Goal: Task Accomplishment & Management: Manage account settings

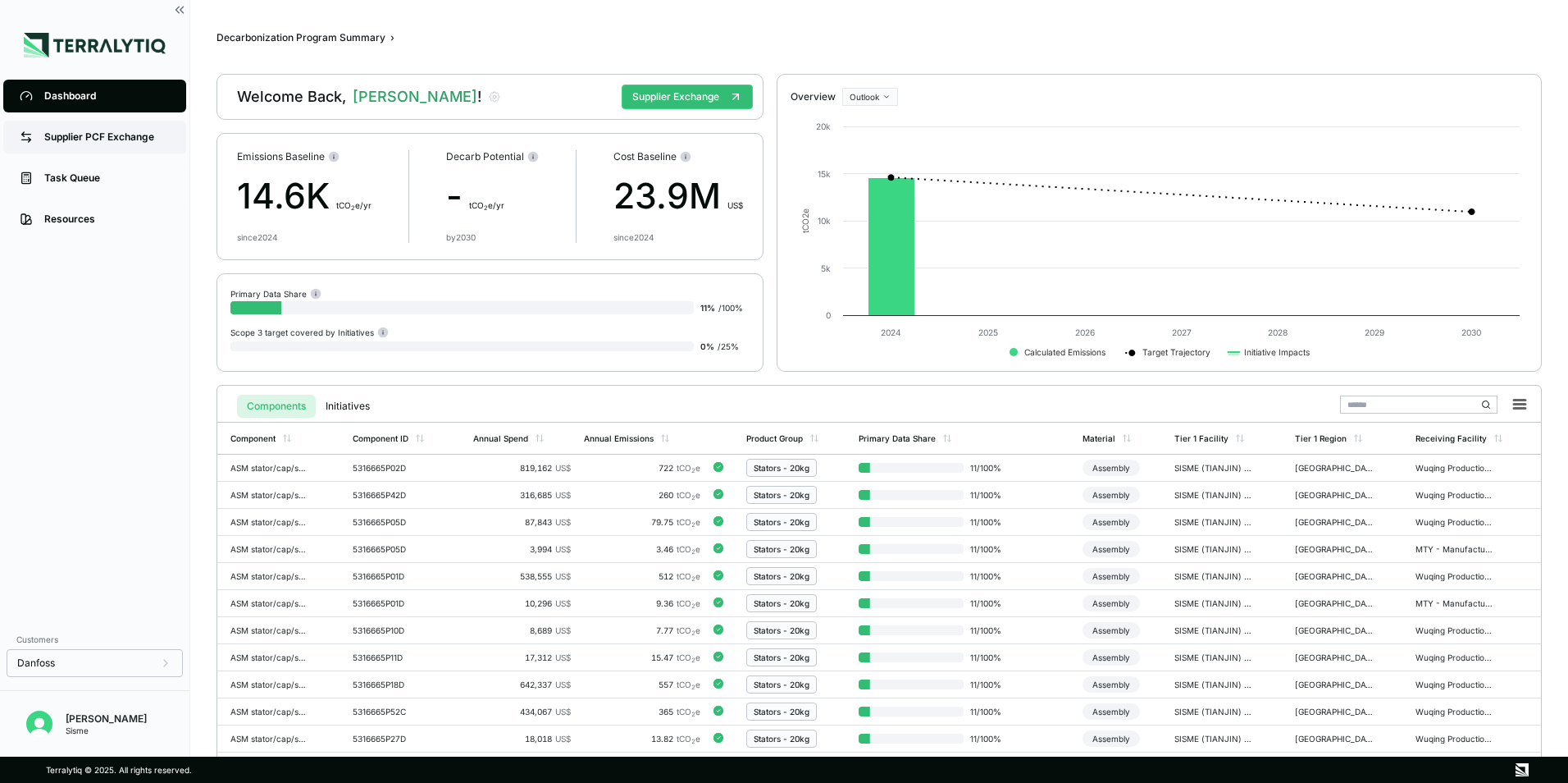
click at [138, 140] on div "Supplier PCF Exchange" at bounding box center [107, 137] width 125 height 13
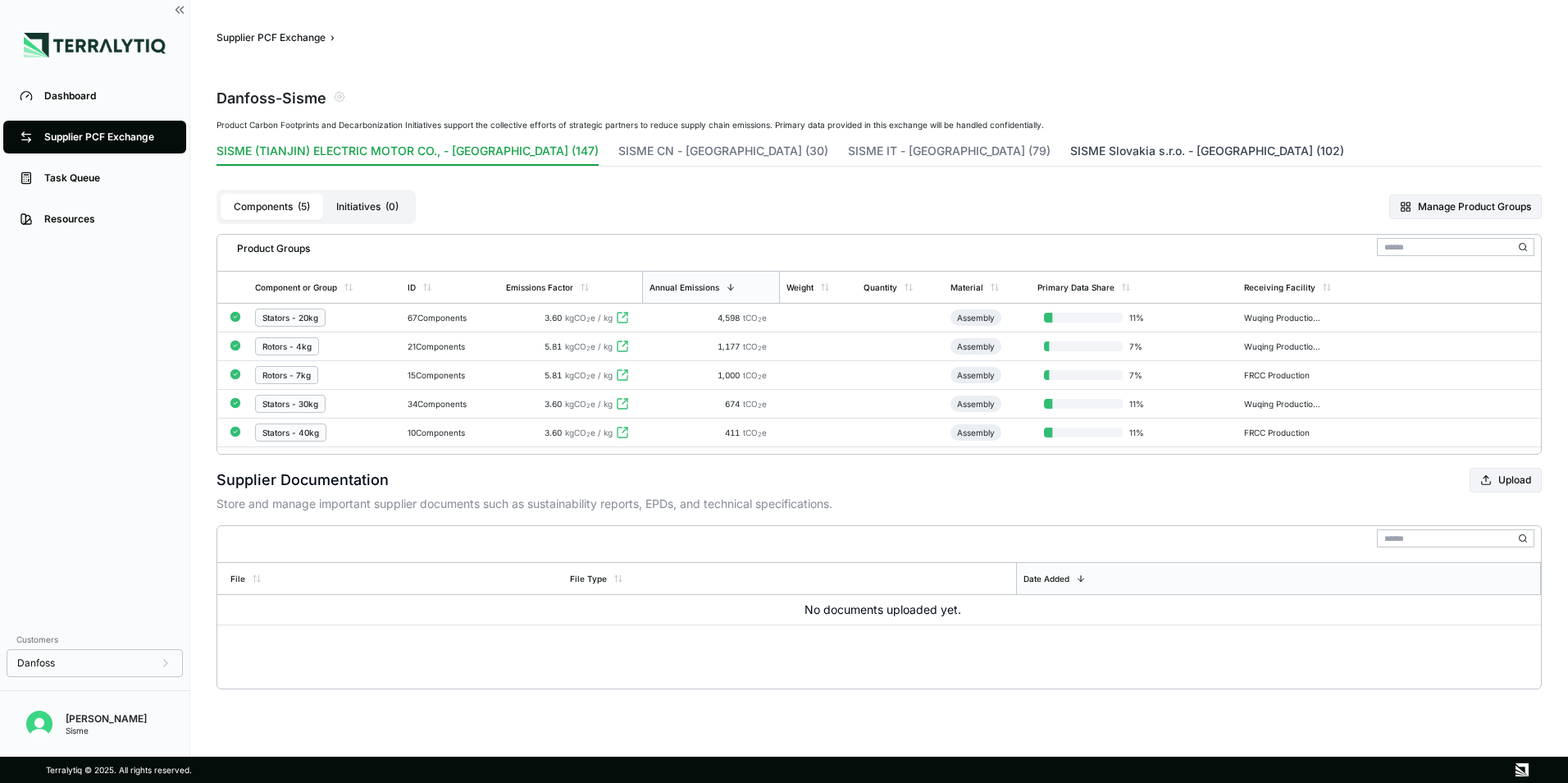
click at [1070, 155] on button "SISME Slovakia s.r.o. - [GEOGRAPHIC_DATA] (102)" at bounding box center [1207, 154] width 274 height 23
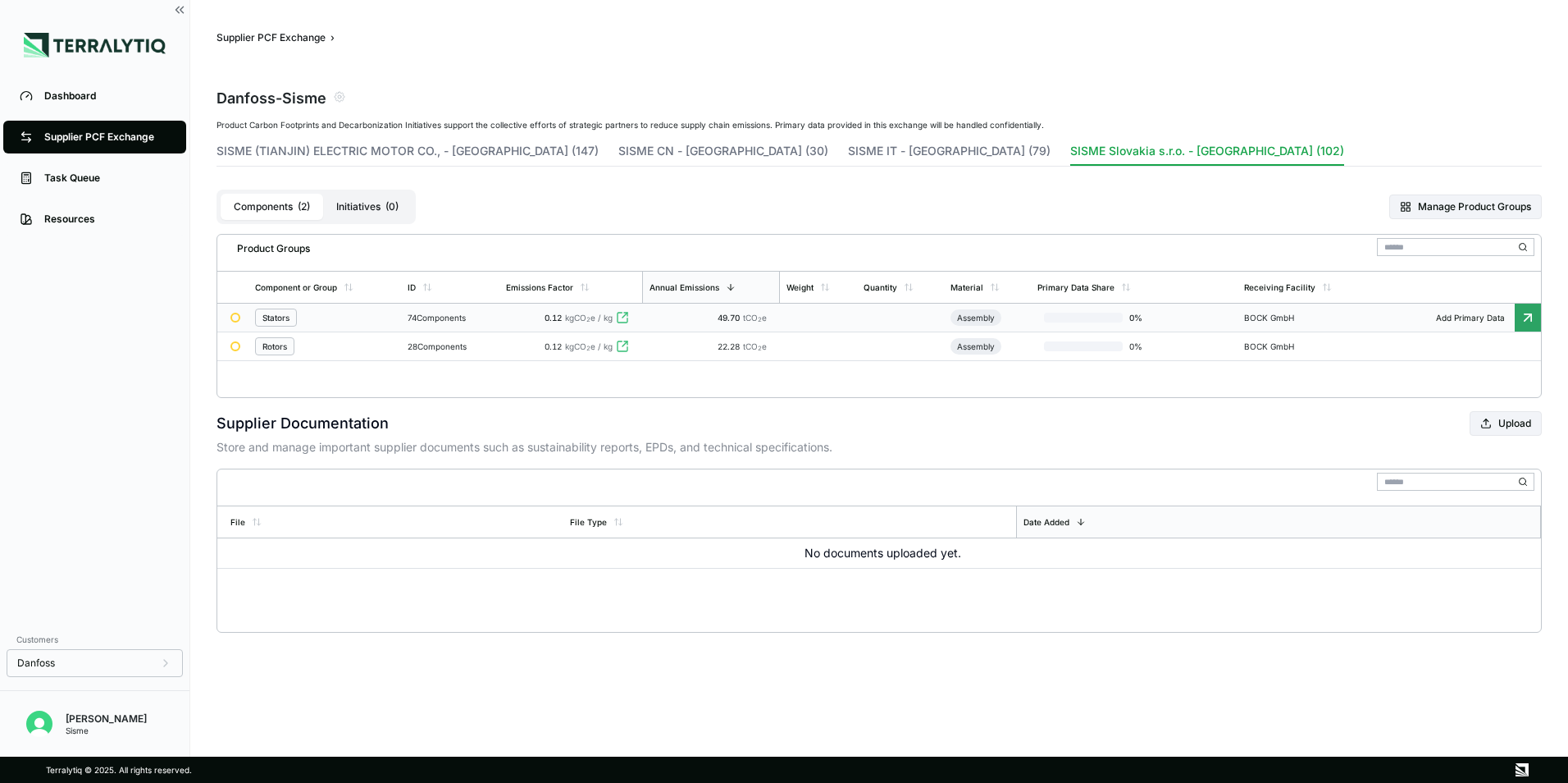
click at [446, 318] on div "74 Components" at bounding box center [450, 317] width 85 height 10
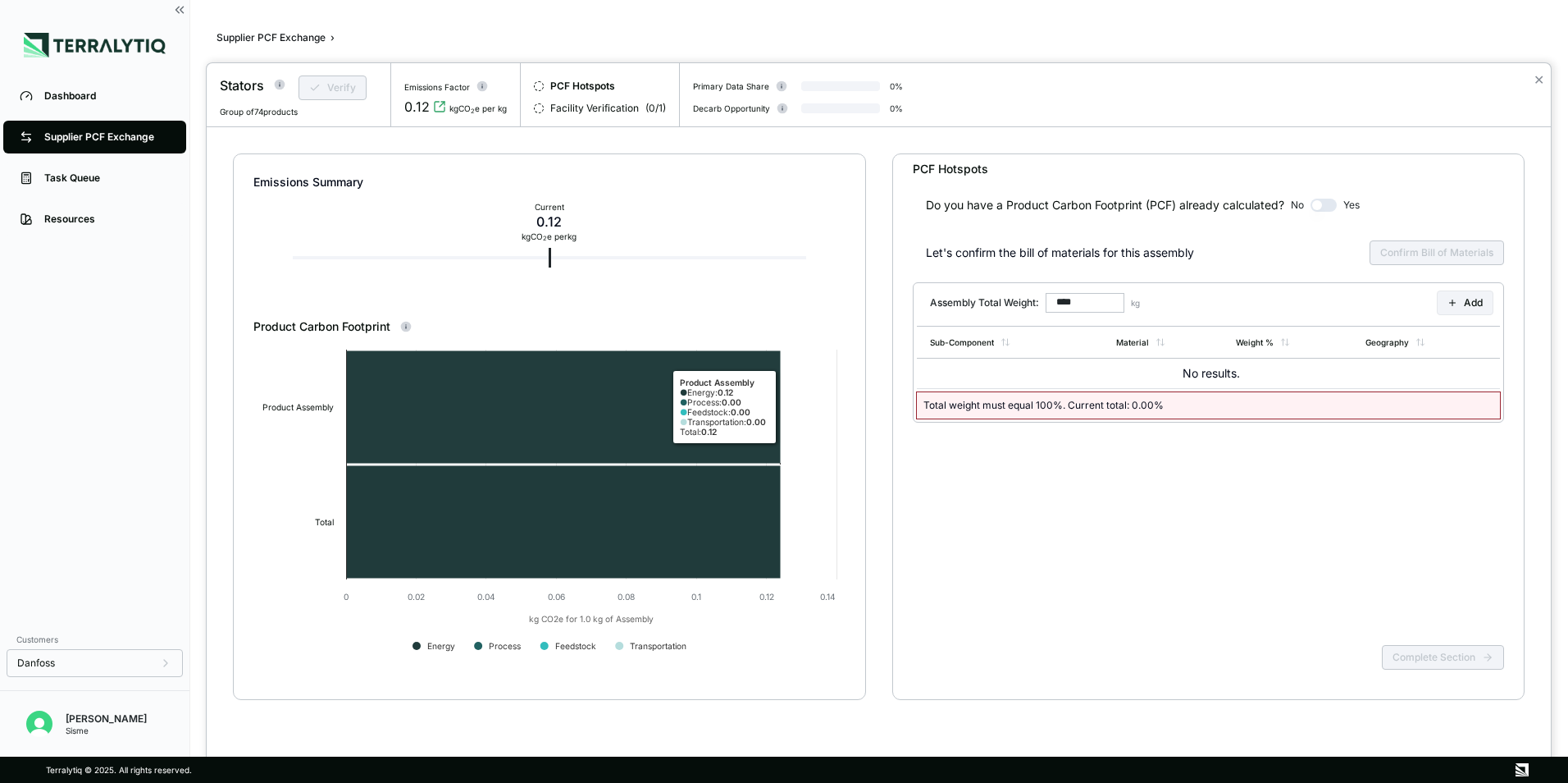
scroll to position [16, 0]
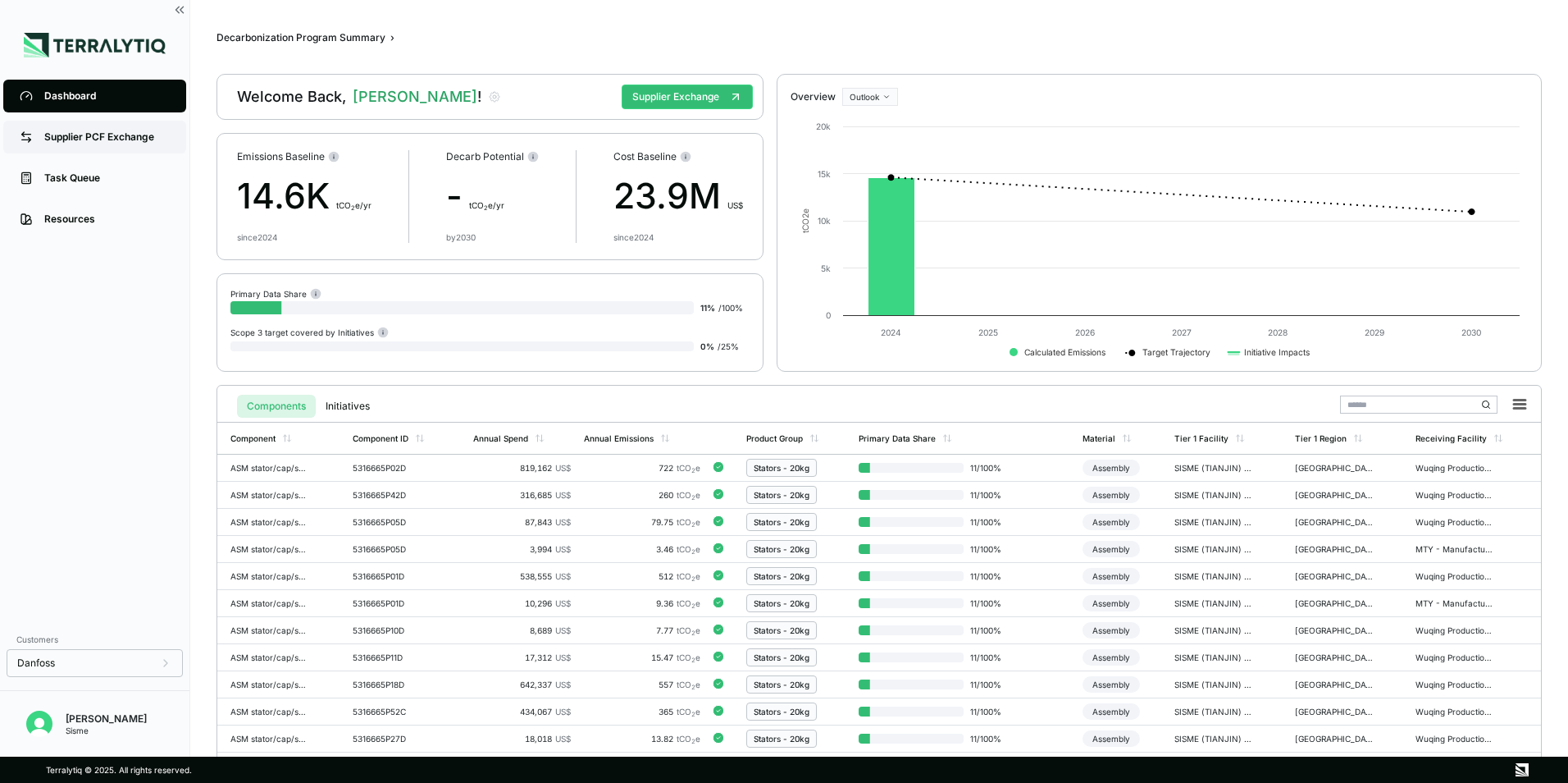
click at [82, 141] on div "Supplier PCF Exchange" at bounding box center [107, 137] width 125 height 13
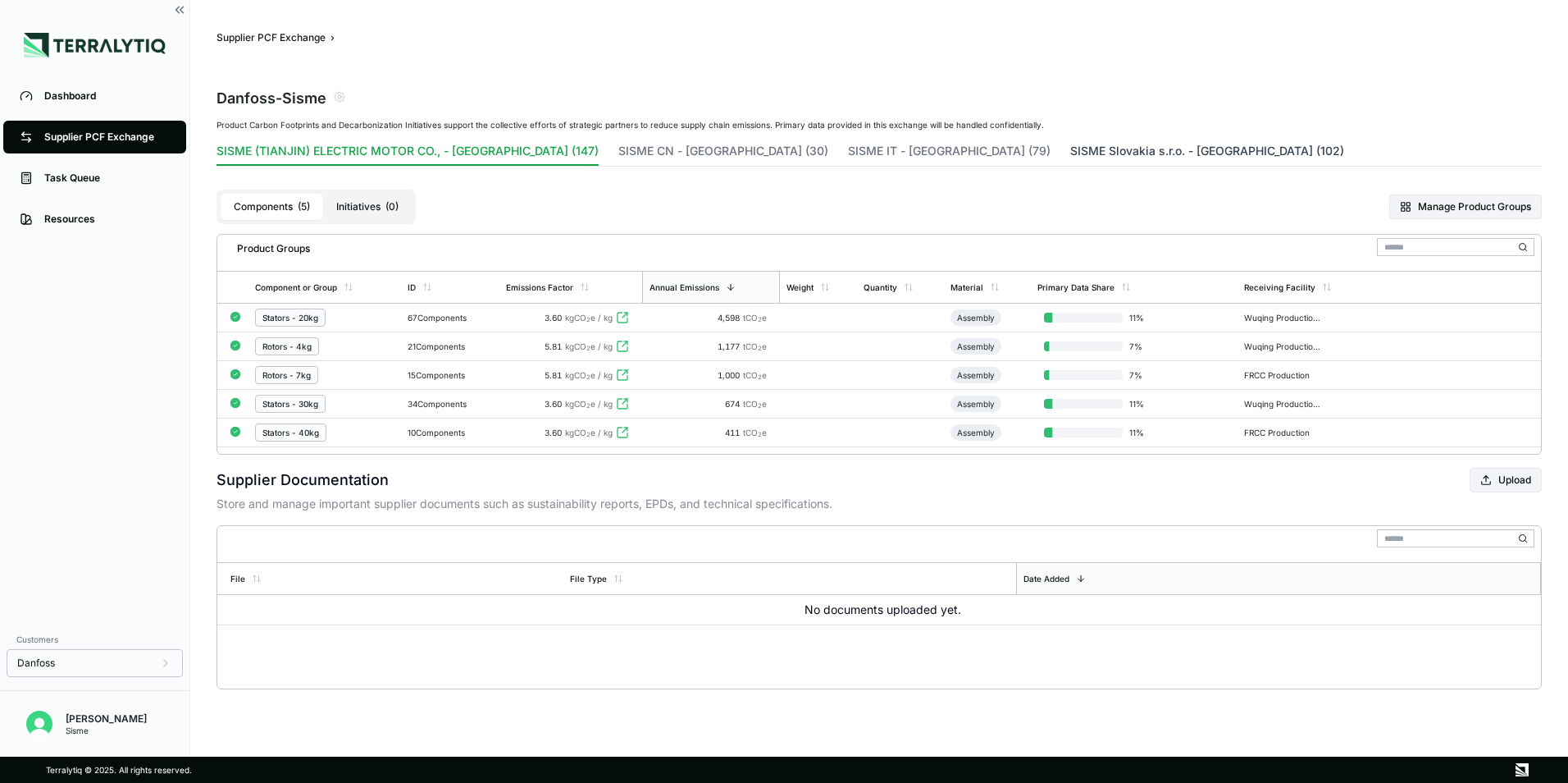
click at [1070, 160] on button "SISME Slovakia s.r.o. - [GEOGRAPHIC_DATA] (102)" at bounding box center [1207, 154] width 274 height 23
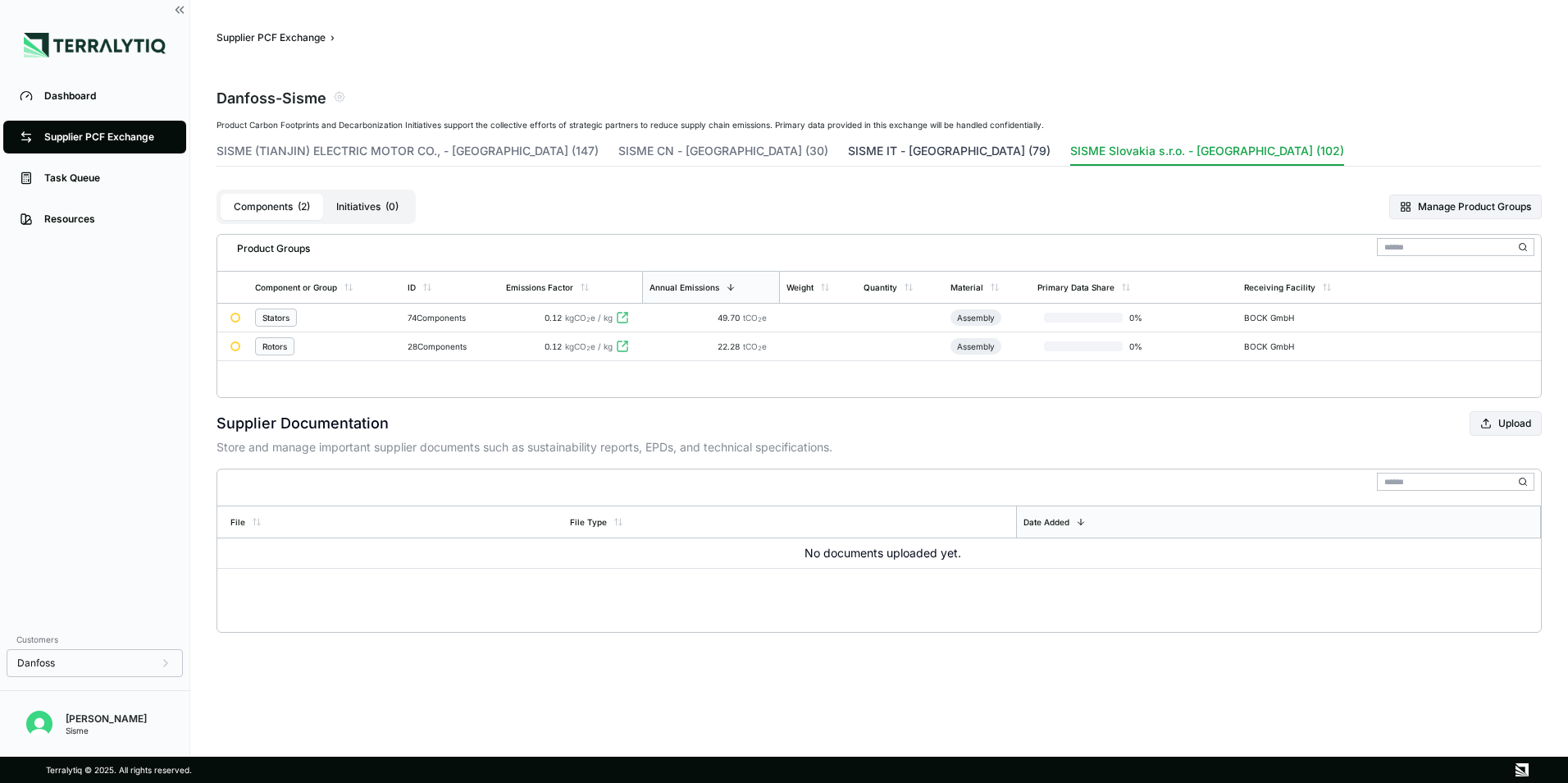
click at [848, 155] on button "SISME IT - [GEOGRAPHIC_DATA] (79)" at bounding box center [949, 154] width 202 height 23
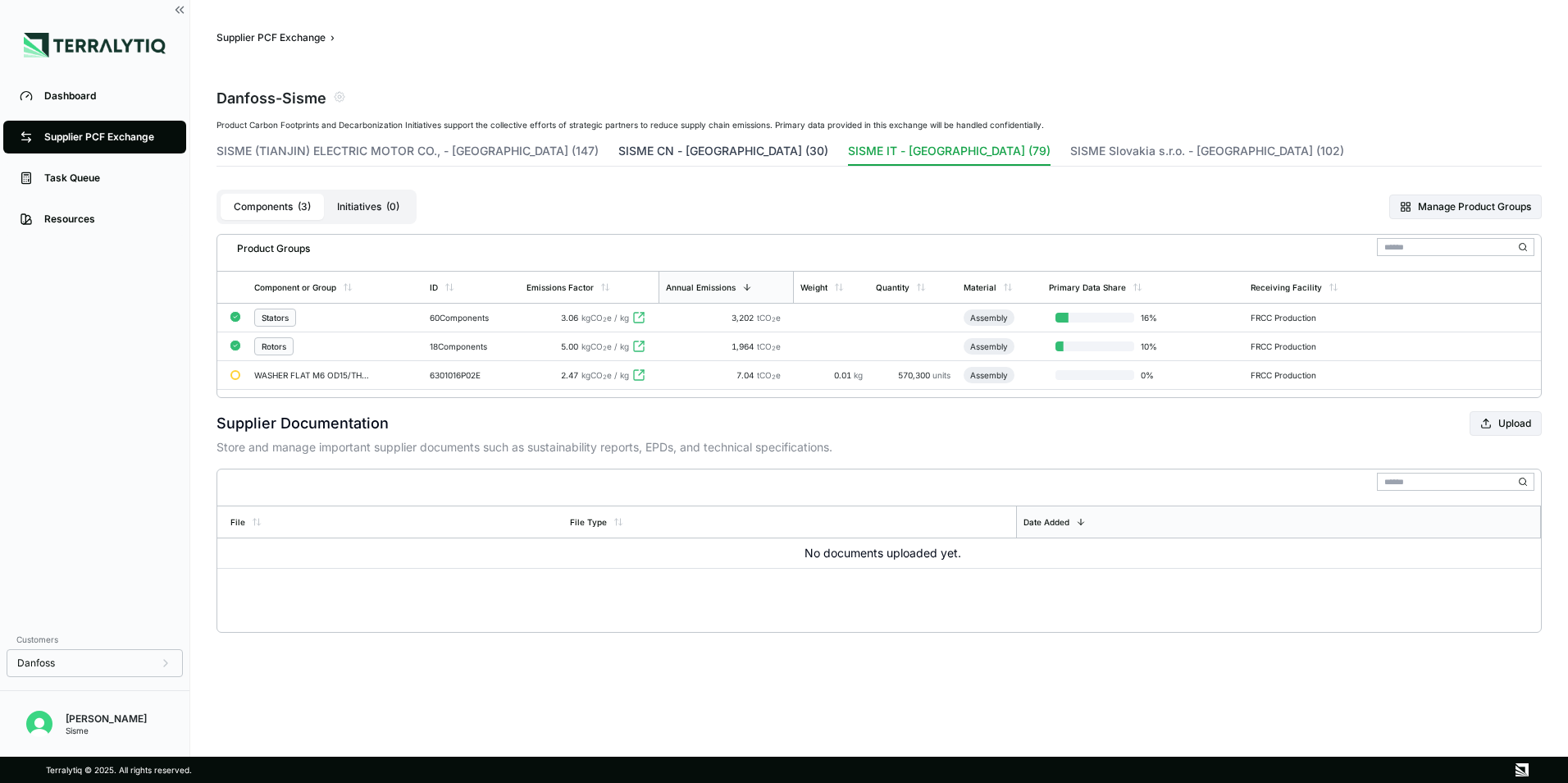
click at [618, 149] on button "SISME CN - [GEOGRAPHIC_DATA] (30)" at bounding box center [723, 154] width 210 height 23
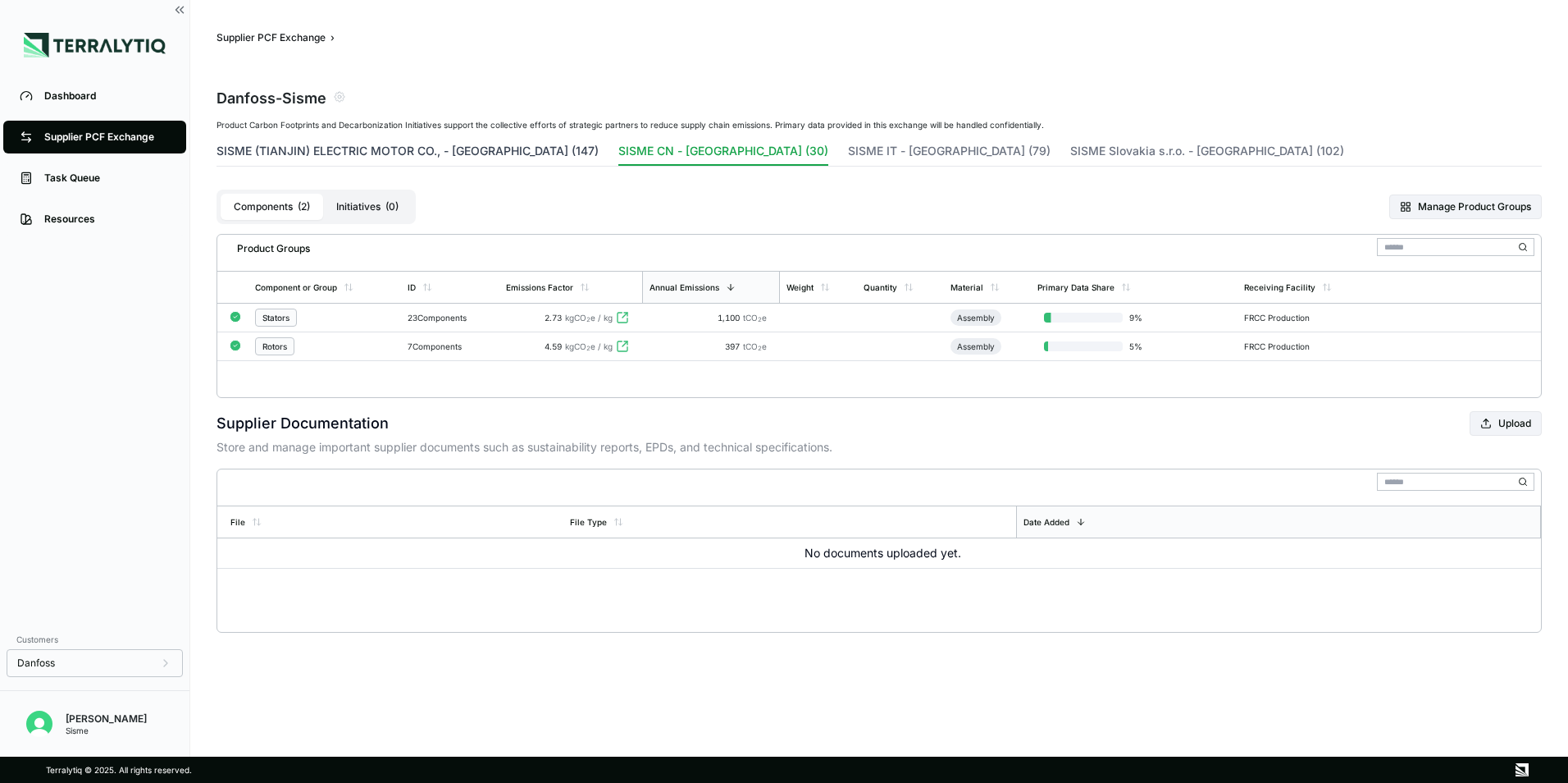
click at [443, 150] on button "SISME (TIANJIN) ELECTRIC MOTOR CO., - [GEOGRAPHIC_DATA] (147)" at bounding box center [407, 154] width 382 height 23
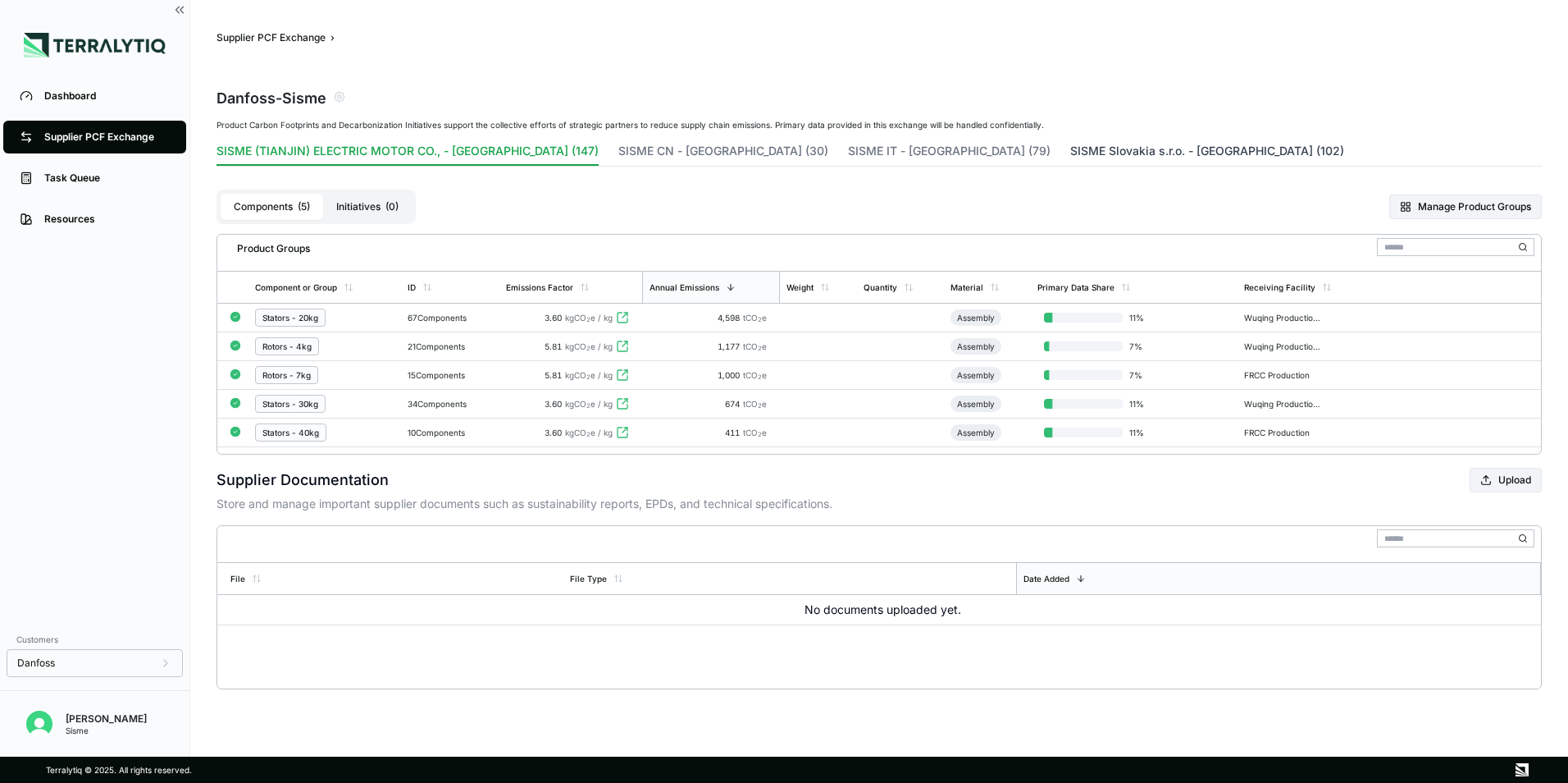
click at [1070, 149] on button "SISME Slovakia s.r.o. - [GEOGRAPHIC_DATA] (102)" at bounding box center [1207, 154] width 274 height 23
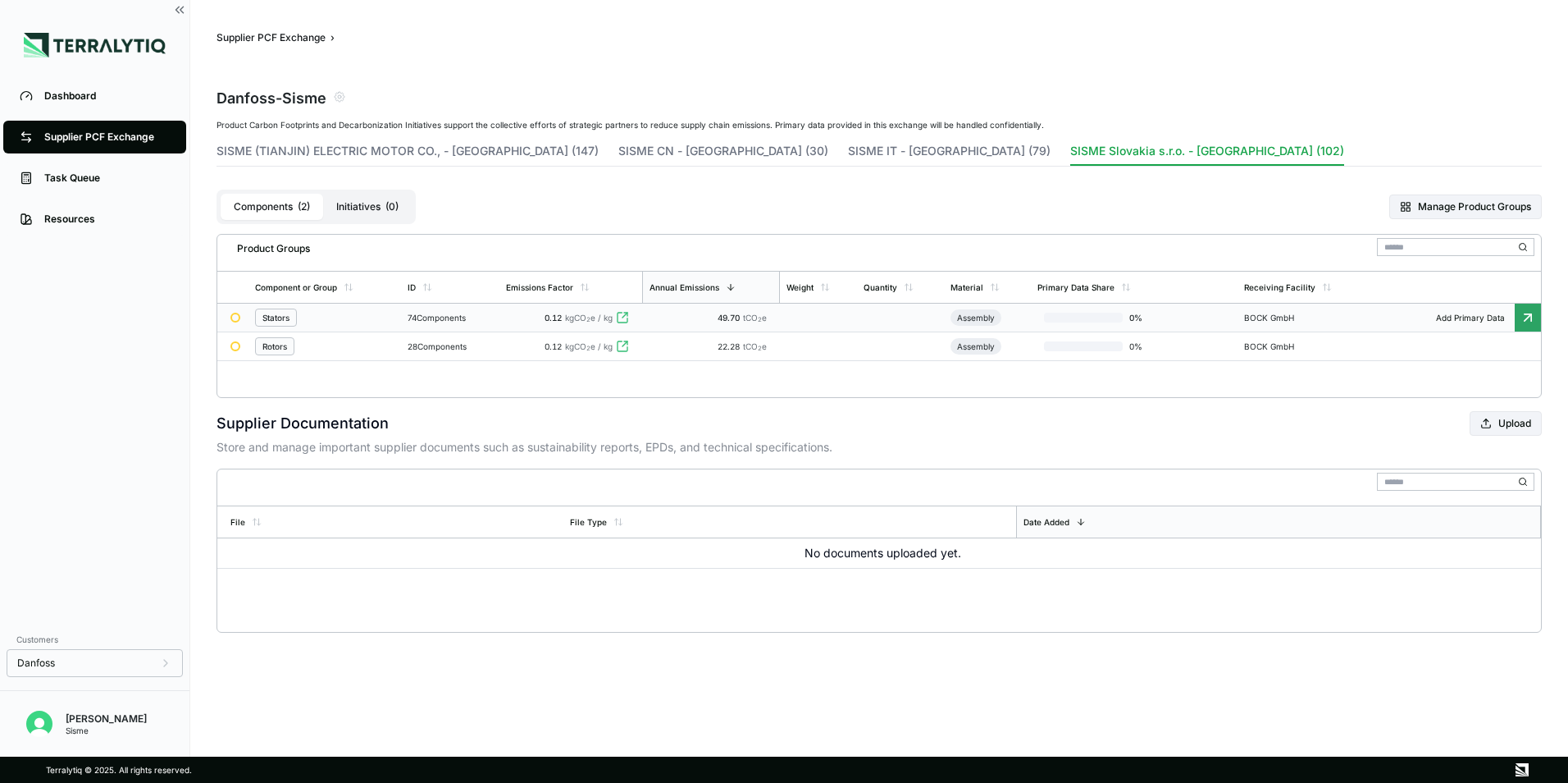
click at [1480, 310] on td "Add Primary Data" at bounding box center [1458, 318] width 166 height 29
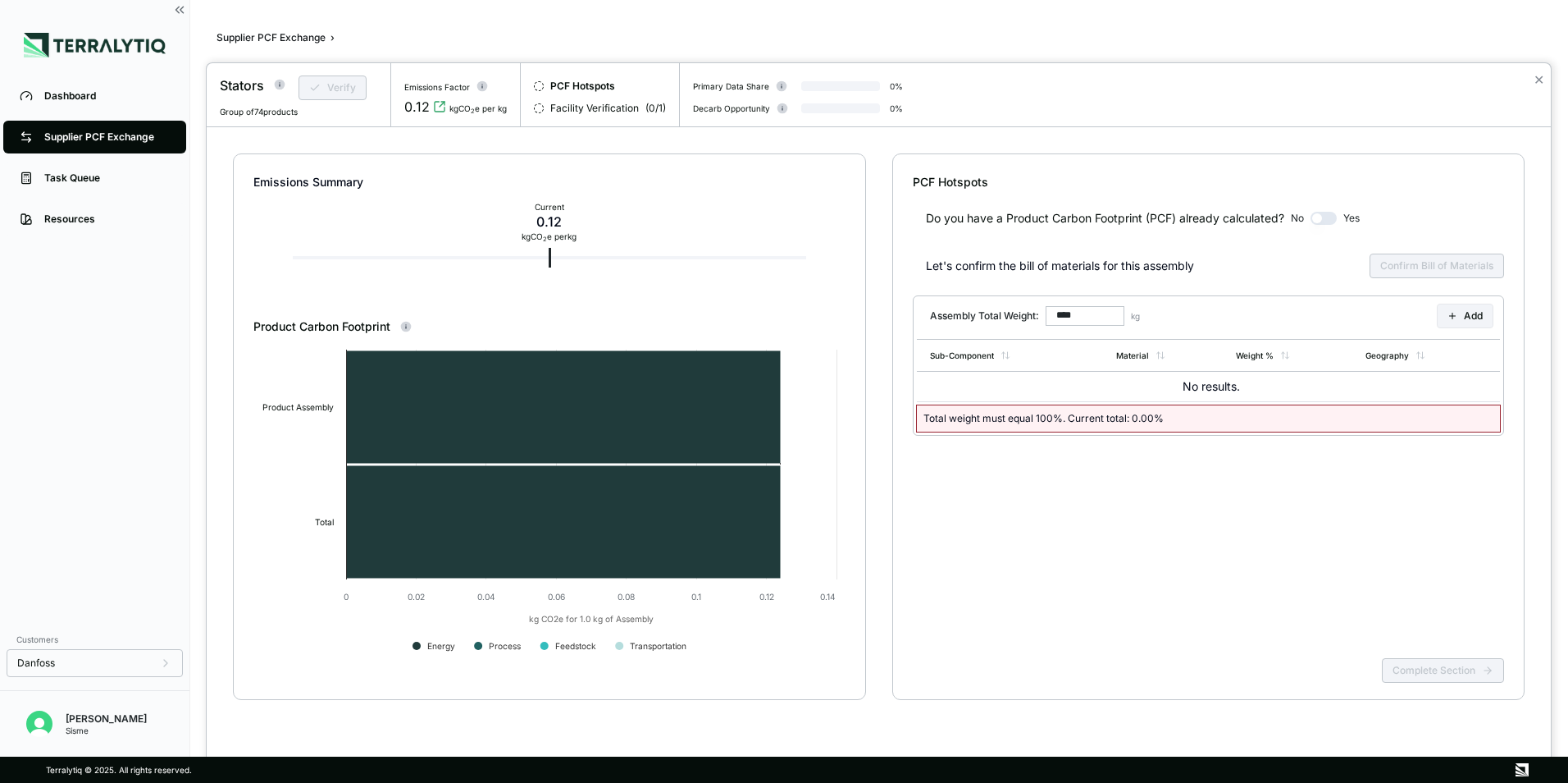
click at [317, 39] on div at bounding box center [784, 392] width 1568 height 783
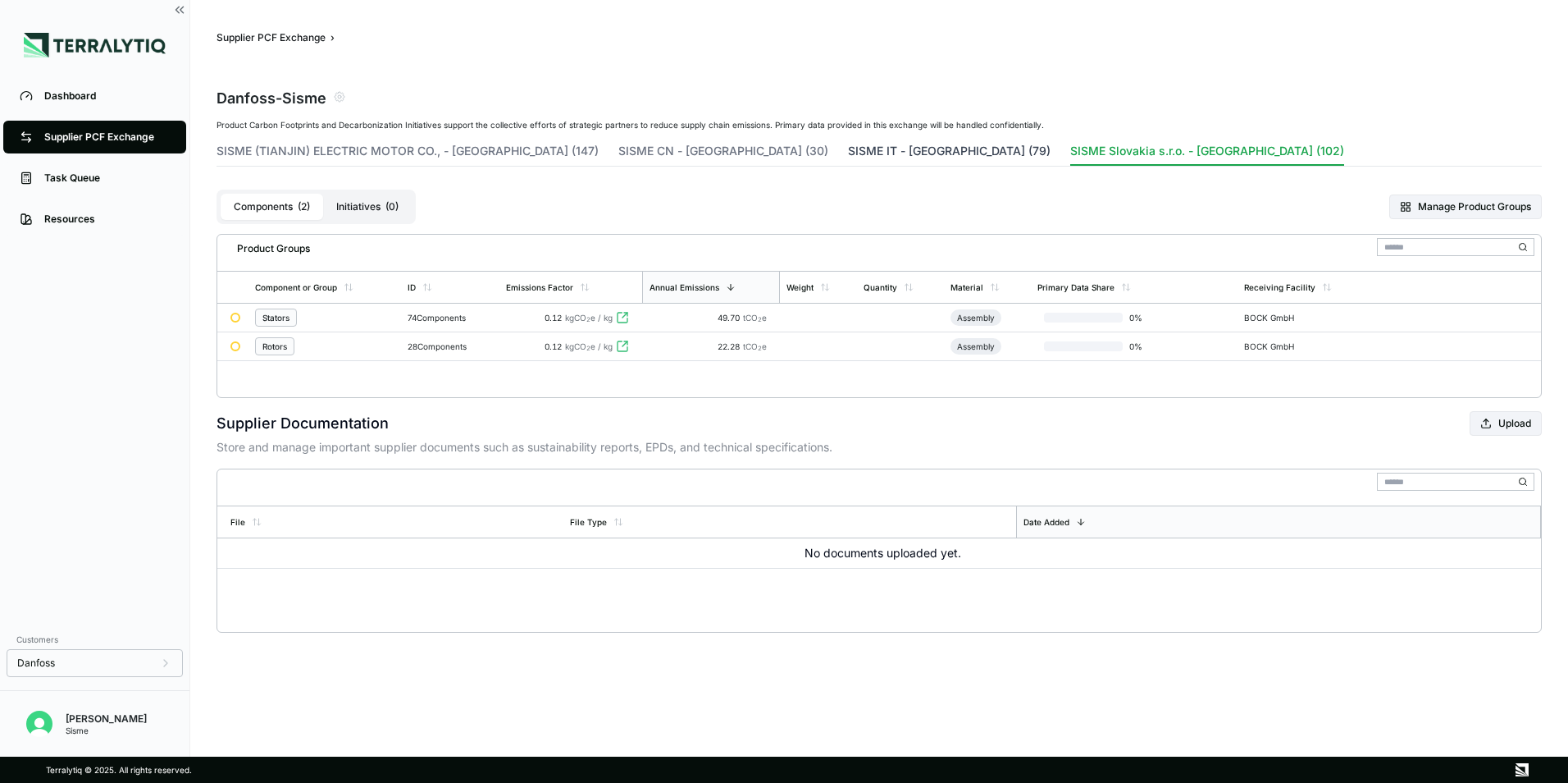
click at [848, 157] on button "SISME IT - [GEOGRAPHIC_DATA] (79)" at bounding box center [949, 154] width 202 height 23
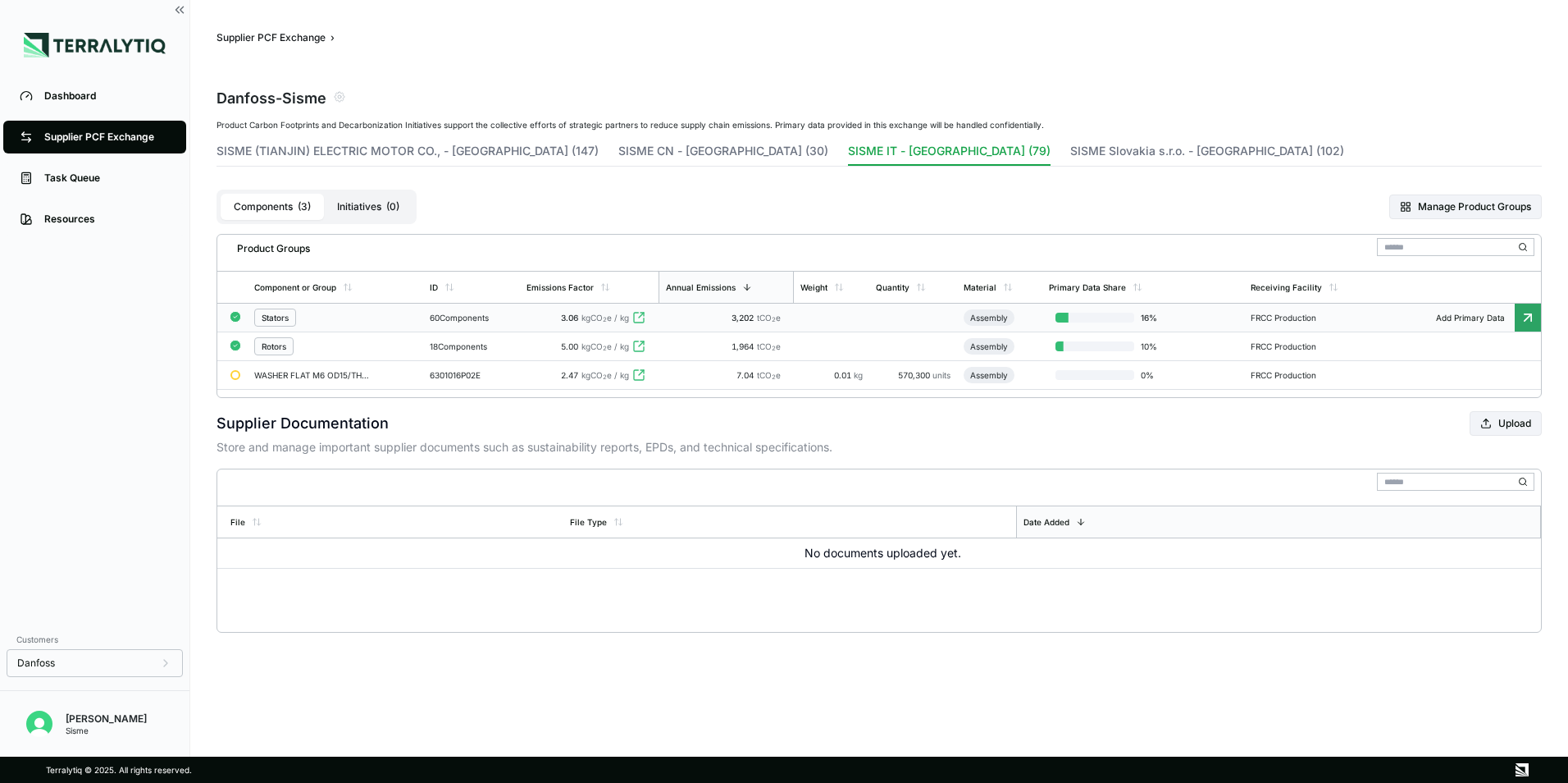
click at [323, 318] on div "Stators" at bounding box center [335, 317] width 162 height 18
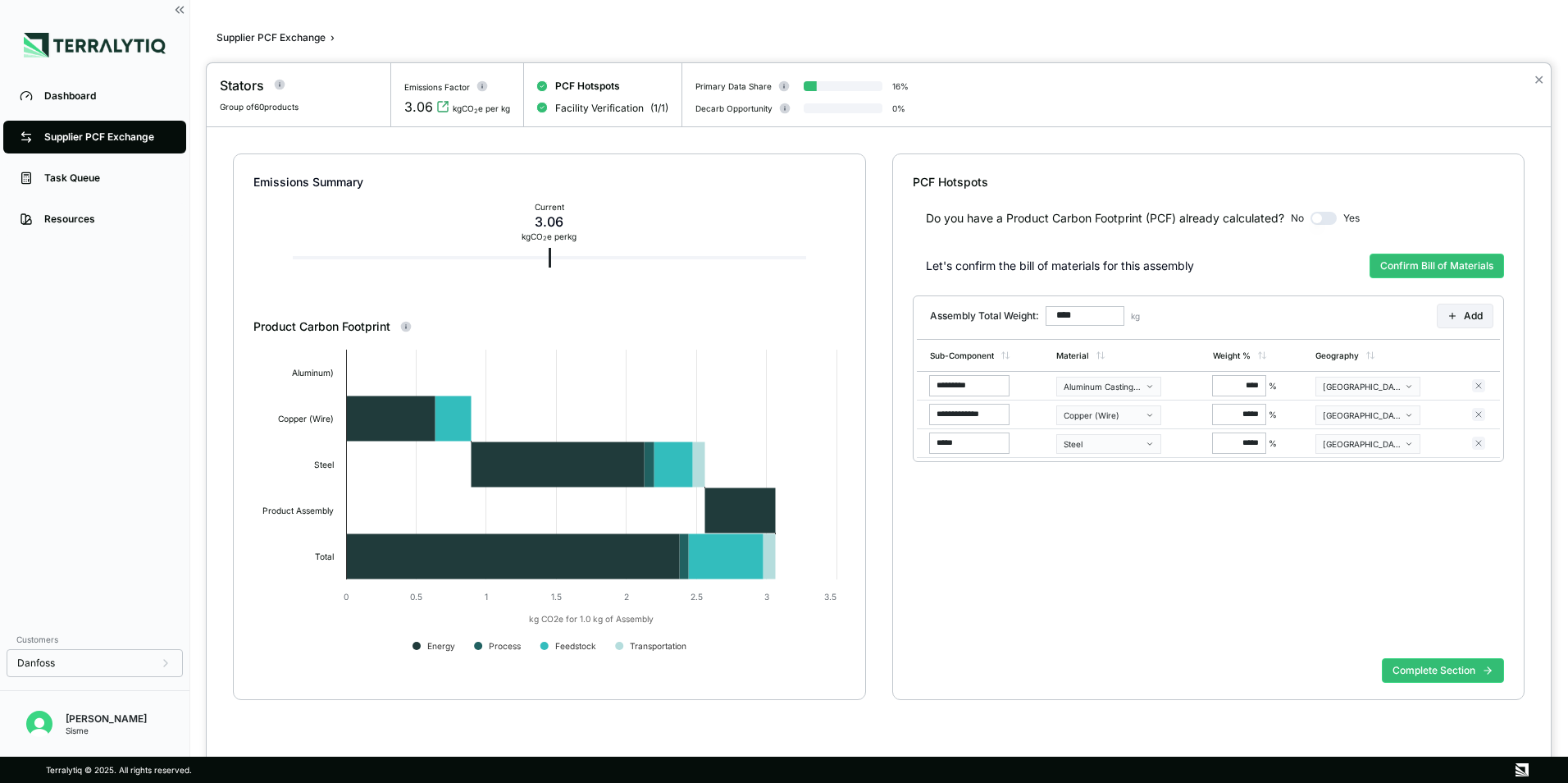
click at [177, 5] on div at bounding box center [784, 392] width 1568 height 783
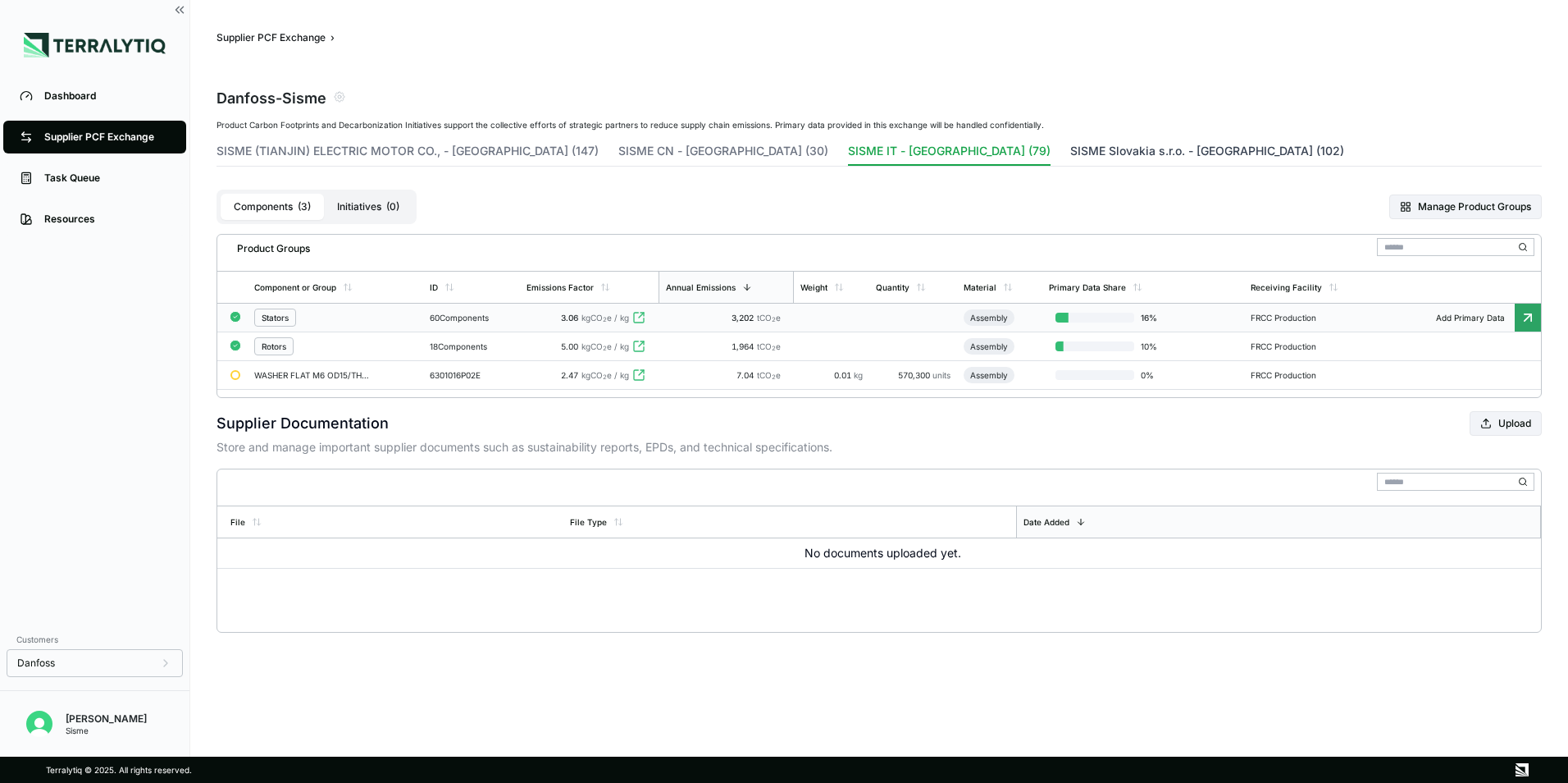
click at [1070, 155] on button "SISME Slovakia s.r.o. - [GEOGRAPHIC_DATA] (102)" at bounding box center [1207, 154] width 274 height 23
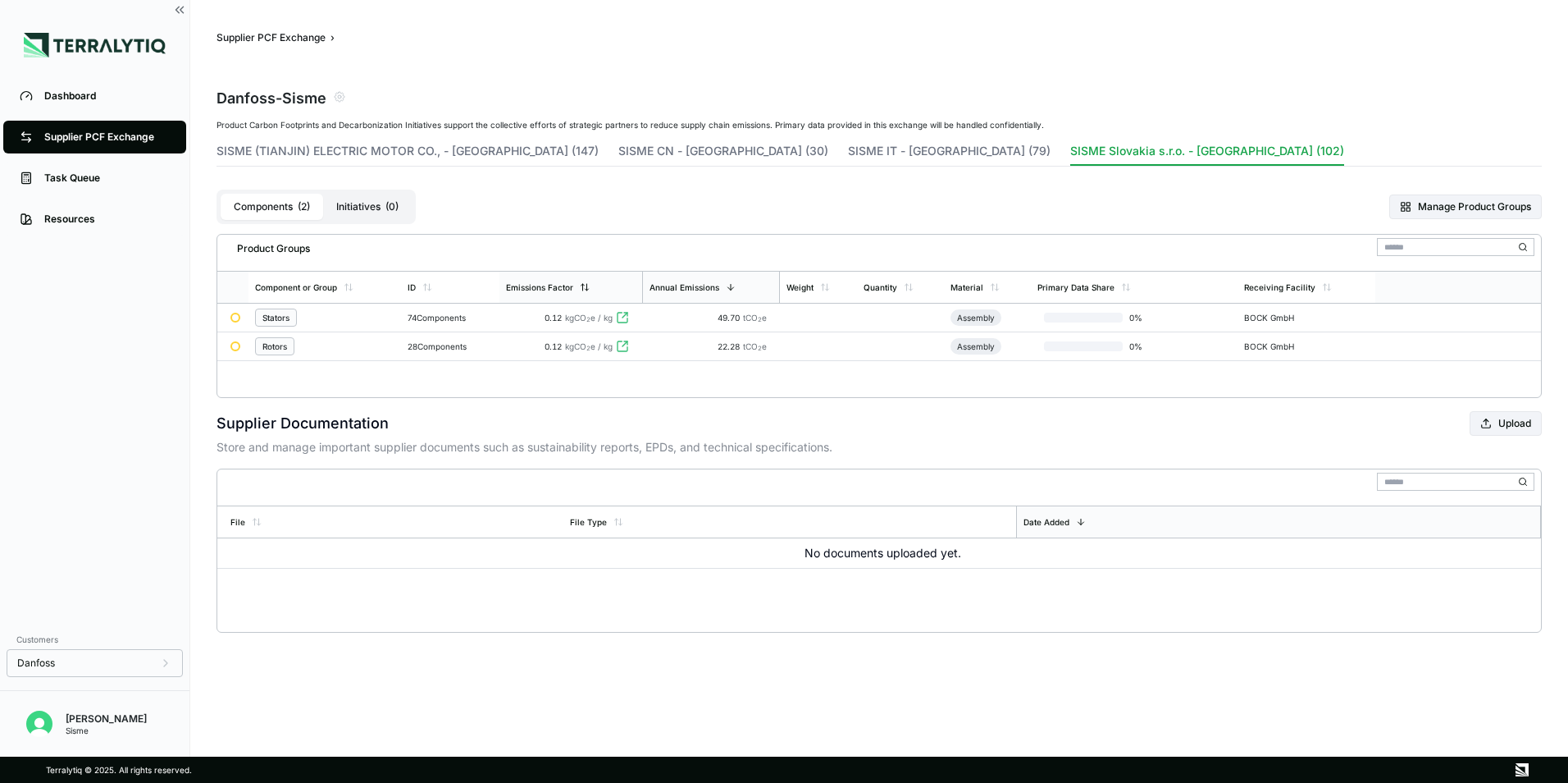
click at [553, 290] on div "Emissions Factor" at bounding box center [539, 287] width 67 height 10
click at [721, 280] on div "Annual Emissions" at bounding box center [711, 287] width 136 height 31
click at [965, 311] on div "Assembly" at bounding box center [975, 317] width 51 height 16
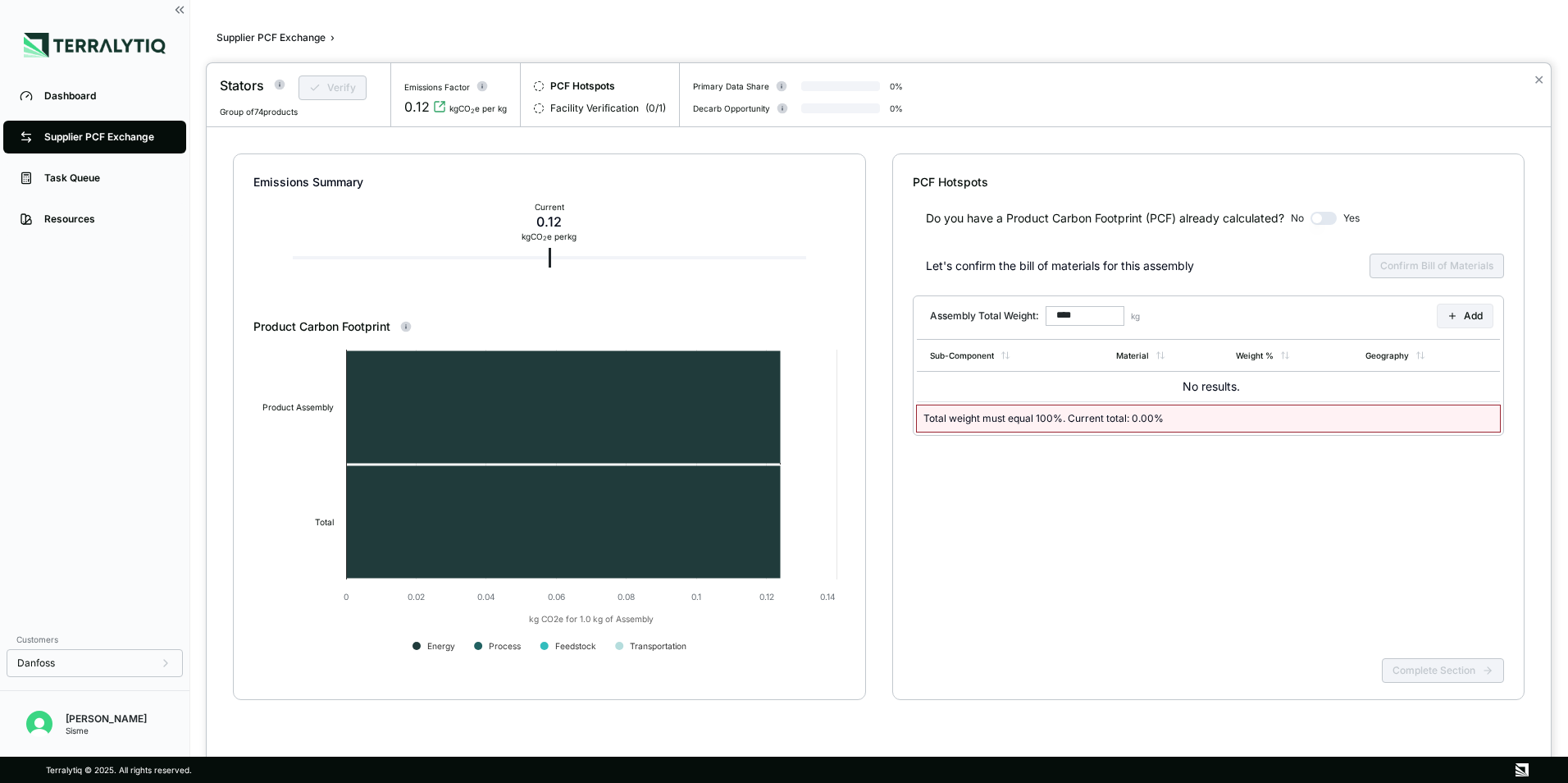
click at [1403, 265] on div "Let's confirm the bill of materials for this assembly Confirm Bill of Materials" at bounding box center [1208, 266] width 592 height 39
click at [1445, 316] on button "Add" at bounding box center [1464, 315] width 56 height 24
click at [981, 394] on input "*********" at bounding box center [969, 385] width 79 height 20
click at [998, 387] on input "*********" at bounding box center [969, 385] width 79 height 20
click at [178, 11] on div at bounding box center [784, 392] width 1568 height 783
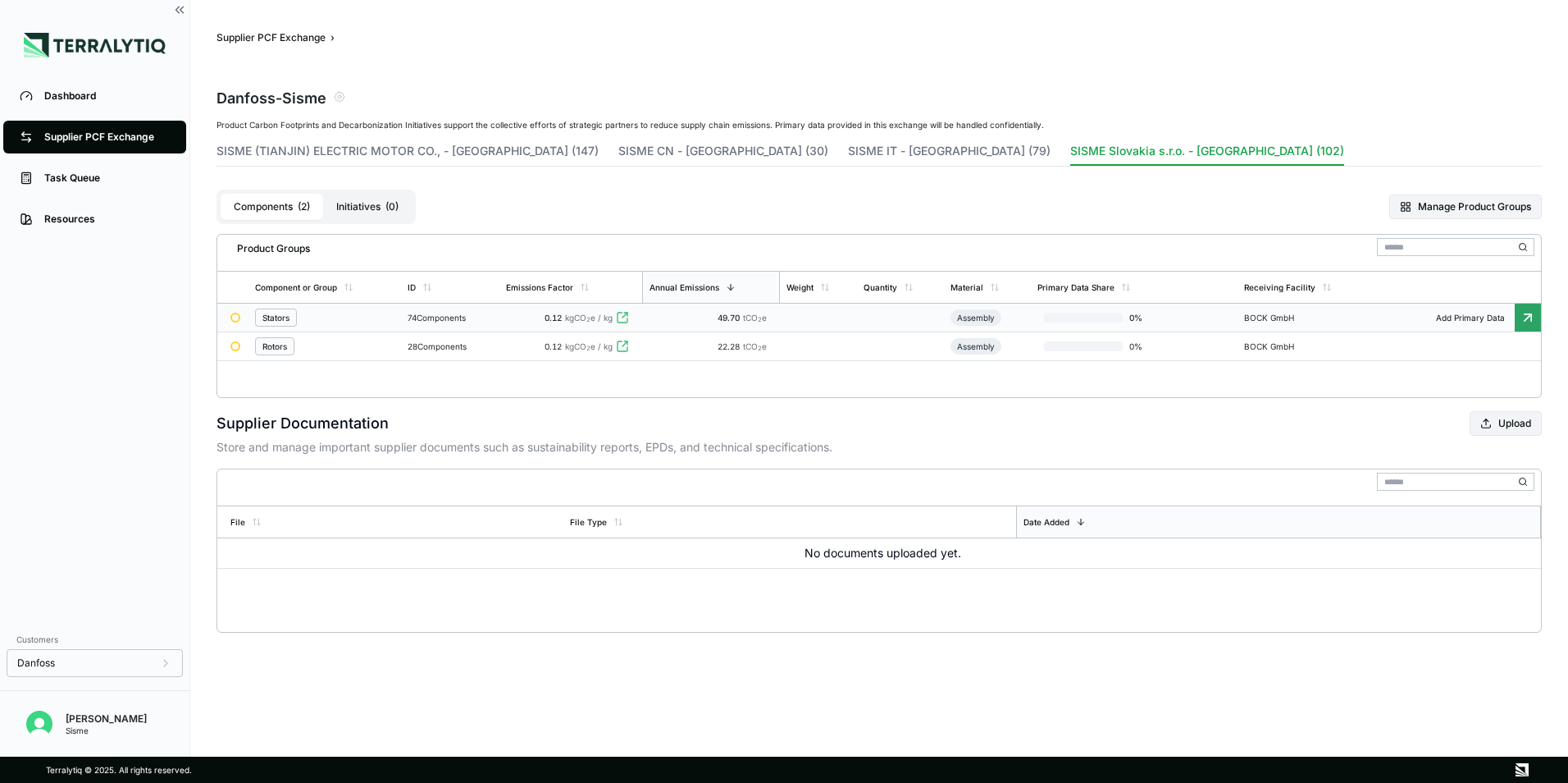
click at [550, 326] on td "0.12 kgCO 2 e / kg" at bounding box center [570, 318] width 142 height 29
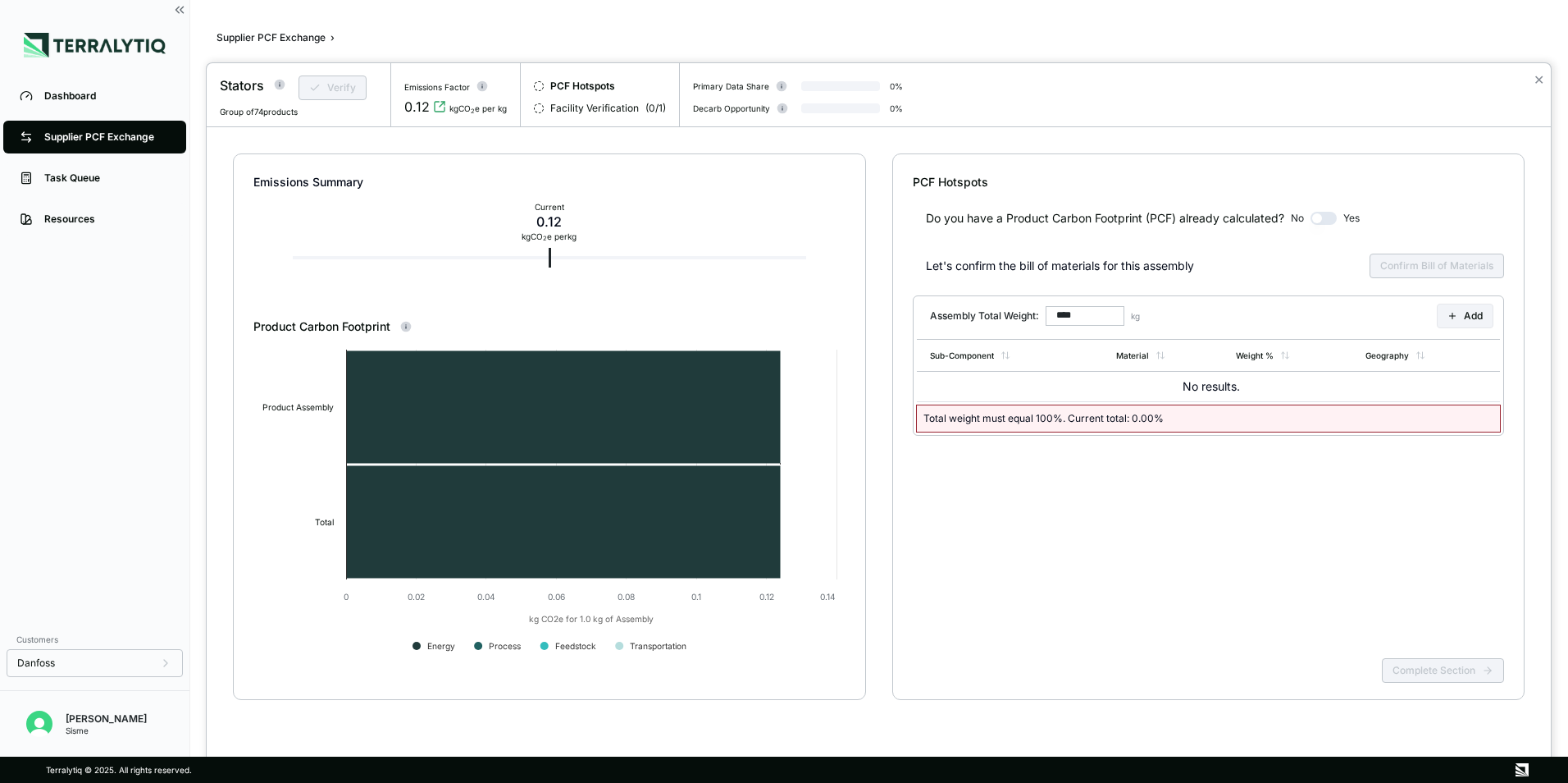
click at [184, 6] on div at bounding box center [784, 392] width 1568 height 783
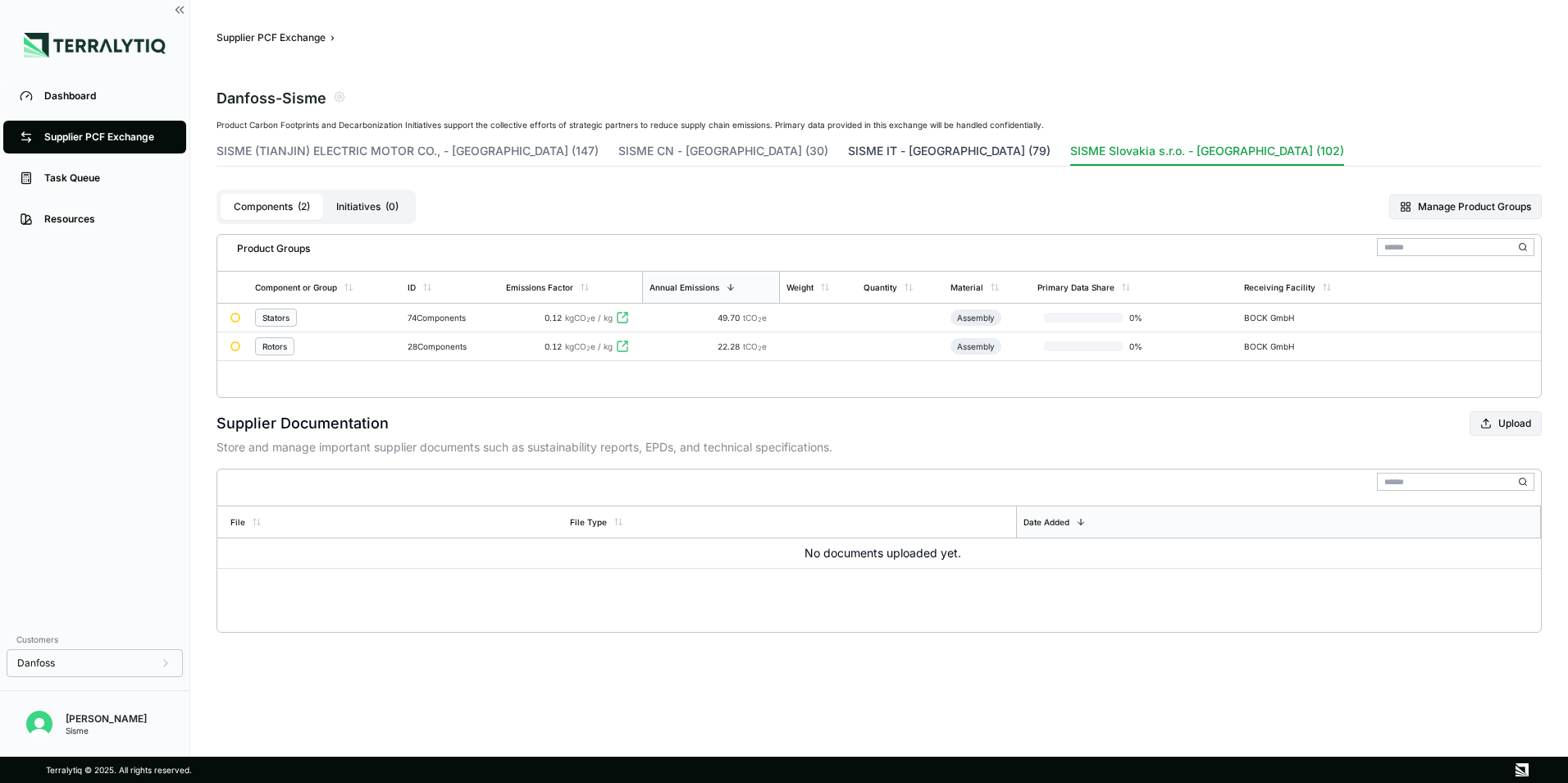
click at [848, 150] on button "SISME IT - [GEOGRAPHIC_DATA] (79)" at bounding box center [949, 154] width 202 height 23
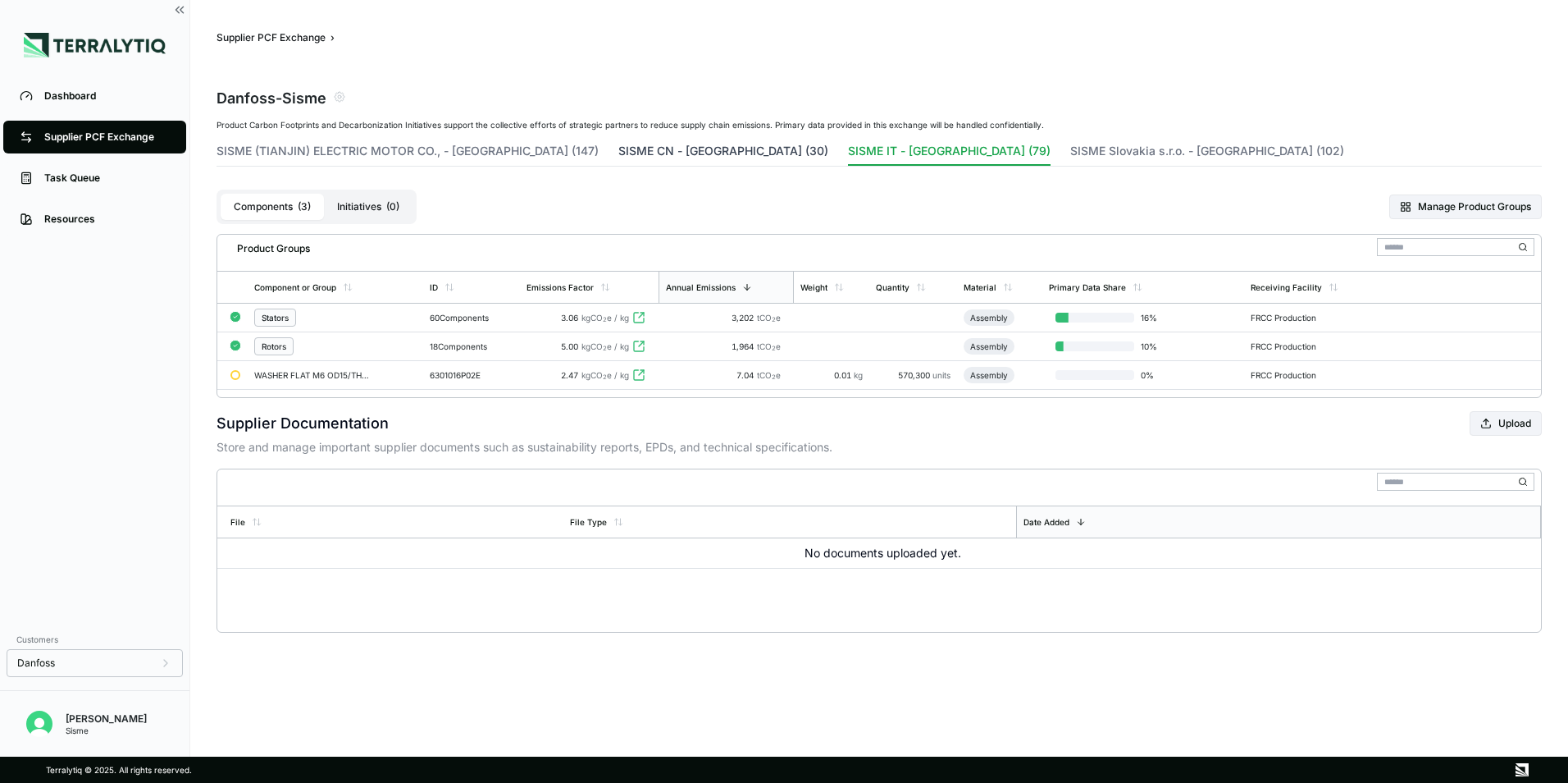
click at [637, 147] on button "SISME CN - [GEOGRAPHIC_DATA] (30)" at bounding box center [723, 154] width 210 height 23
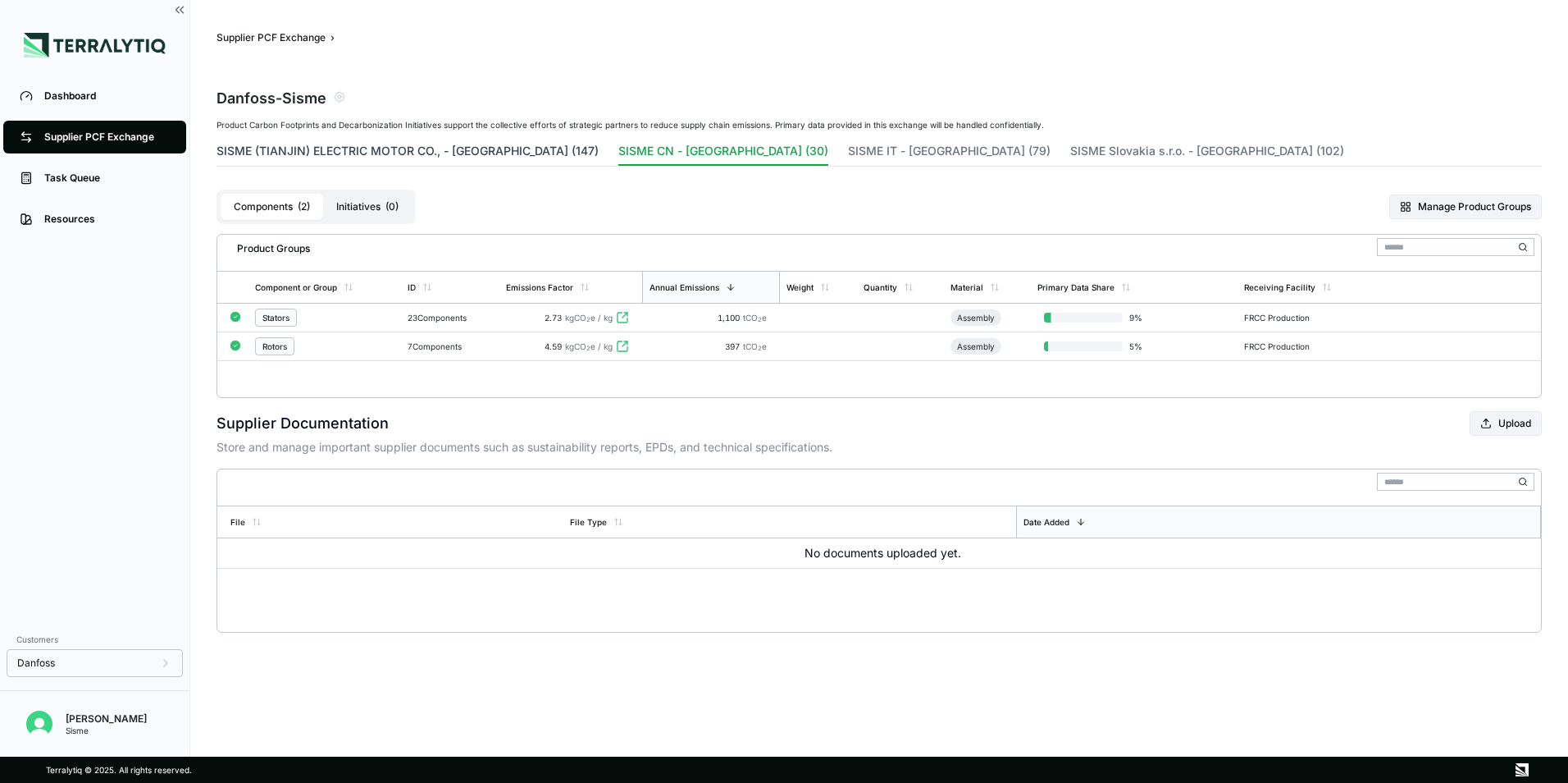
click at [463, 158] on button "SISME (TIANJIN) ELECTRIC MOTOR CO., - [GEOGRAPHIC_DATA] (147)" at bounding box center [407, 154] width 382 height 23
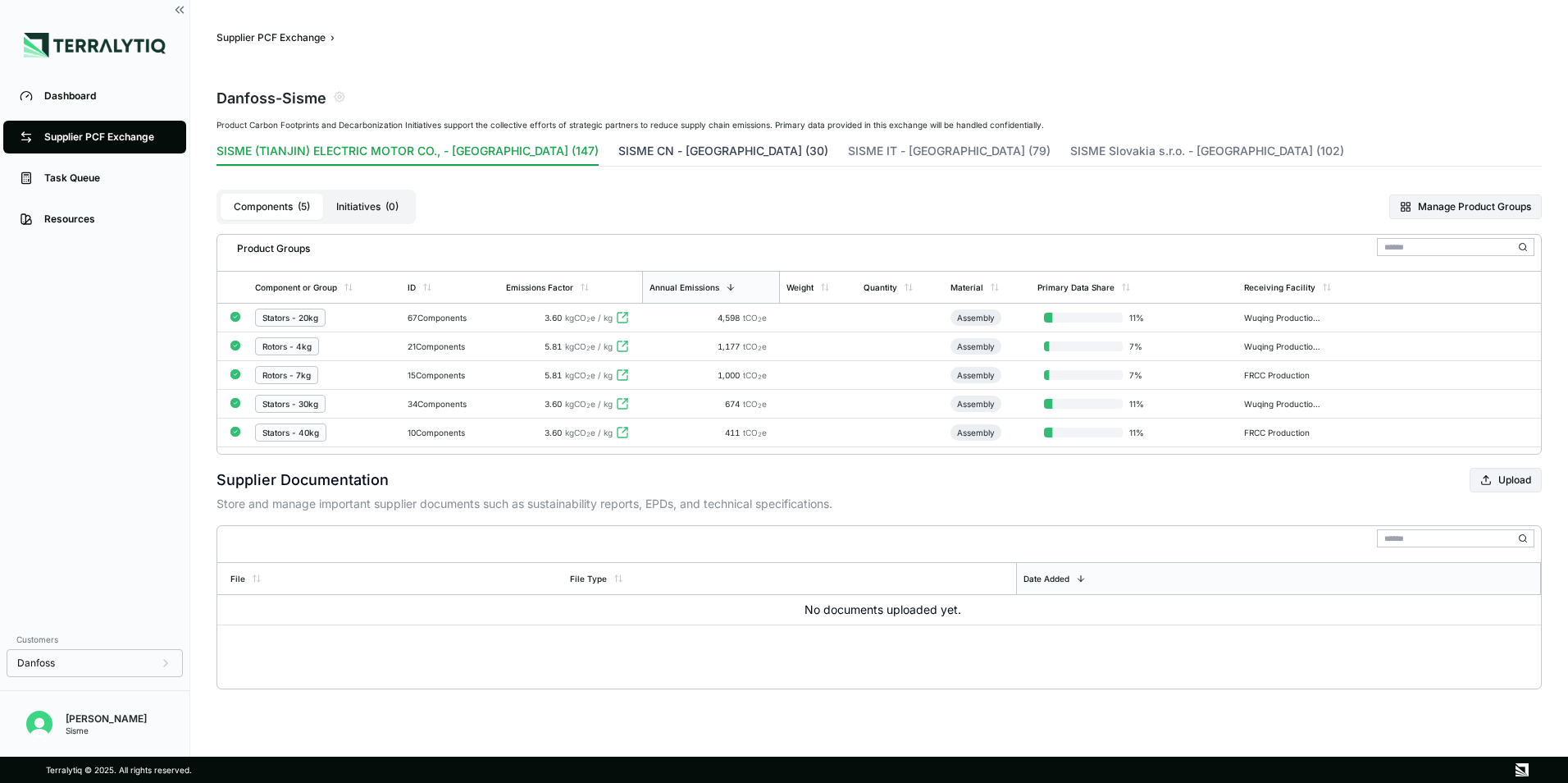
drag, startPoint x: 615, startPoint y: 150, endPoint x: 625, endPoint y: 151, distance: 10.0
click at [618, 148] on button "SISME CN - [GEOGRAPHIC_DATA] (30)" at bounding box center [723, 154] width 210 height 23
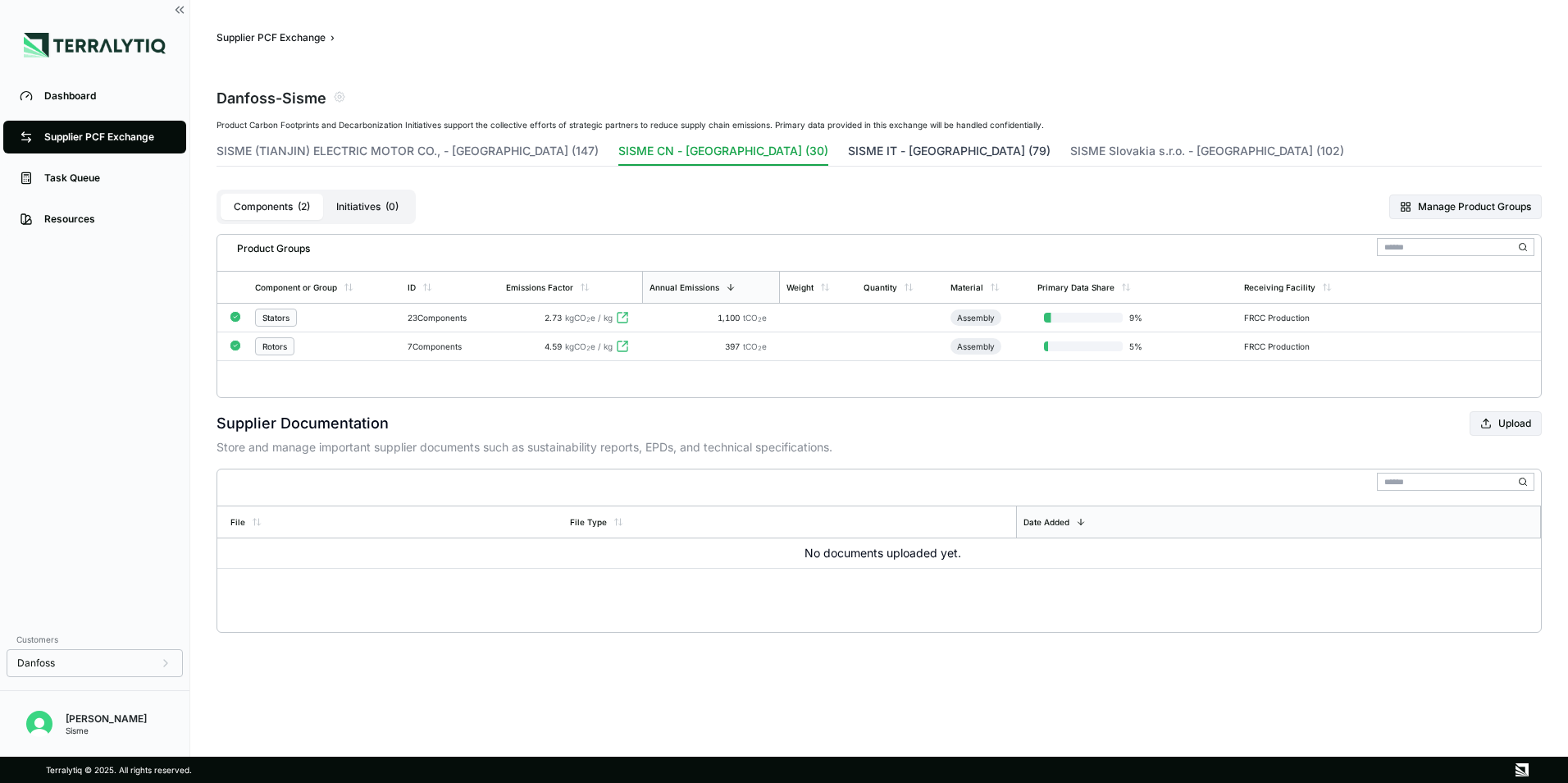
click at [848, 154] on button "SISME IT - [GEOGRAPHIC_DATA] (79)" at bounding box center [949, 154] width 202 height 23
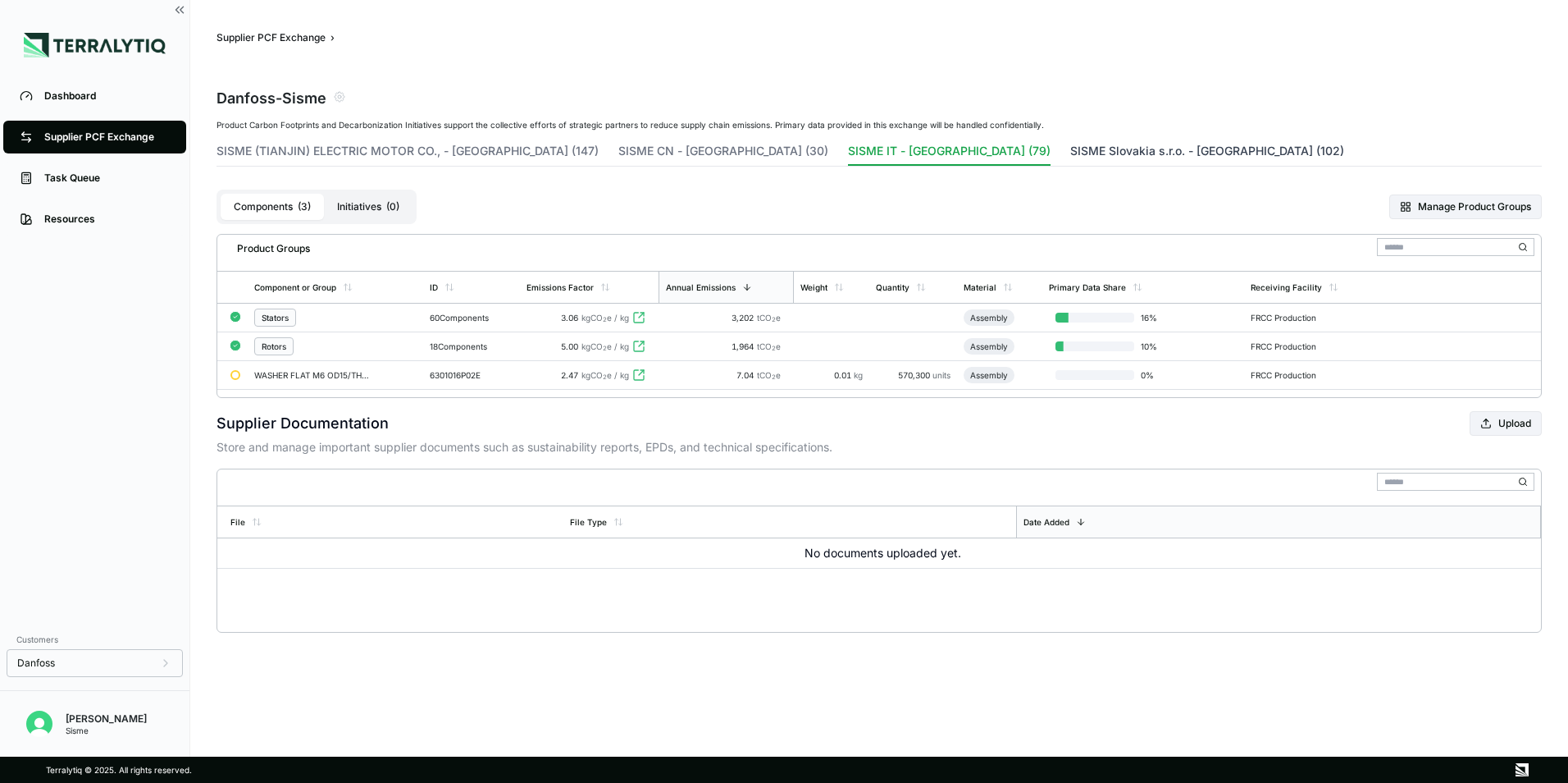
click at [1070, 147] on button "SISME Slovakia s.r.o. - [GEOGRAPHIC_DATA] (102)" at bounding box center [1207, 154] width 274 height 23
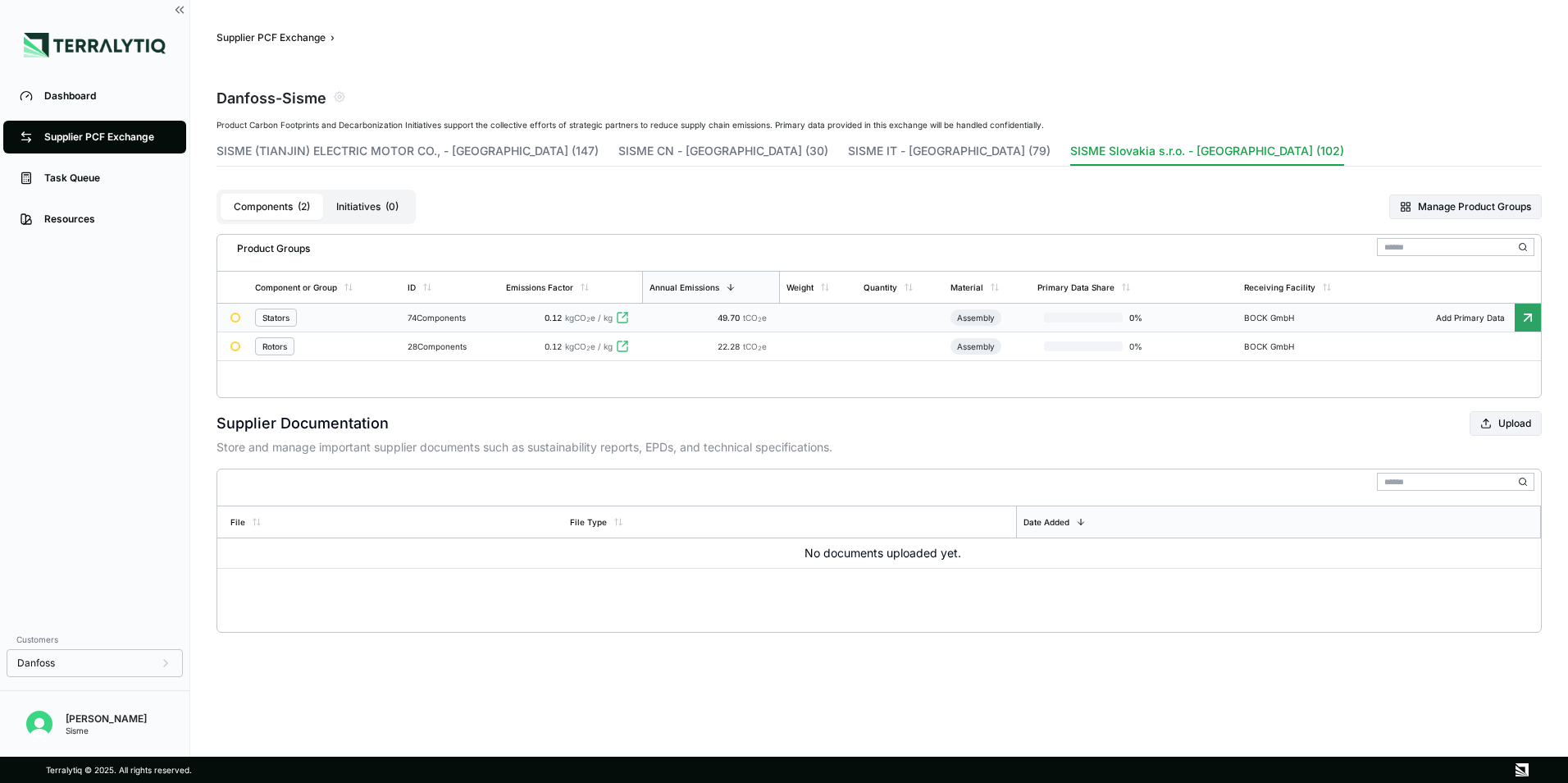
click at [439, 319] on div "74 Components" at bounding box center [450, 317] width 85 height 10
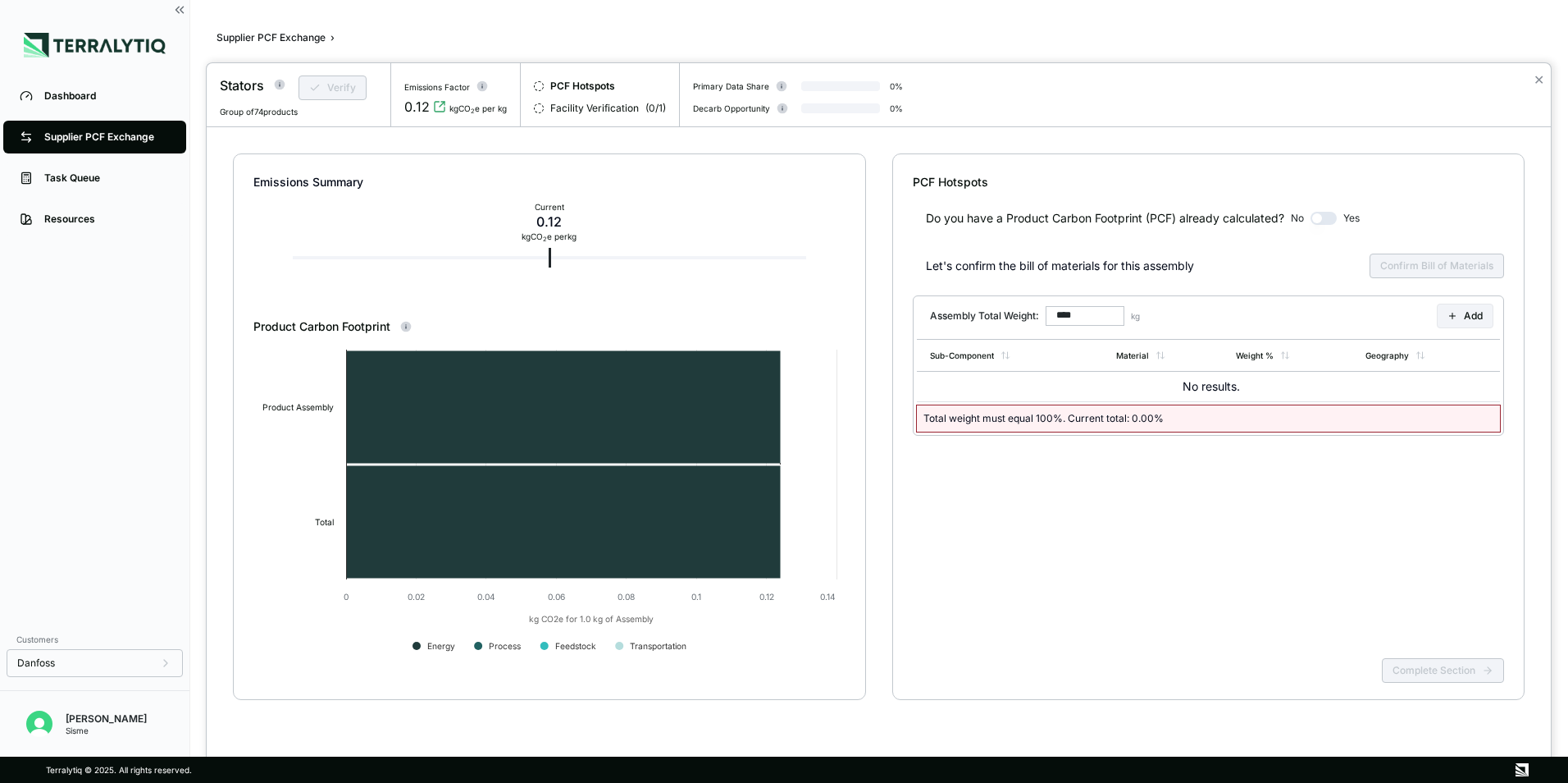
click at [179, 11] on div at bounding box center [784, 392] width 1568 height 783
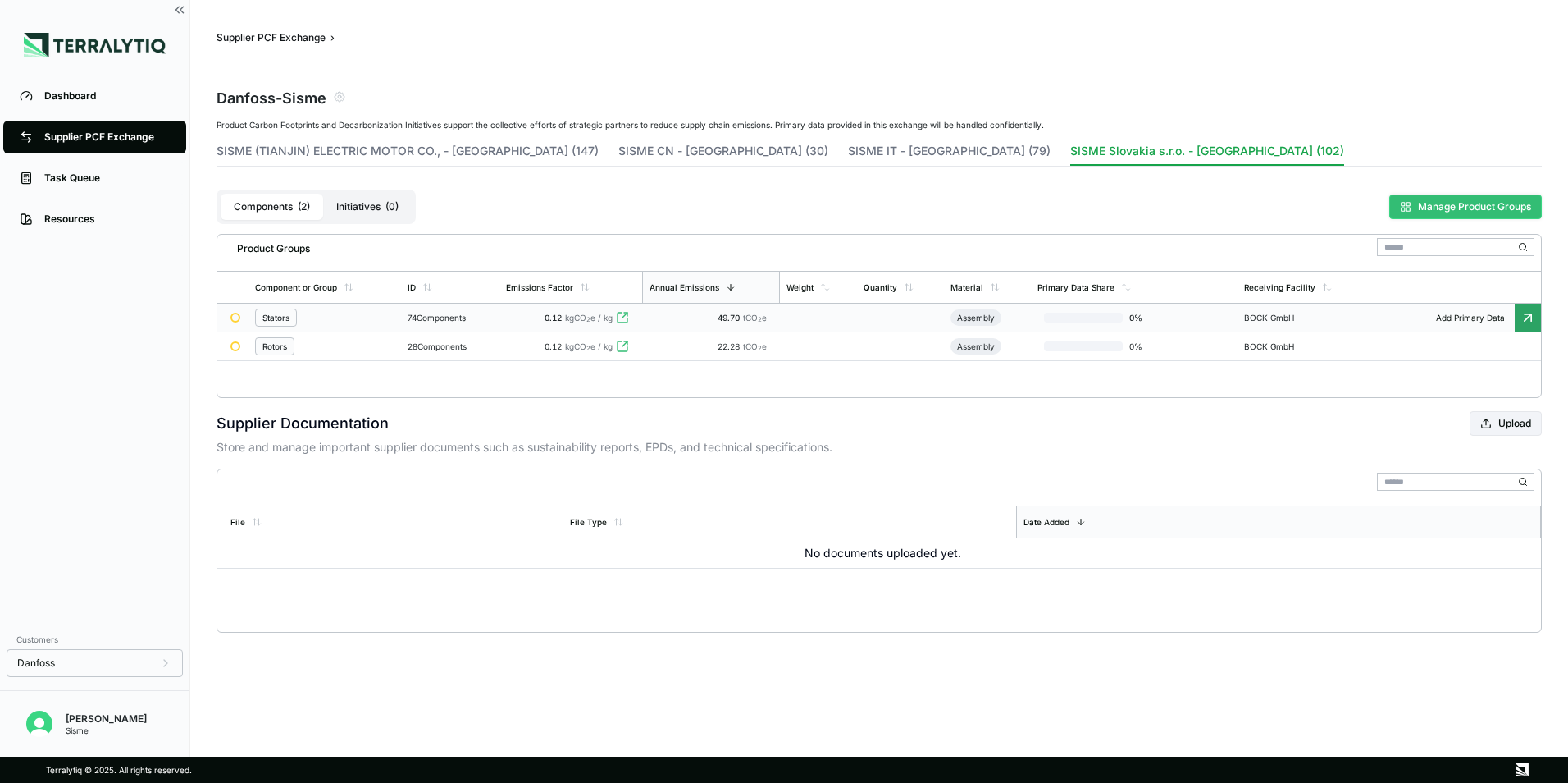
click at [1414, 211] on button "Manage Product Groups" at bounding box center [1465, 206] width 152 height 24
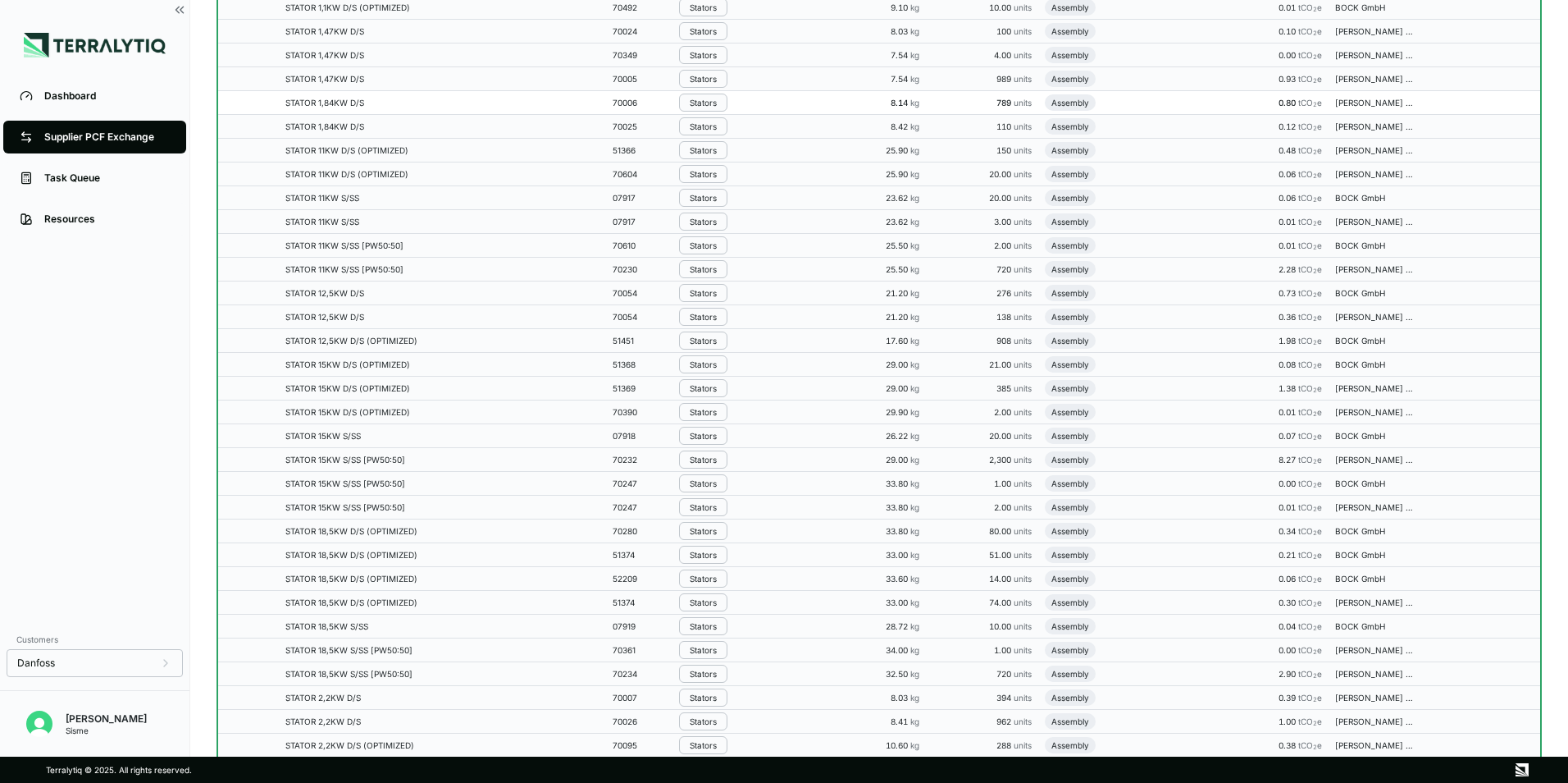
scroll to position [985, 0]
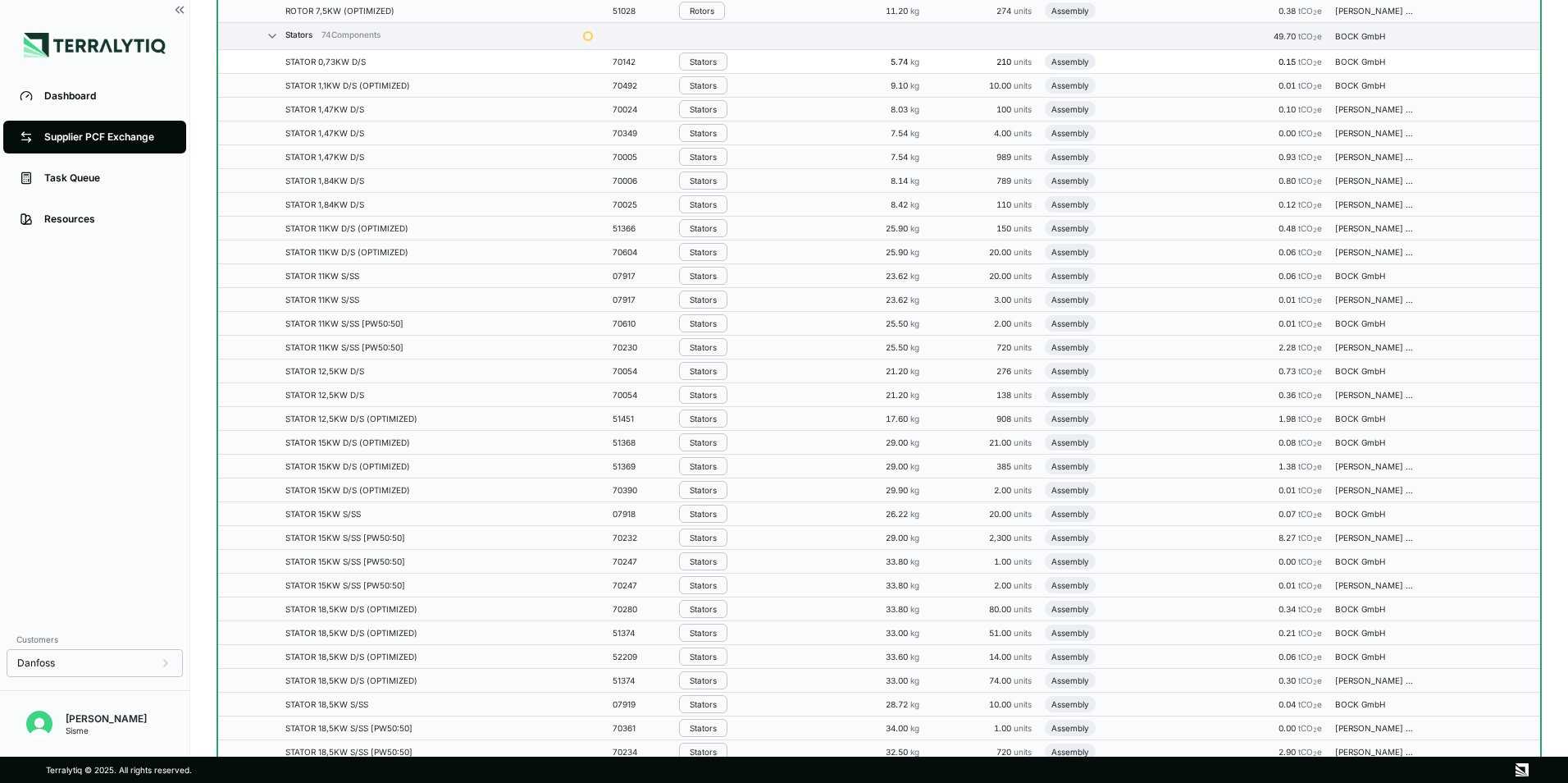
click at [377, 63] on div "STATOR 0,73KW D/S" at bounding box center [428, 61] width 285 height 10
click at [765, 61] on div "Stators" at bounding box center [749, 62] width 140 height 18
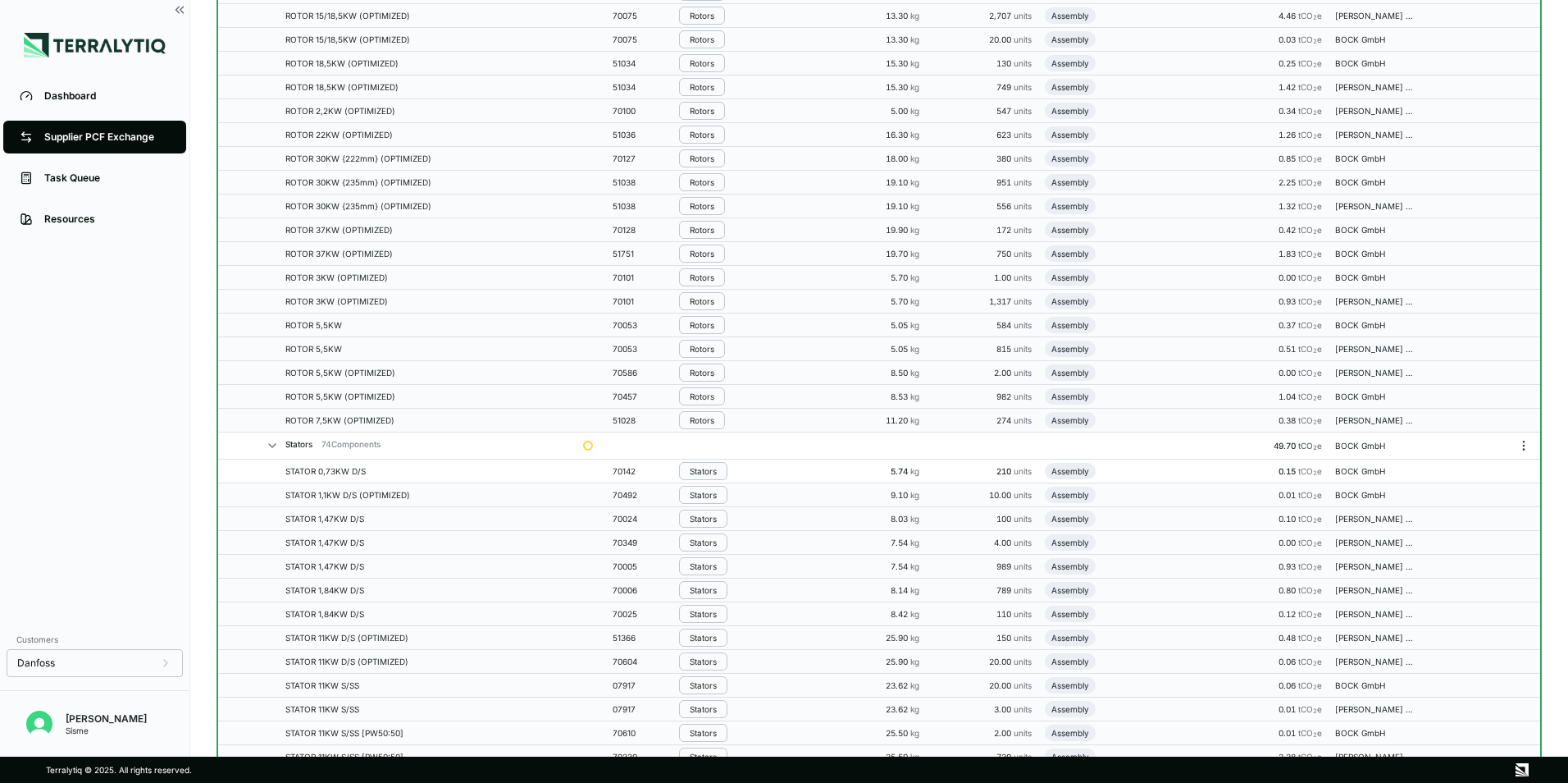
scroll to position [574, 0]
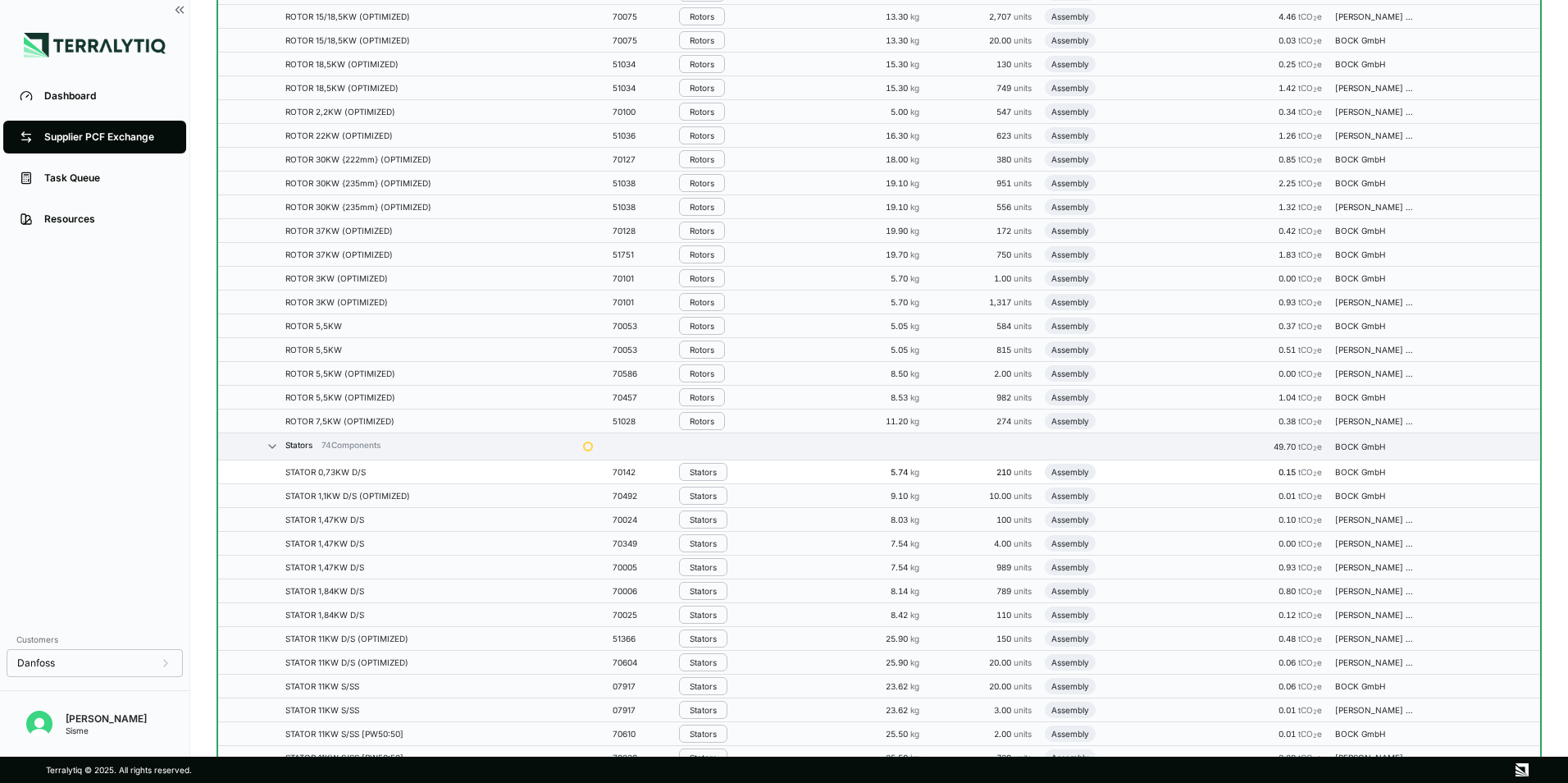
click at [1065, 473] on div "Assembly" at bounding box center [1070, 471] width 38 height 10
click at [1174, 470] on div "0.15 tCO 2 e" at bounding box center [1240, 471] width 163 height 10
click at [1169, 472] on div "0.15 tCO 2 e" at bounding box center [1240, 471] width 163 height 10
click at [465, 477] on td "STATOR 0,73KW D/S" at bounding box center [417, 472] width 317 height 24
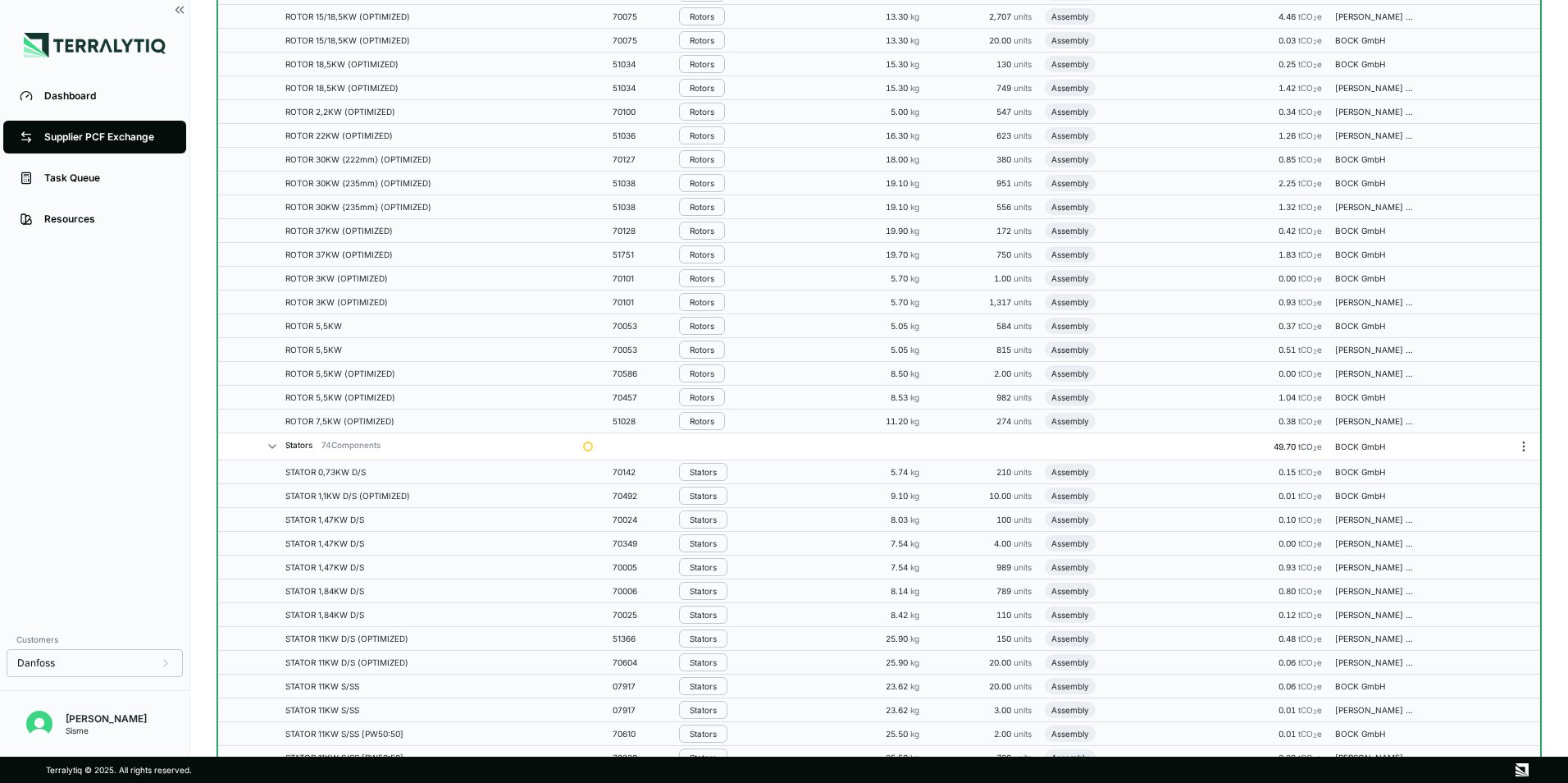
click at [274, 452] on icon at bounding box center [272, 446] width 13 height 13
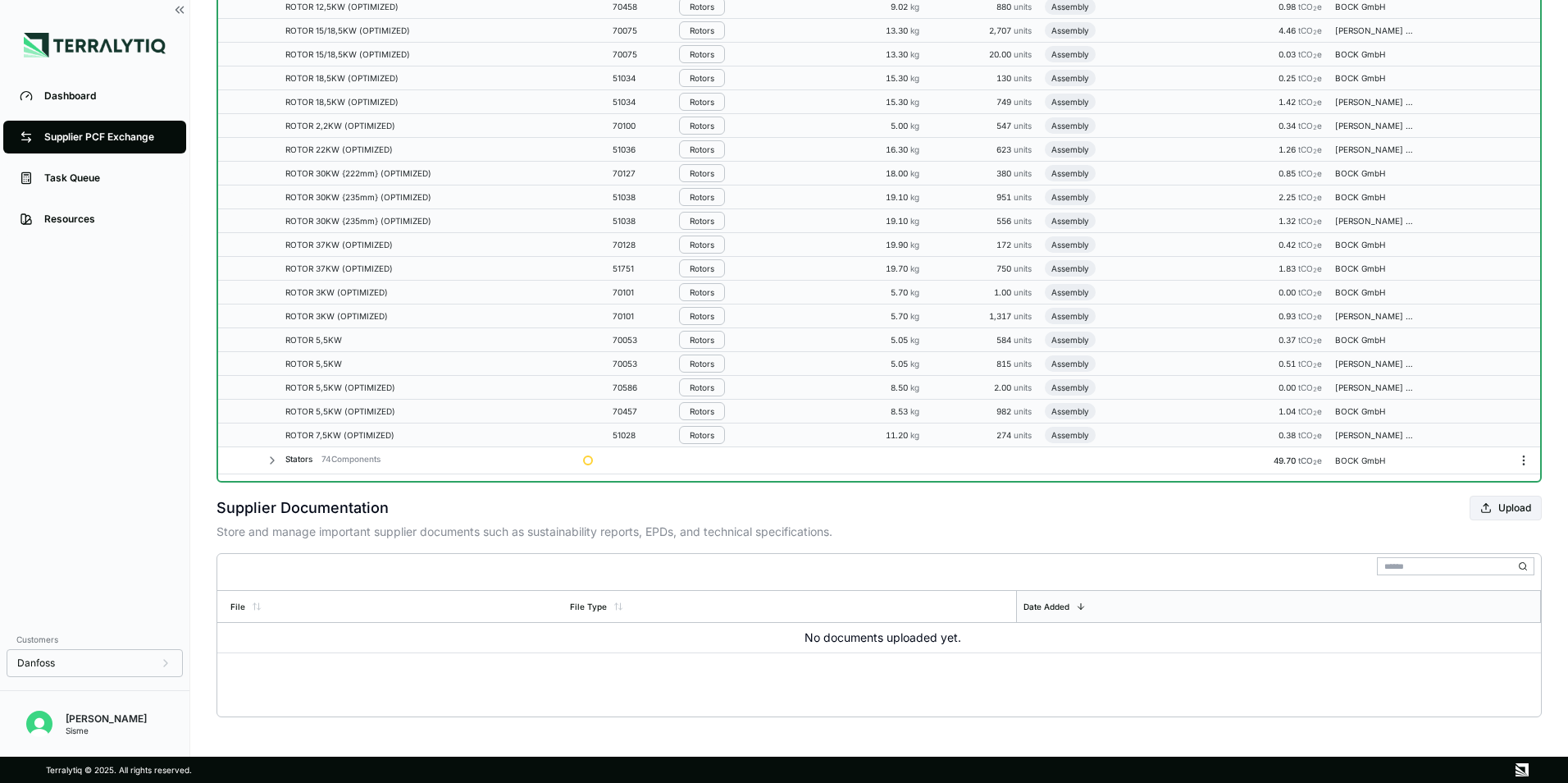
scroll to position [560, 0]
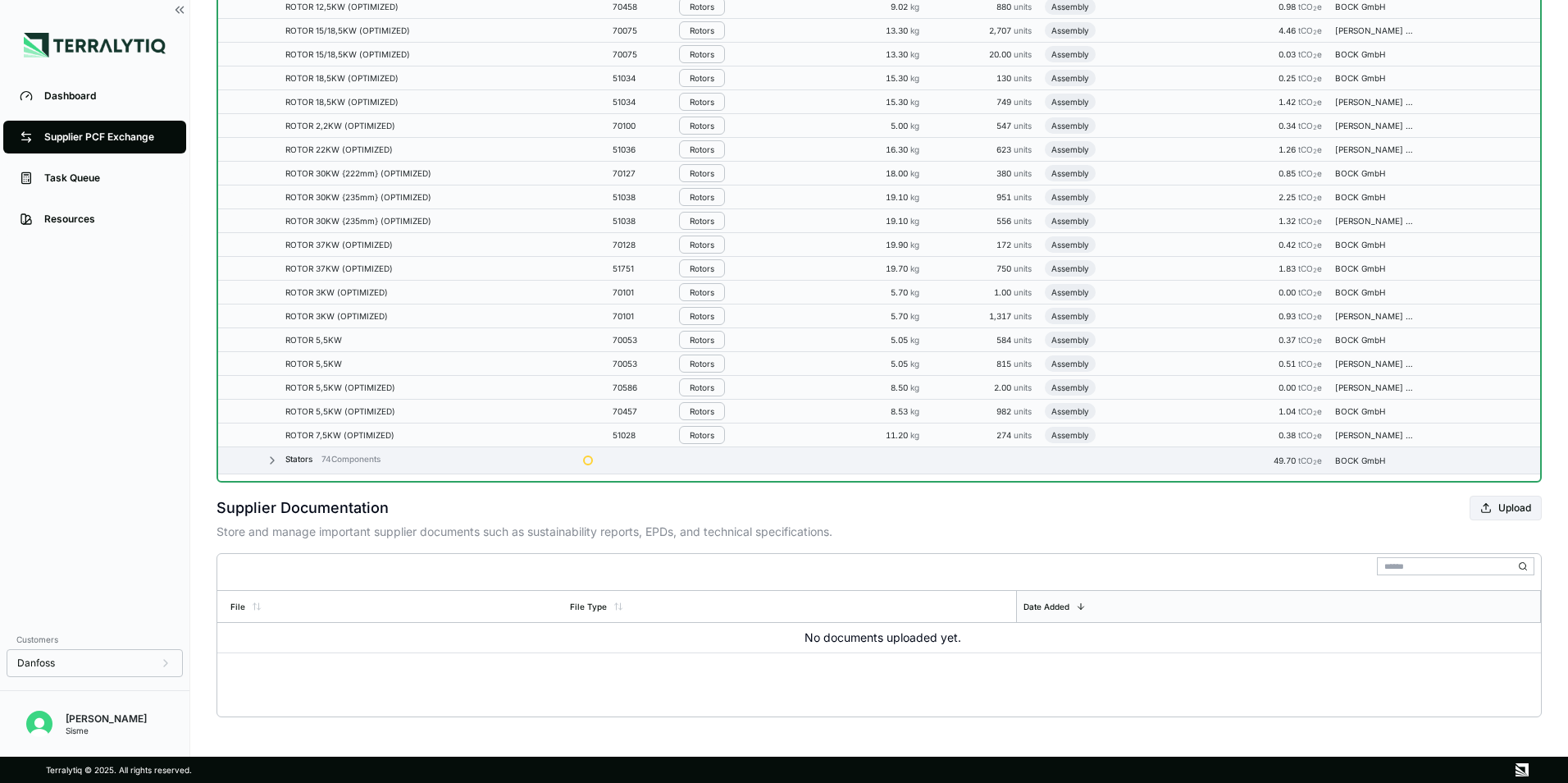
click at [271, 459] on icon at bounding box center [272, 460] width 13 height 13
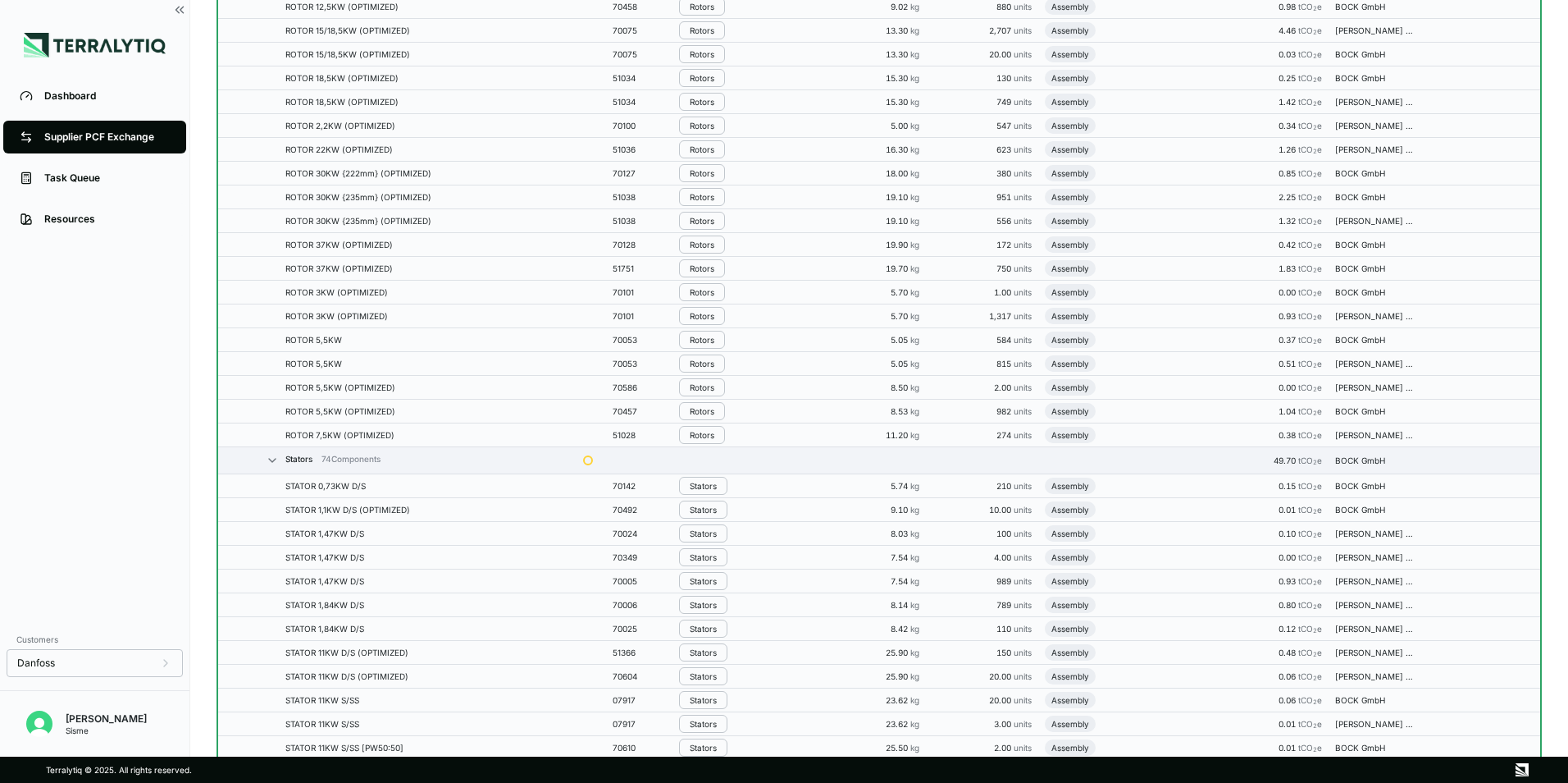
click at [711, 484] on div "Stators" at bounding box center [703, 486] width 27 height 10
click at [578, 482] on td at bounding box center [591, 486] width 30 height 24
click at [593, 487] on td at bounding box center [591, 486] width 30 height 24
click at [592, 487] on td at bounding box center [591, 486] width 30 height 24
click at [320, 482] on div "STATOR 0,73KW D/S" at bounding box center [428, 486] width 285 height 10
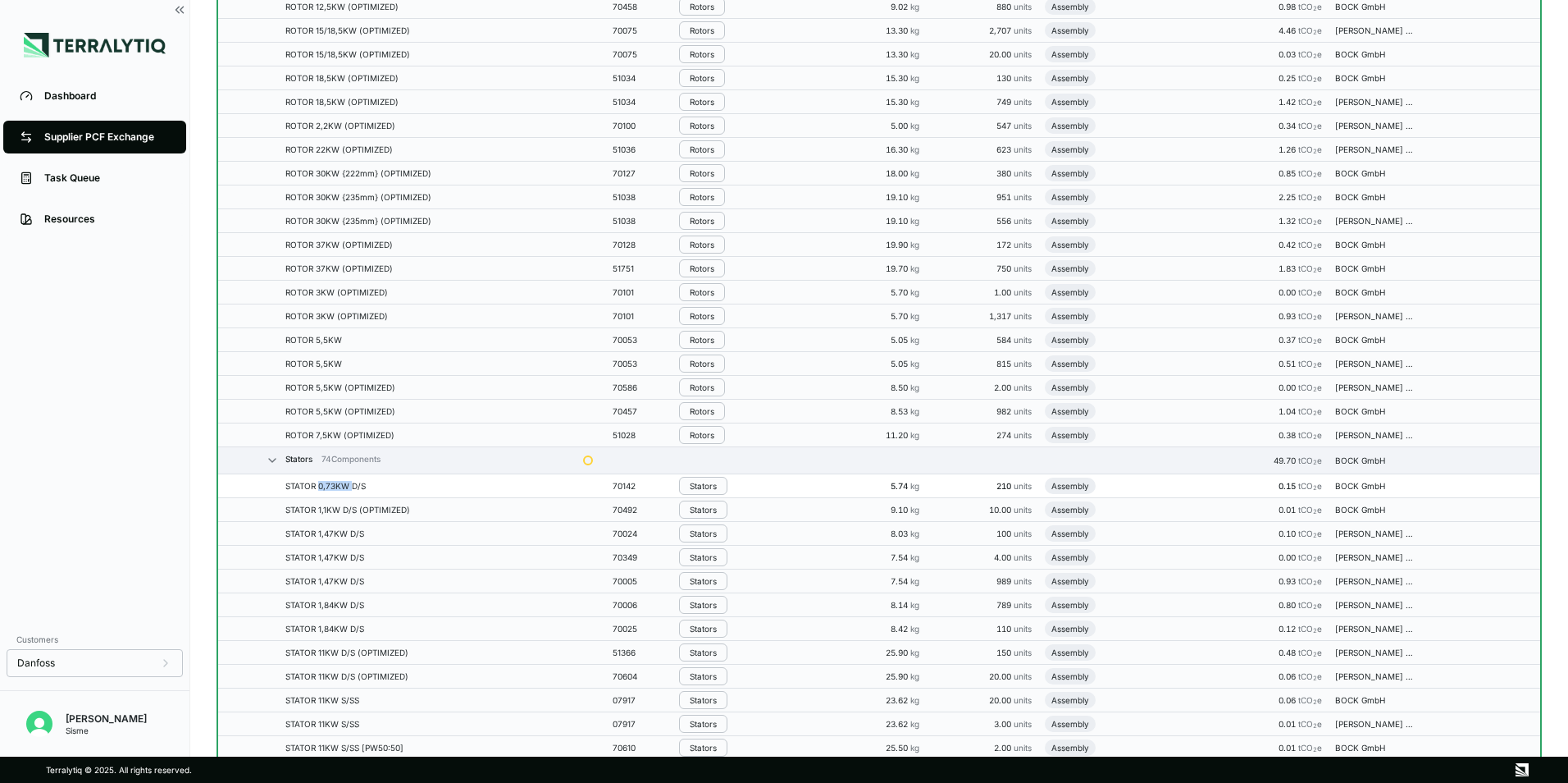
click at [320, 482] on div "STATOR 0,73KW D/S" at bounding box center [428, 486] width 285 height 10
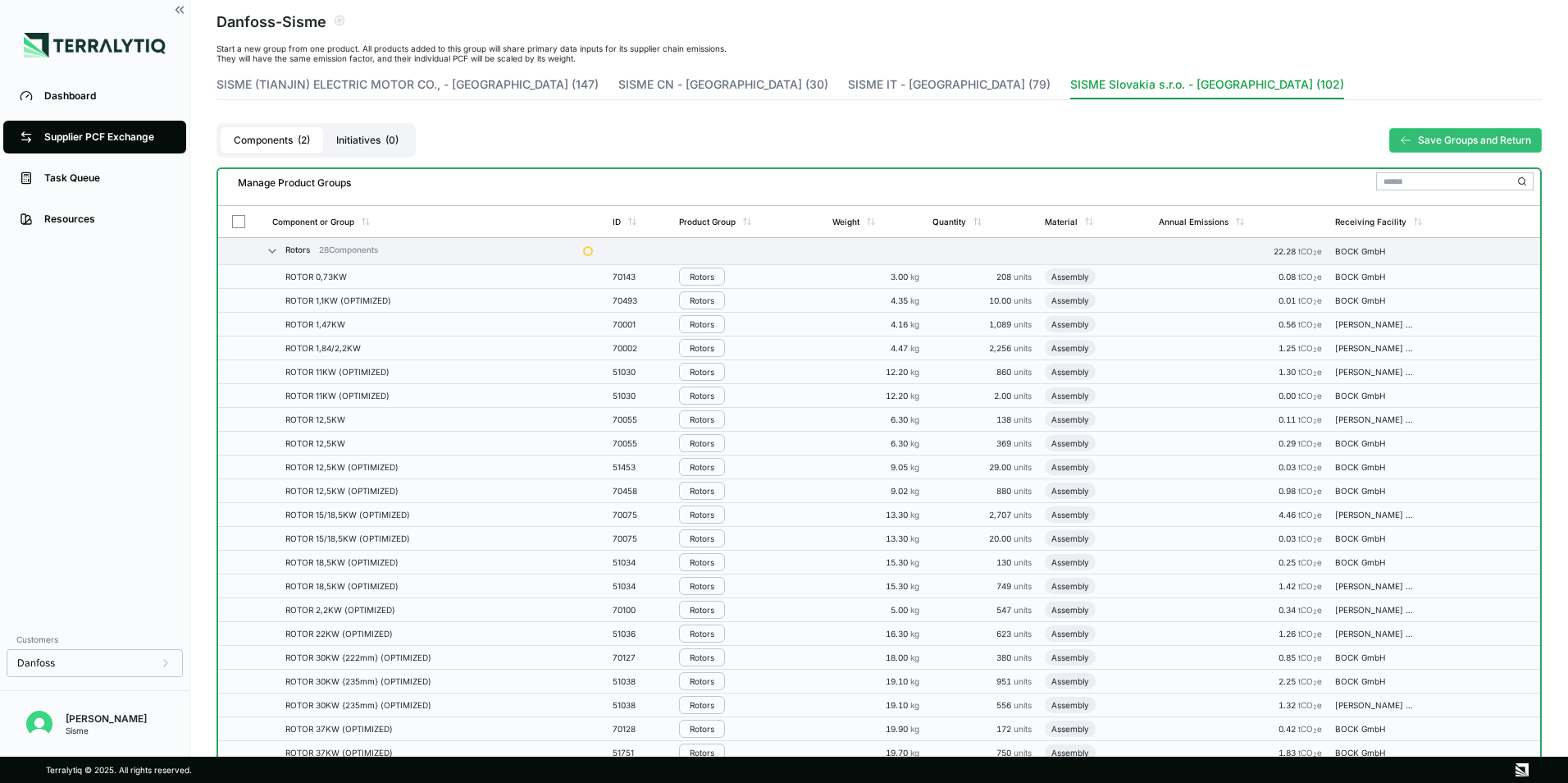
scroll to position [24, 0]
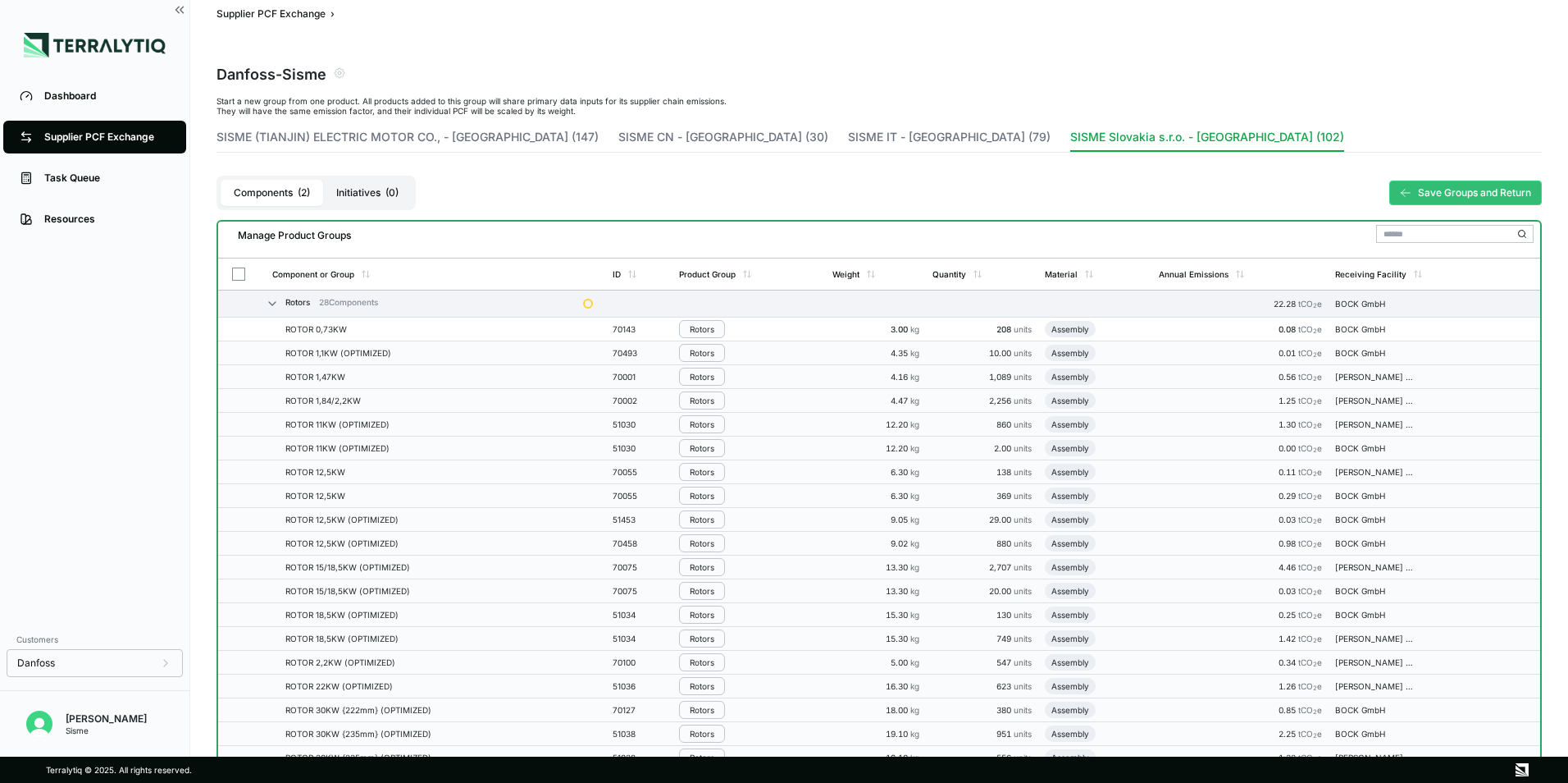
click at [377, 333] on div "ROTOR 0,73KW" at bounding box center [428, 329] width 285 height 10
drag, startPoint x: 377, startPoint y: 333, endPoint x: 356, endPoint y: 333, distance: 21.0
click at [356, 333] on div "ROTOR 0,73KW" at bounding box center [428, 329] width 285 height 10
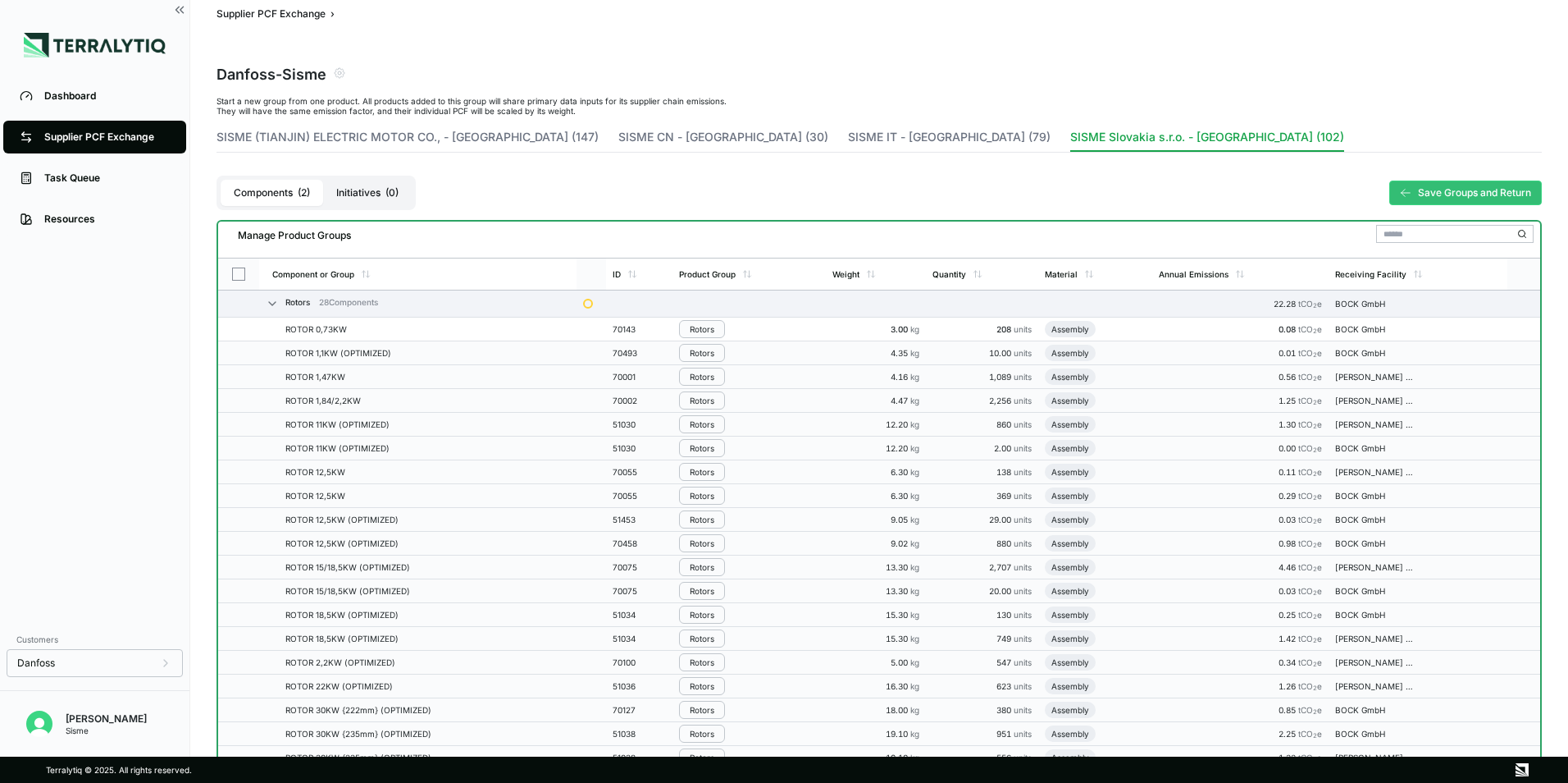
click at [235, 272] on button "button" at bounding box center [238, 274] width 13 height 13
click at [240, 271] on button "button" at bounding box center [238, 274] width 13 height 13
click at [242, 274] on button "button" at bounding box center [238, 274] width 13 height 13
click at [368, 192] on button "Initiatives ( 0 )" at bounding box center [367, 193] width 89 height 26
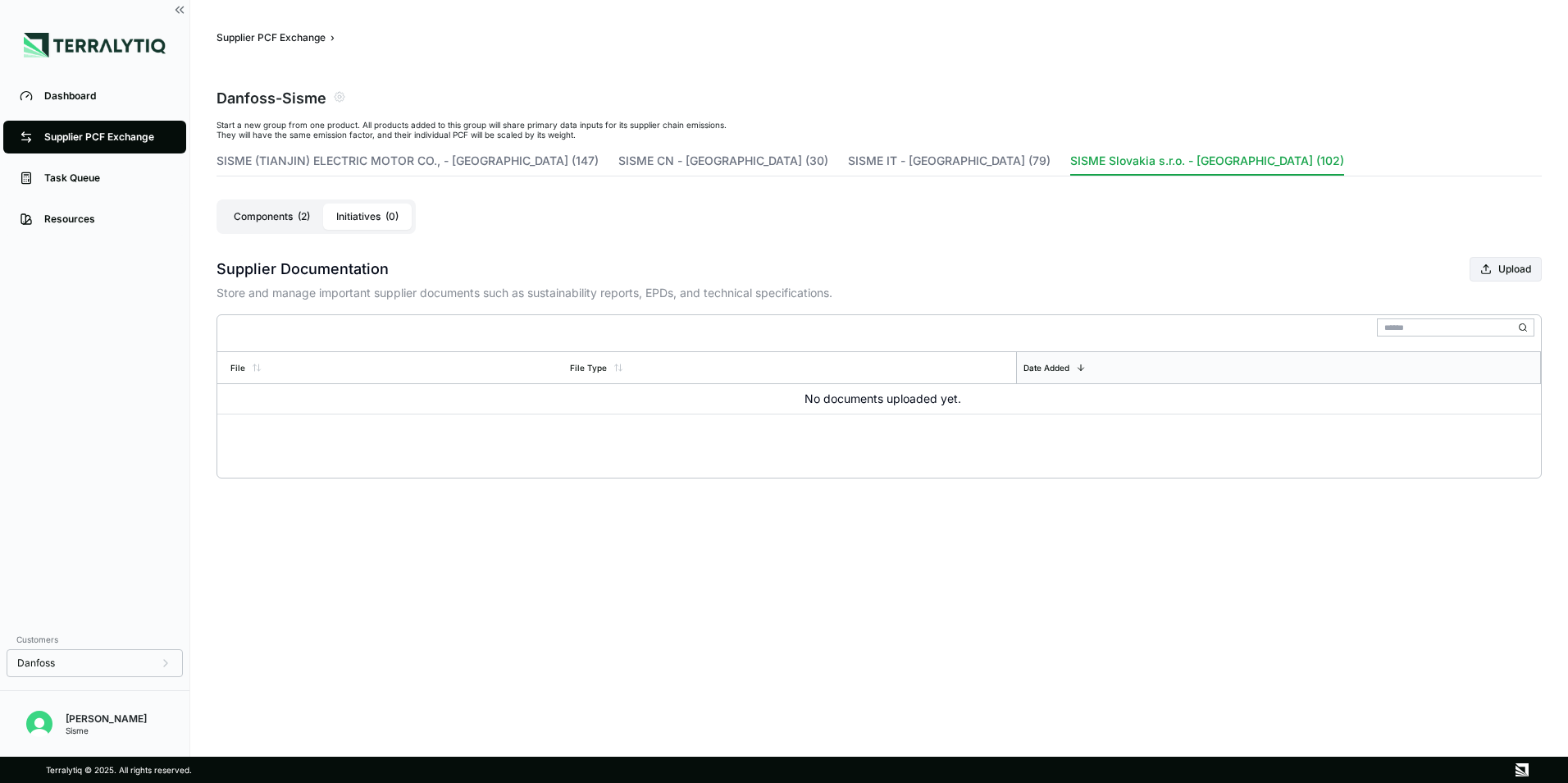
click at [293, 222] on button "Components ( 2 )" at bounding box center [271, 216] width 102 height 26
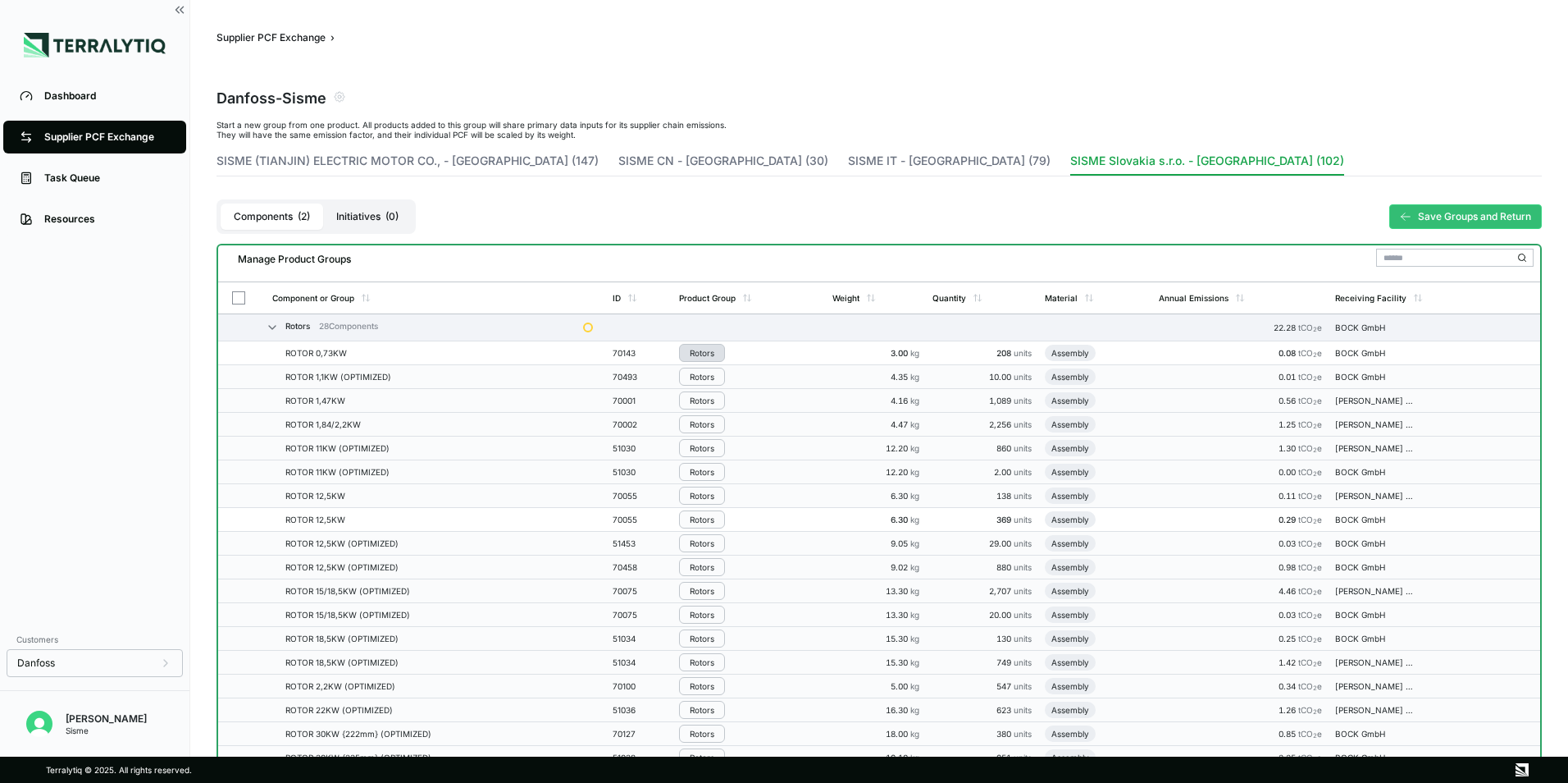
click at [719, 352] on button "Rotors" at bounding box center [701, 353] width 46 height 18
click at [764, 381] on button "Remove from Group" at bounding box center [760, 380] width 156 height 27
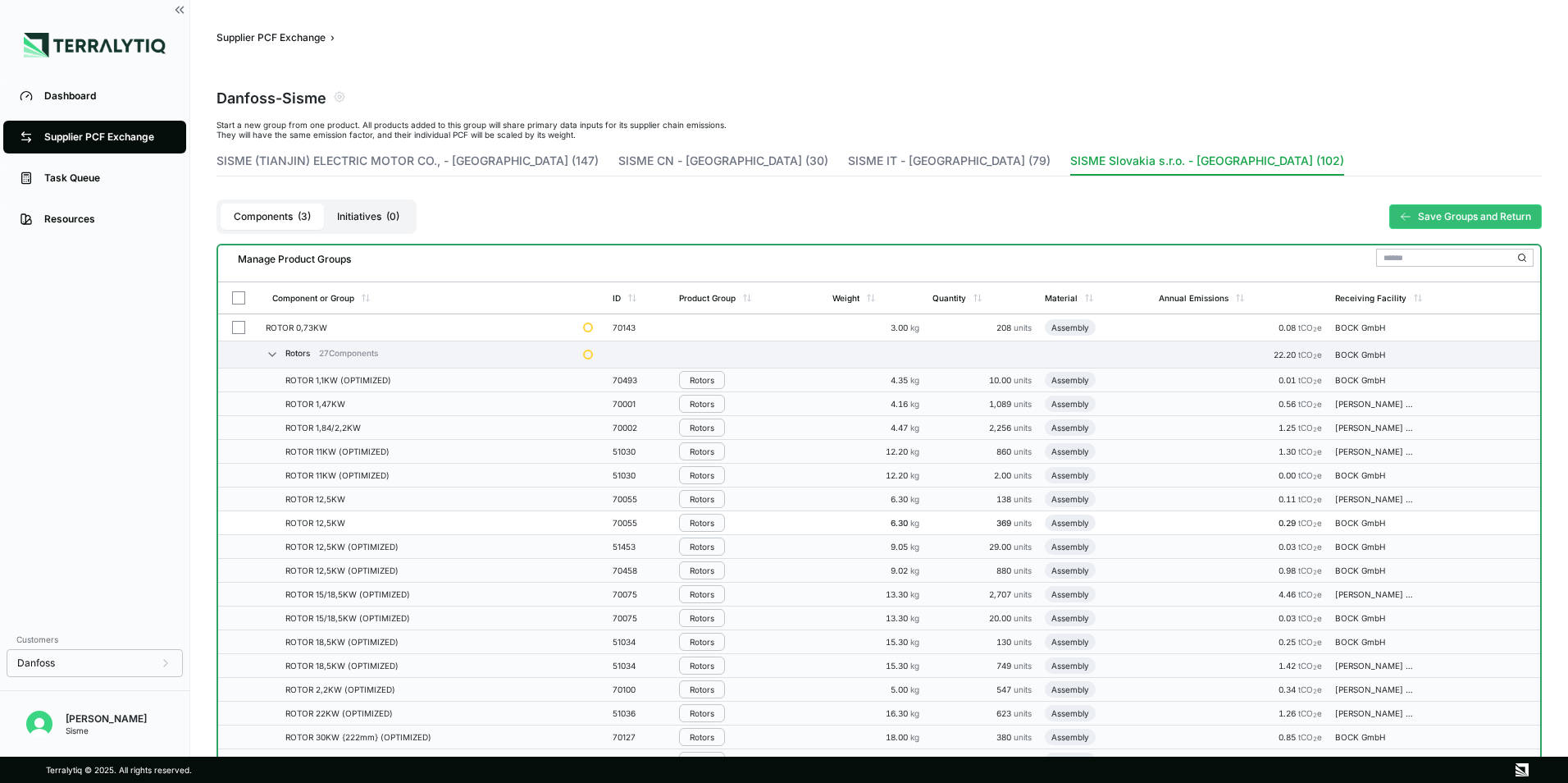
click at [404, 323] on div "ROTOR 0,73KW" at bounding box center [418, 327] width 304 height 10
click at [381, 326] on div "ROTOR 0,73KW" at bounding box center [418, 327] width 304 height 10
click at [388, 332] on td "ROTOR 0,73KW" at bounding box center [417, 328] width 317 height 27
click at [305, 326] on div "ROTOR 0,73KW" at bounding box center [418, 327] width 304 height 10
click at [1442, 211] on button "Save Groups and Return" at bounding box center [1465, 216] width 152 height 24
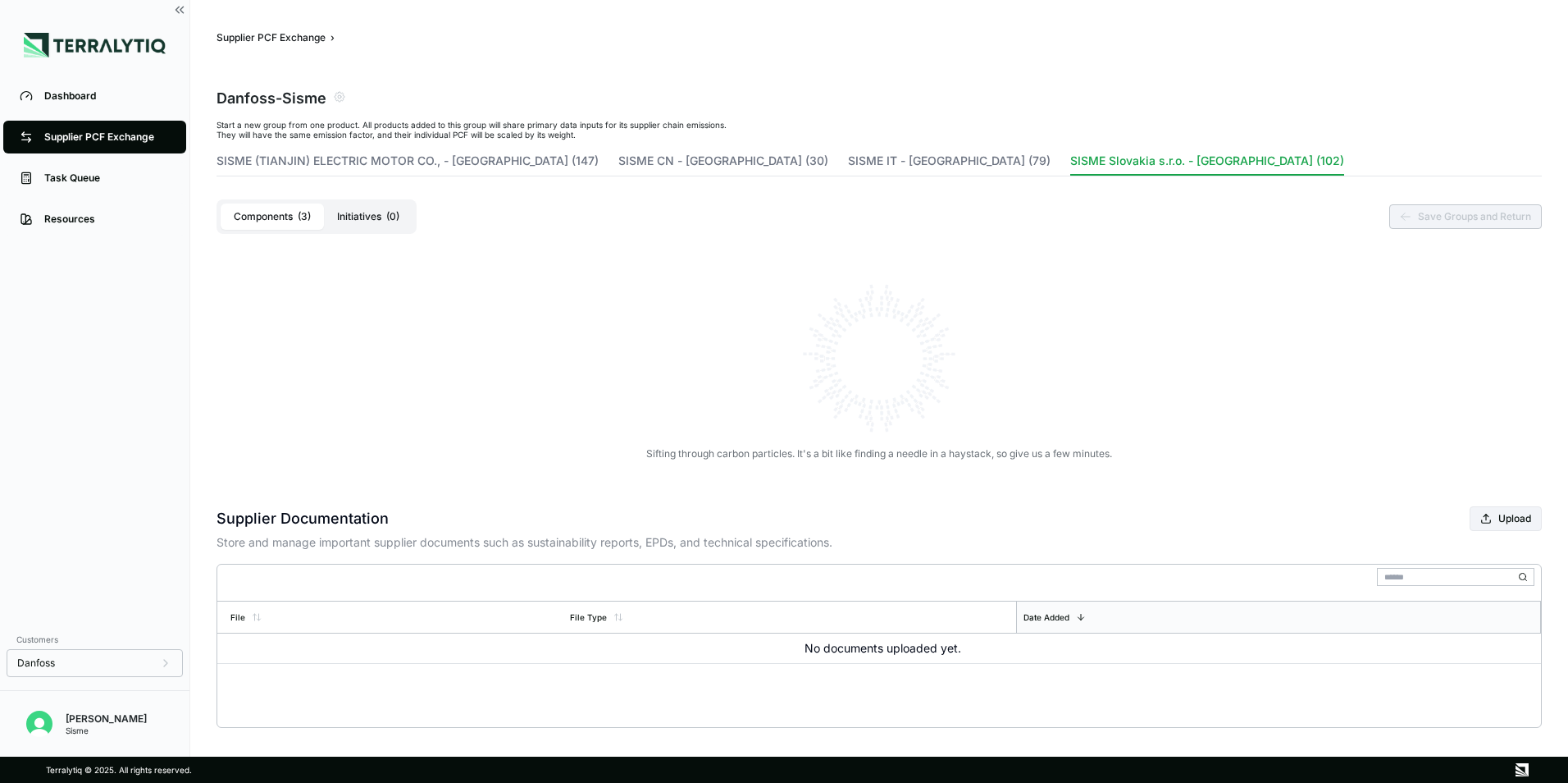
click at [371, 219] on button "Initiatives ( 0 )" at bounding box center [368, 216] width 89 height 26
click at [289, 217] on button "Components ( 3 )" at bounding box center [271, 216] width 103 height 26
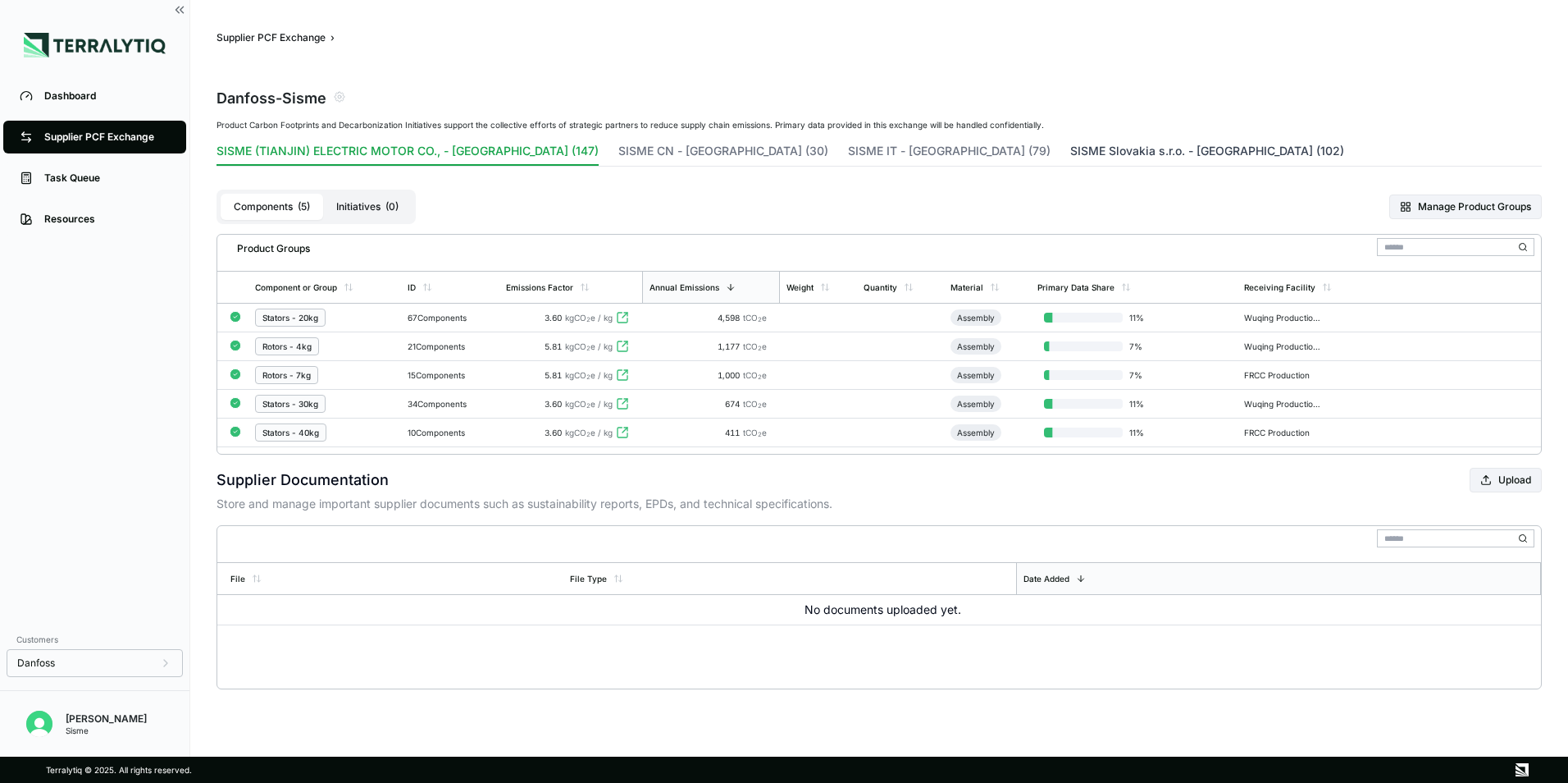
click at [1070, 147] on button "SISME Slovakia s.r.o. - [GEOGRAPHIC_DATA] (102)" at bounding box center [1207, 154] width 274 height 23
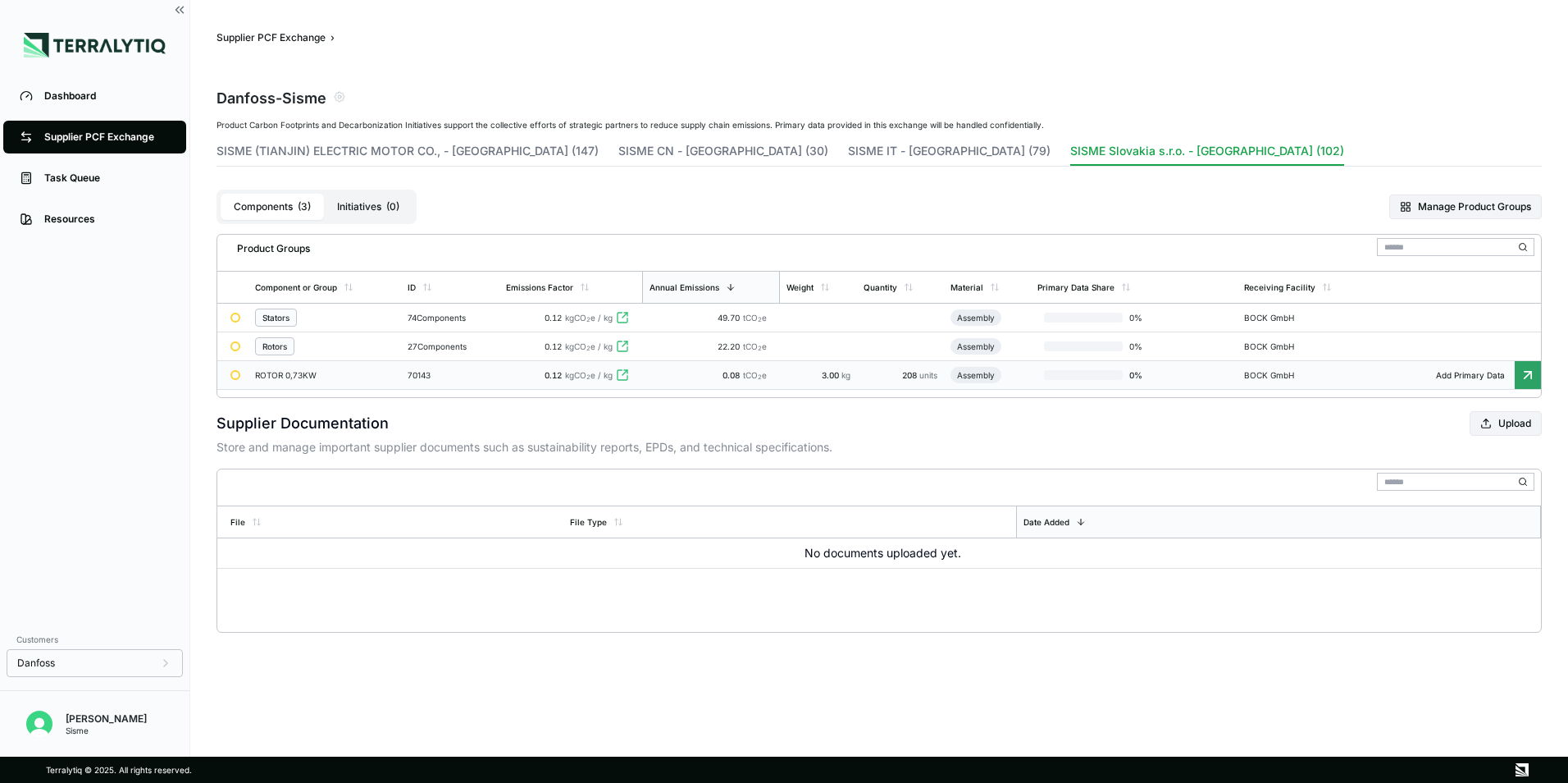
click at [359, 376] on div "ROTOR 0,73KW" at bounding box center [314, 374] width 118 height 10
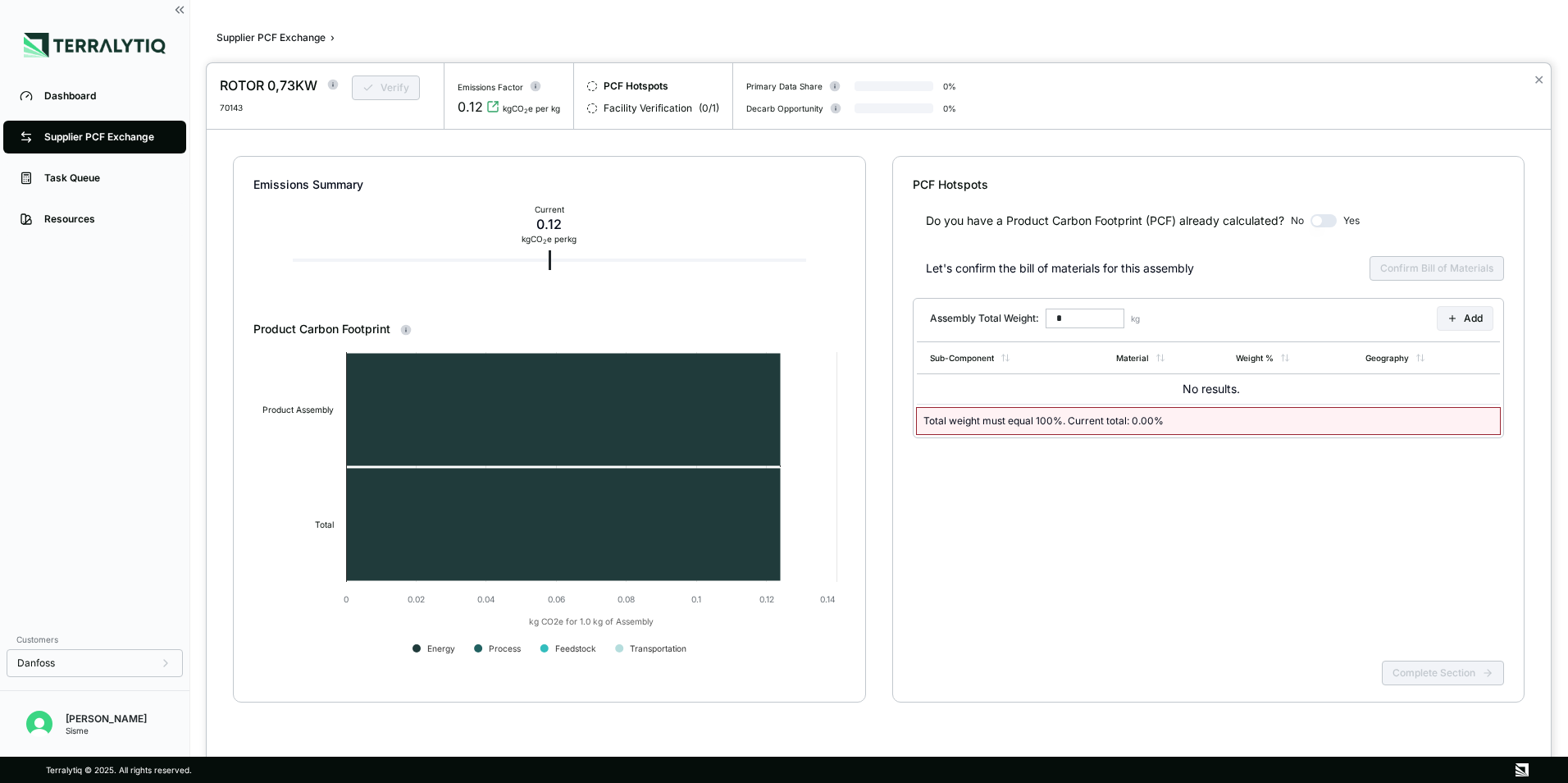
click at [180, 11] on div at bounding box center [784, 392] width 1568 height 783
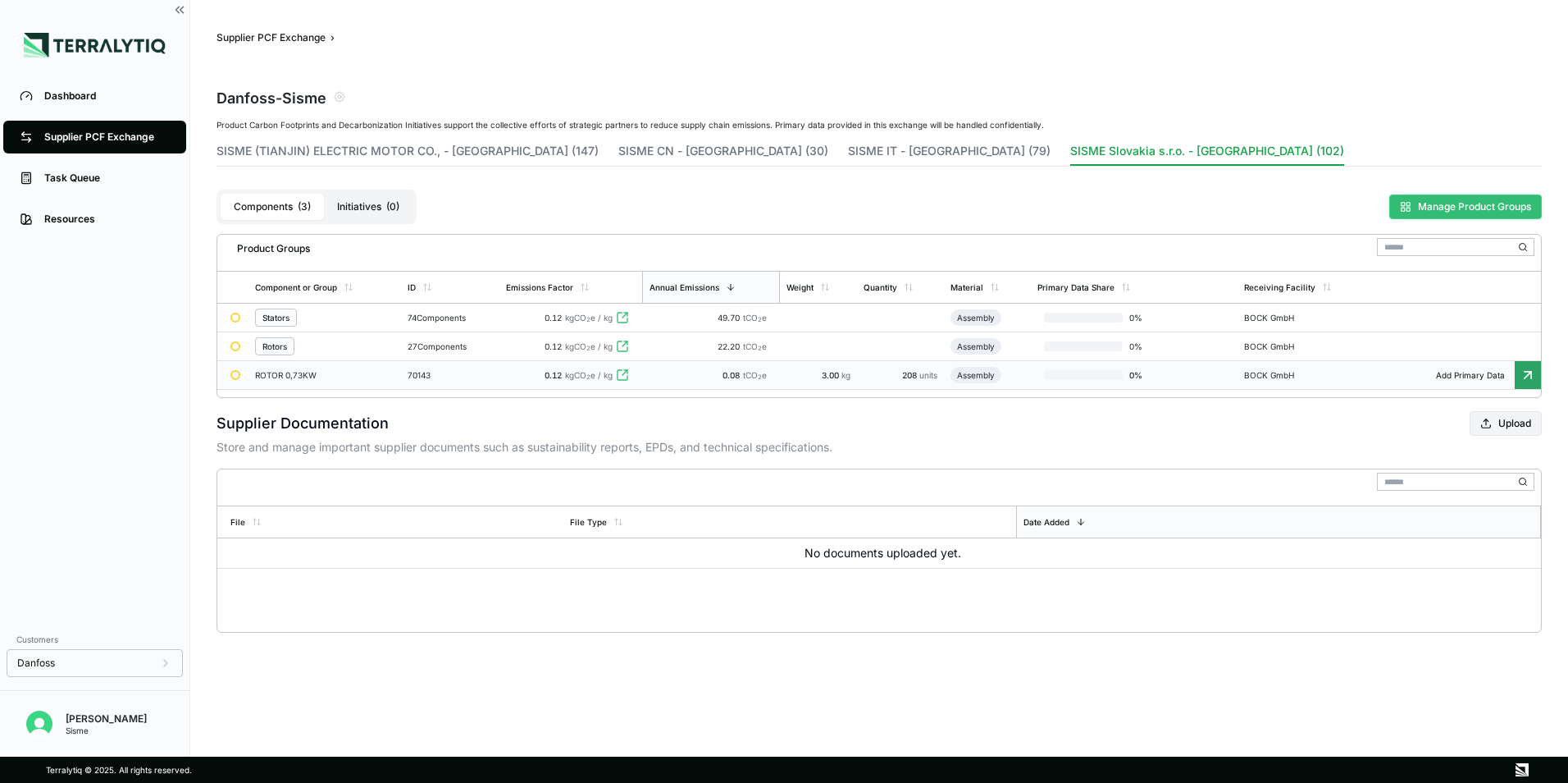
click at [1453, 198] on button "Manage Product Groups" at bounding box center [1465, 206] width 152 height 24
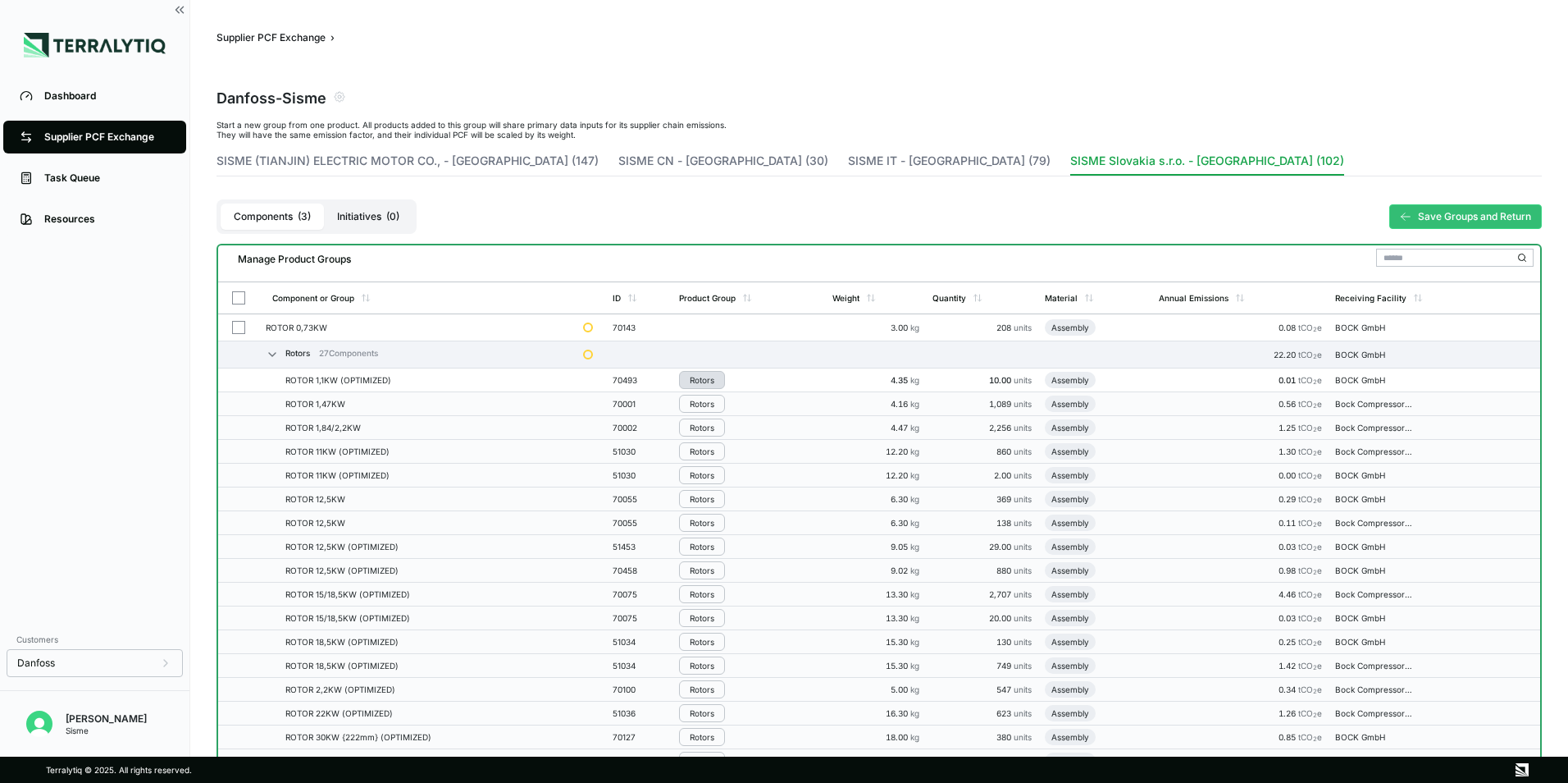
click at [692, 381] on div "Rotors" at bounding box center [701, 380] width 24 height 10
click at [739, 409] on button "Remove from Group" at bounding box center [760, 408] width 156 height 27
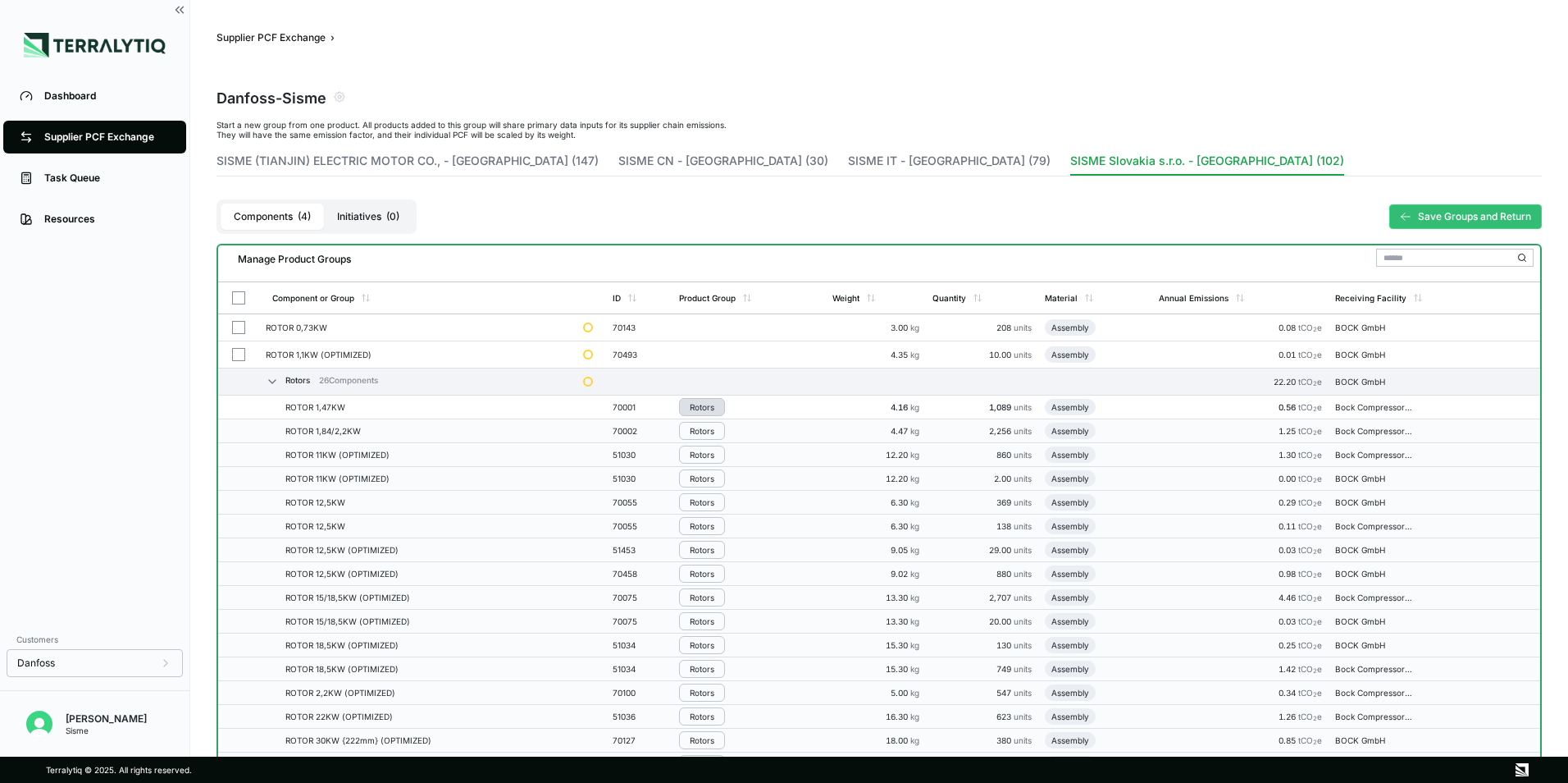
click at [709, 414] on button "Rotors" at bounding box center [701, 407] width 46 height 18
click at [721, 425] on button "Remove from Group" at bounding box center [760, 435] width 156 height 27
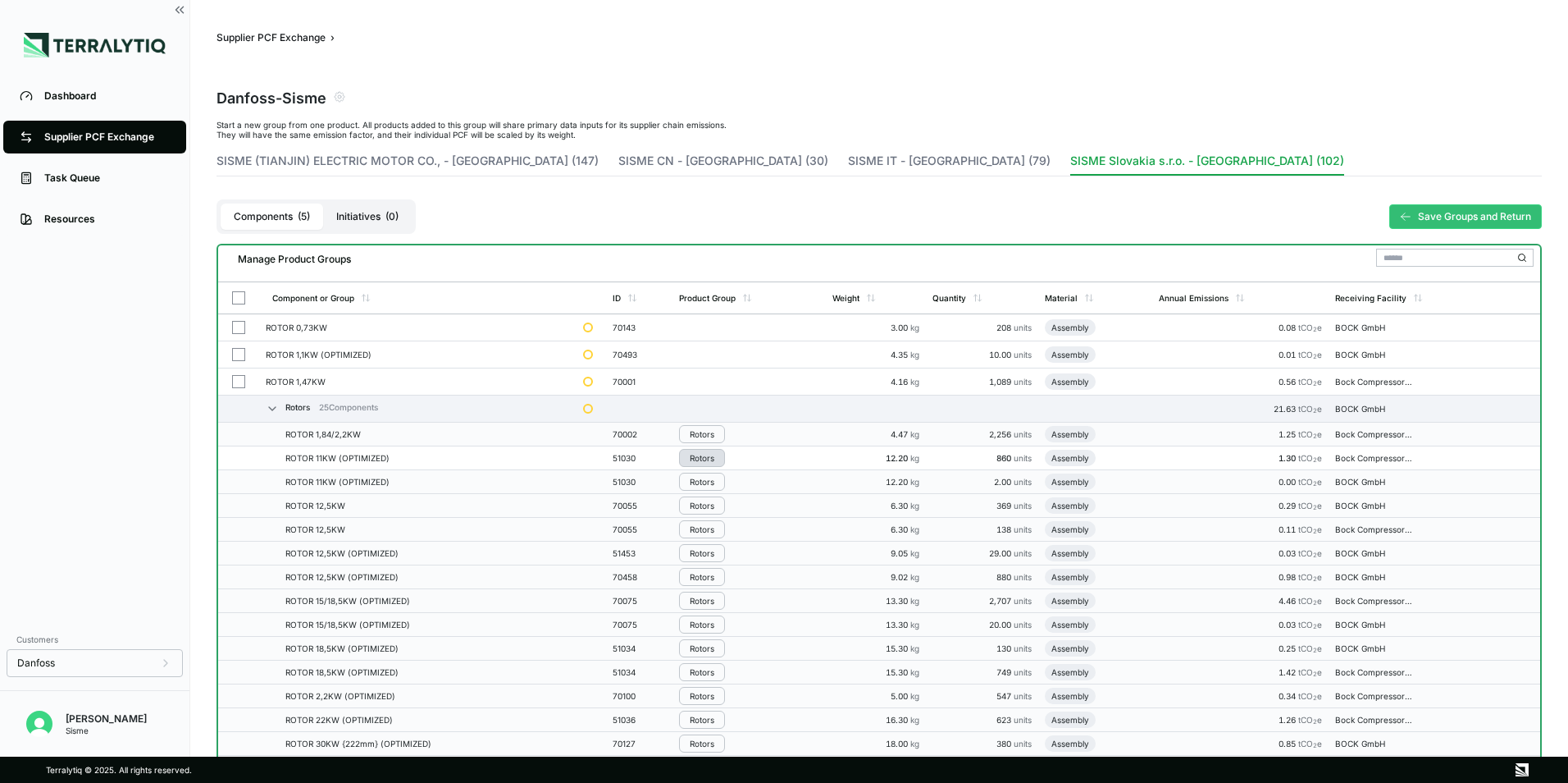
click at [705, 449] on button "Rotors" at bounding box center [701, 458] width 46 height 18
click at [737, 477] on button "Remove from Group" at bounding box center [760, 486] width 156 height 27
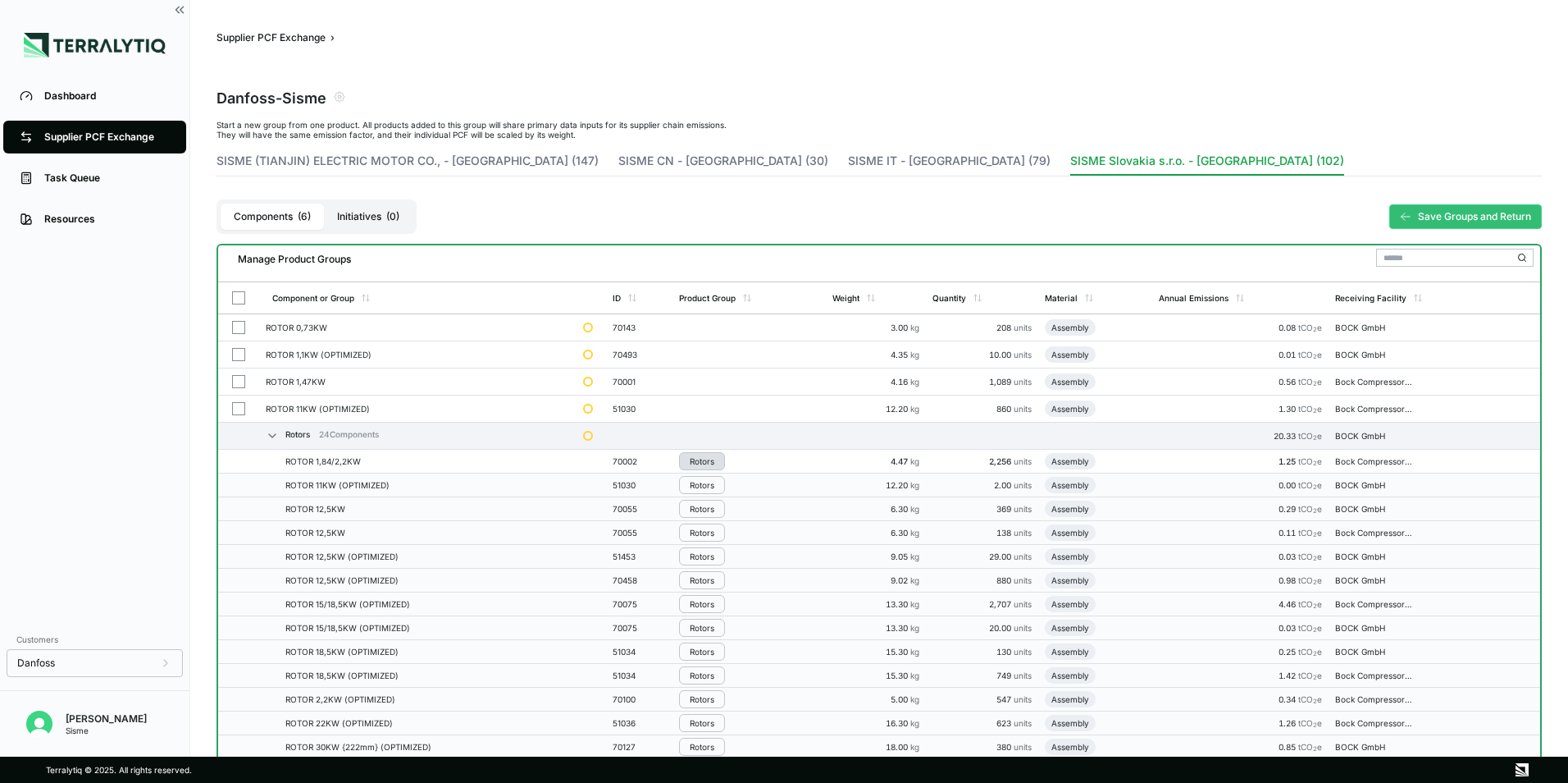
click at [710, 466] on button "Rotors" at bounding box center [701, 461] width 46 height 18
click at [752, 495] on button "Remove from Group" at bounding box center [760, 488] width 156 height 27
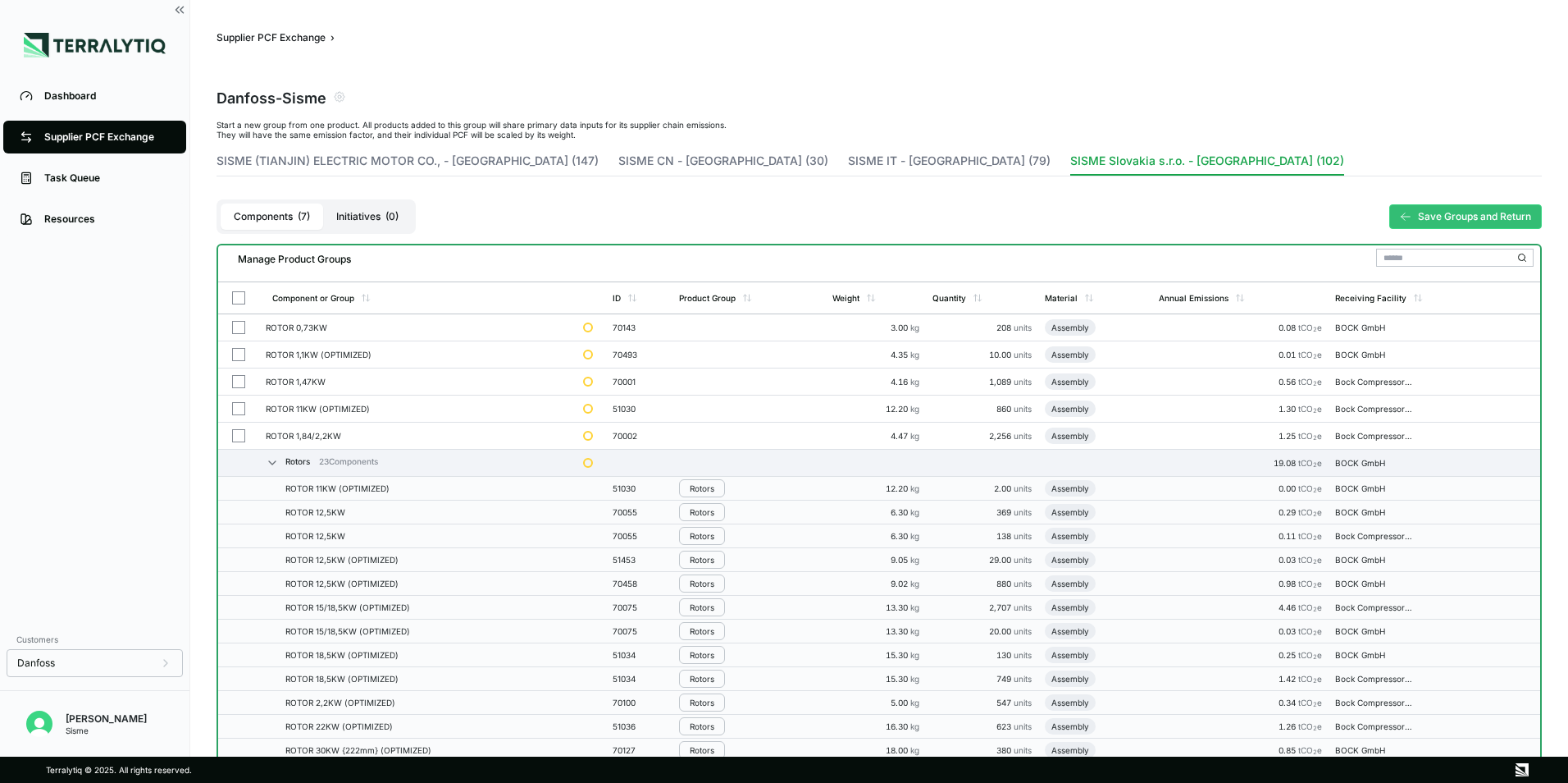
click at [724, 491] on button "Rotors" at bounding box center [701, 488] width 46 height 18
click at [735, 508] on button "Remove from Group" at bounding box center [760, 515] width 156 height 27
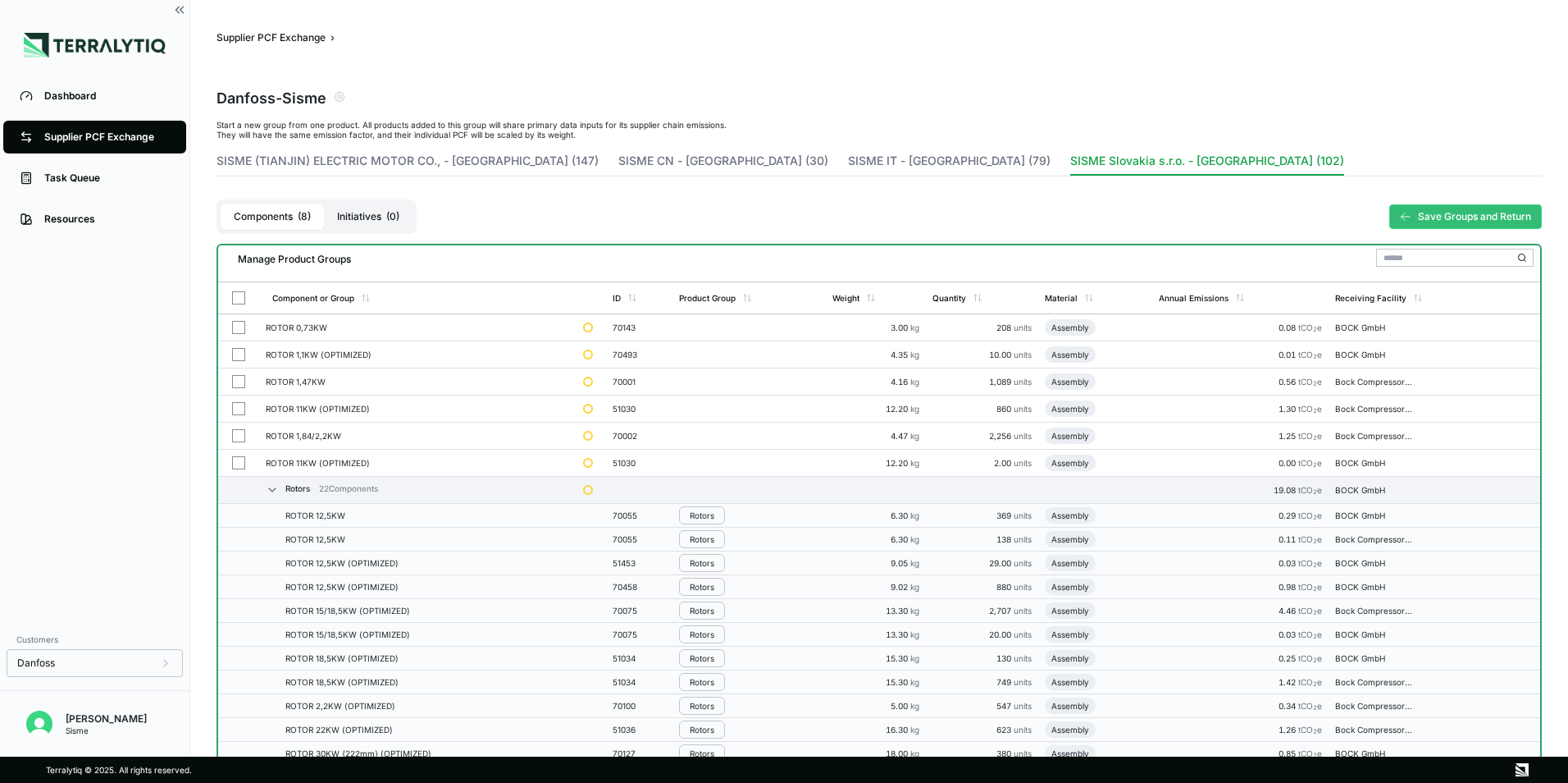
click at [717, 521] on button "Rotors" at bounding box center [701, 515] width 46 height 18
click at [718, 532] on button "Remove from Group" at bounding box center [760, 543] width 156 height 27
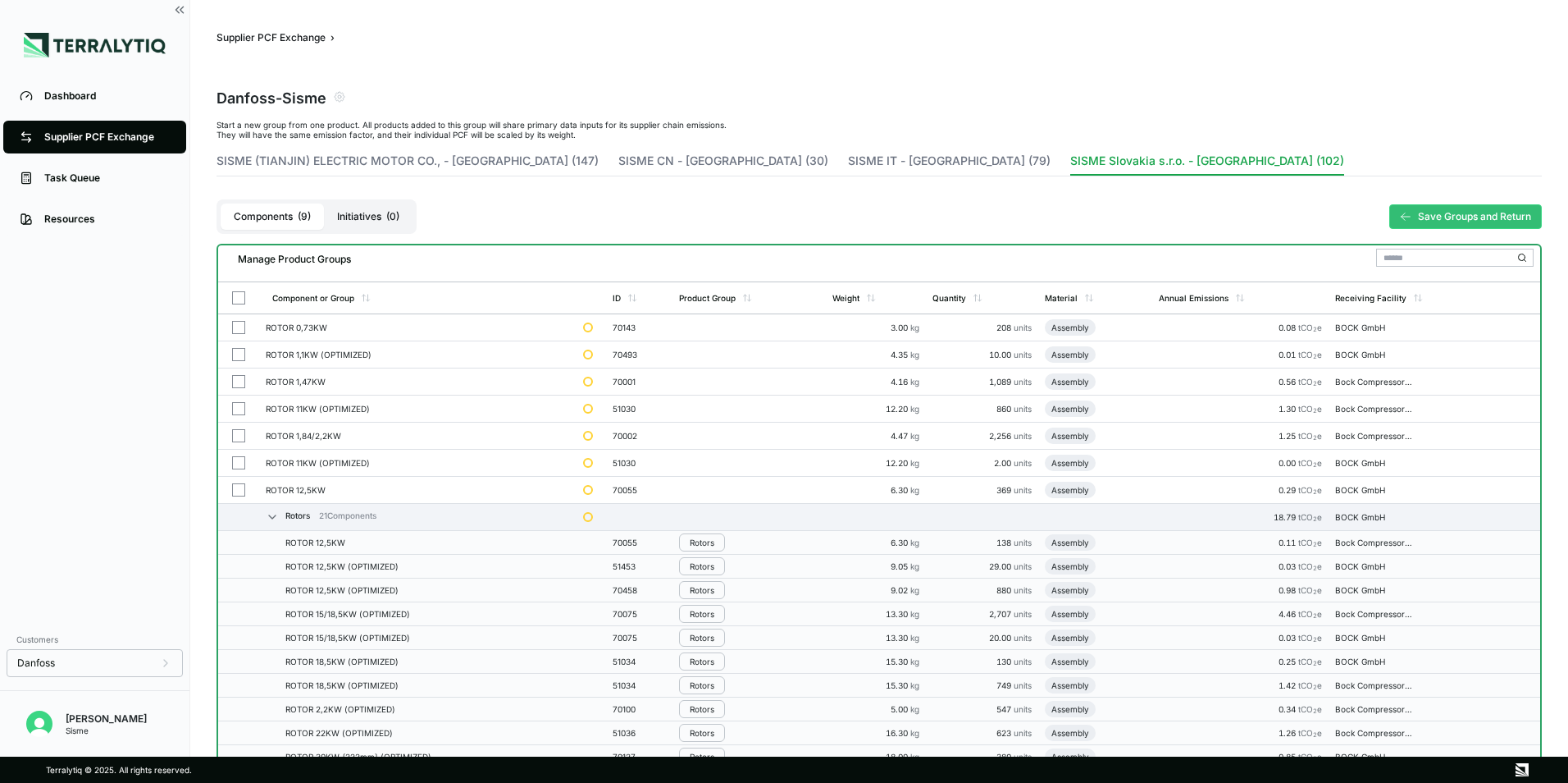
click at [714, 539] on div "Rotors" at bounding box center [701, 542] width 24 height 10
click at [715, 563] on button "Remove from Group" at bounding box center [760, 570] width 156 height 27
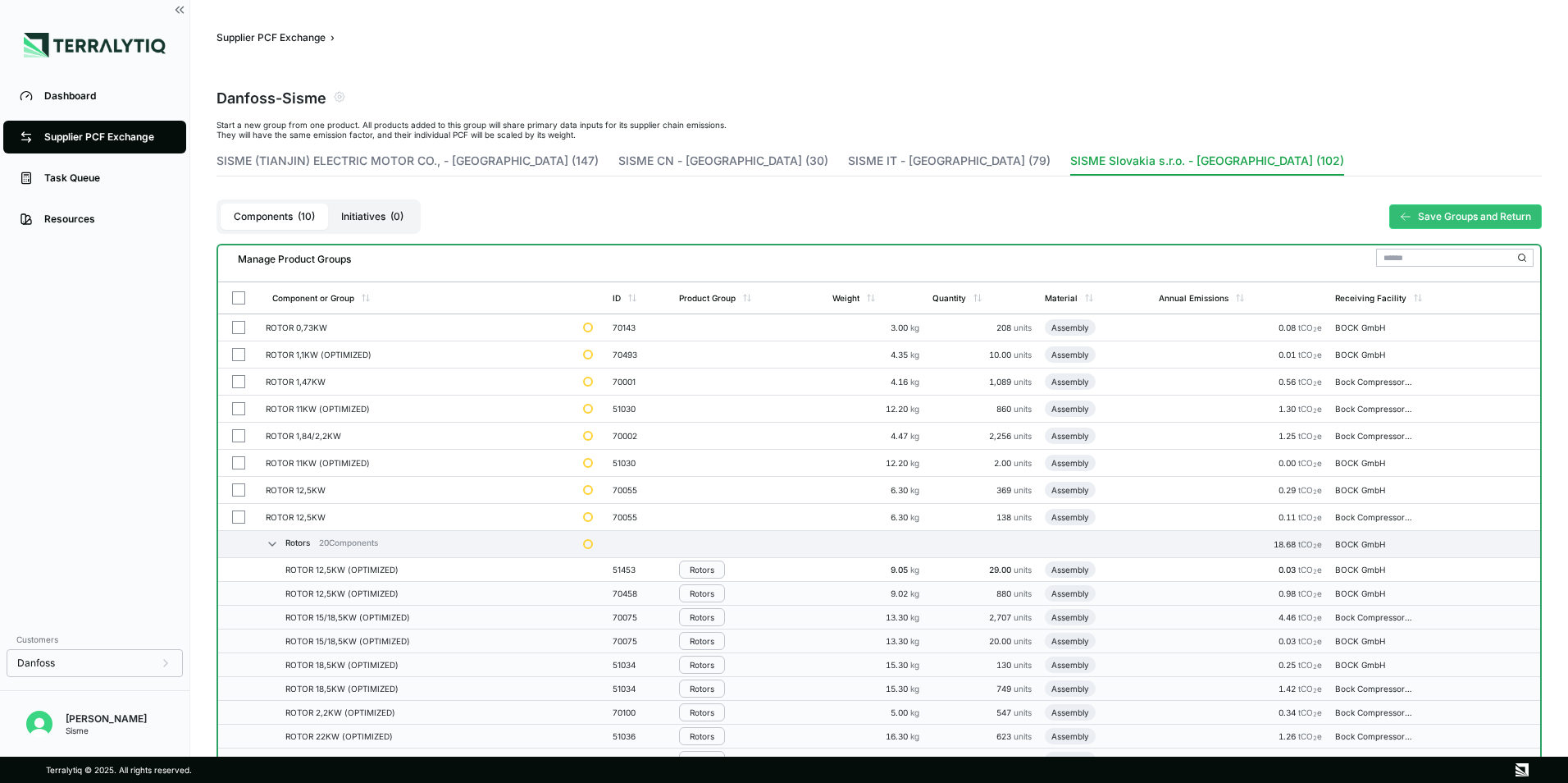
click at [712, 580] on td "Rotors" at bounding box center [749, 570] width 152 height 24
click at [713, 576] on button "Rotors" at bounding box center [701, 569] width 46 height 18
click at [723, 599] on button "Remove from Group" at bounding box center [760, 597] width 156 height 27
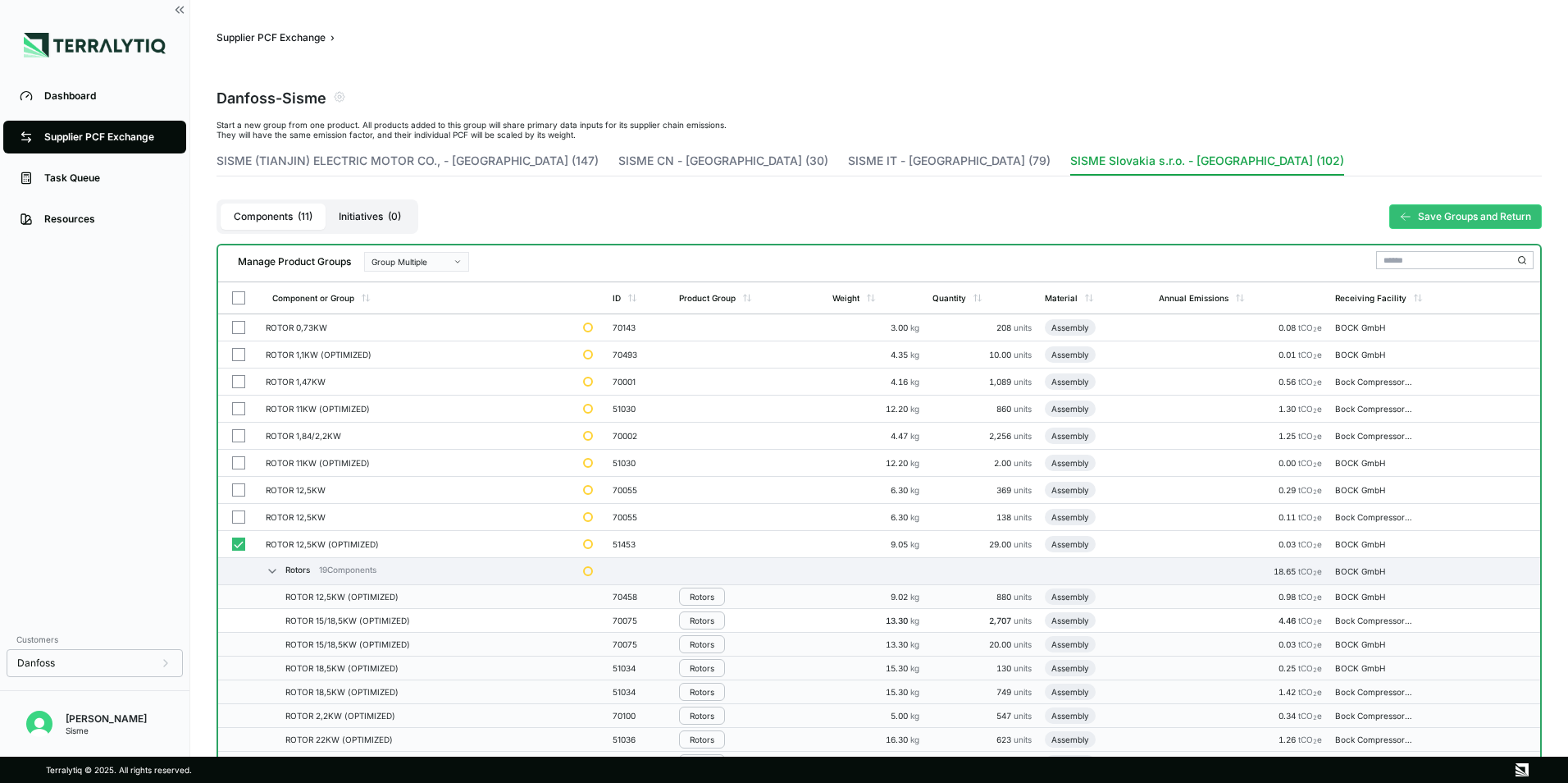
click at [709, 609] on td "Rotors" at bounding box center [749, 620] width 152 height 24
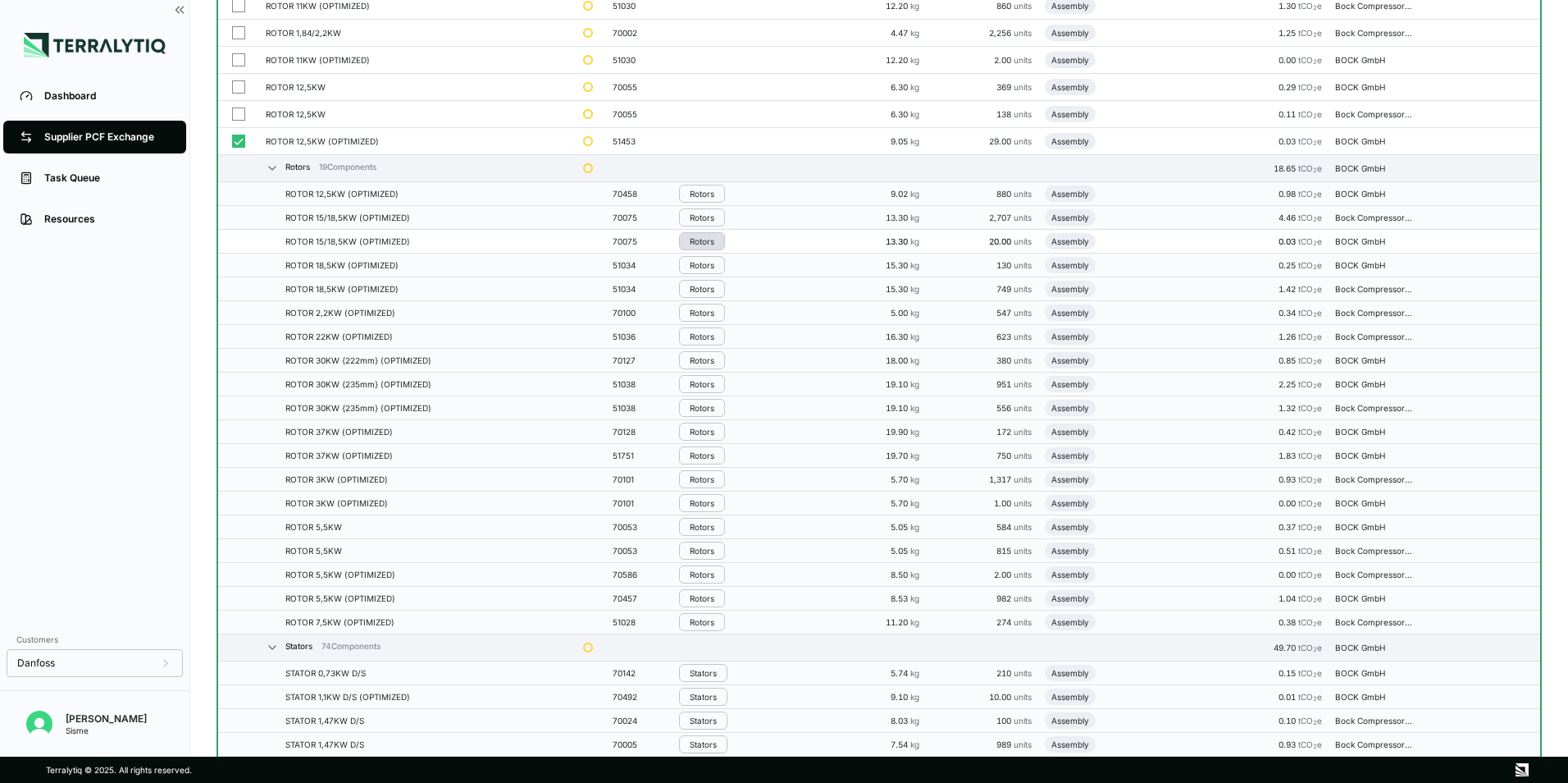
scroll to position [410, 0]
click at [709, 193] on button "Rotors" at bounding box center [701, 186] width 46 height 18
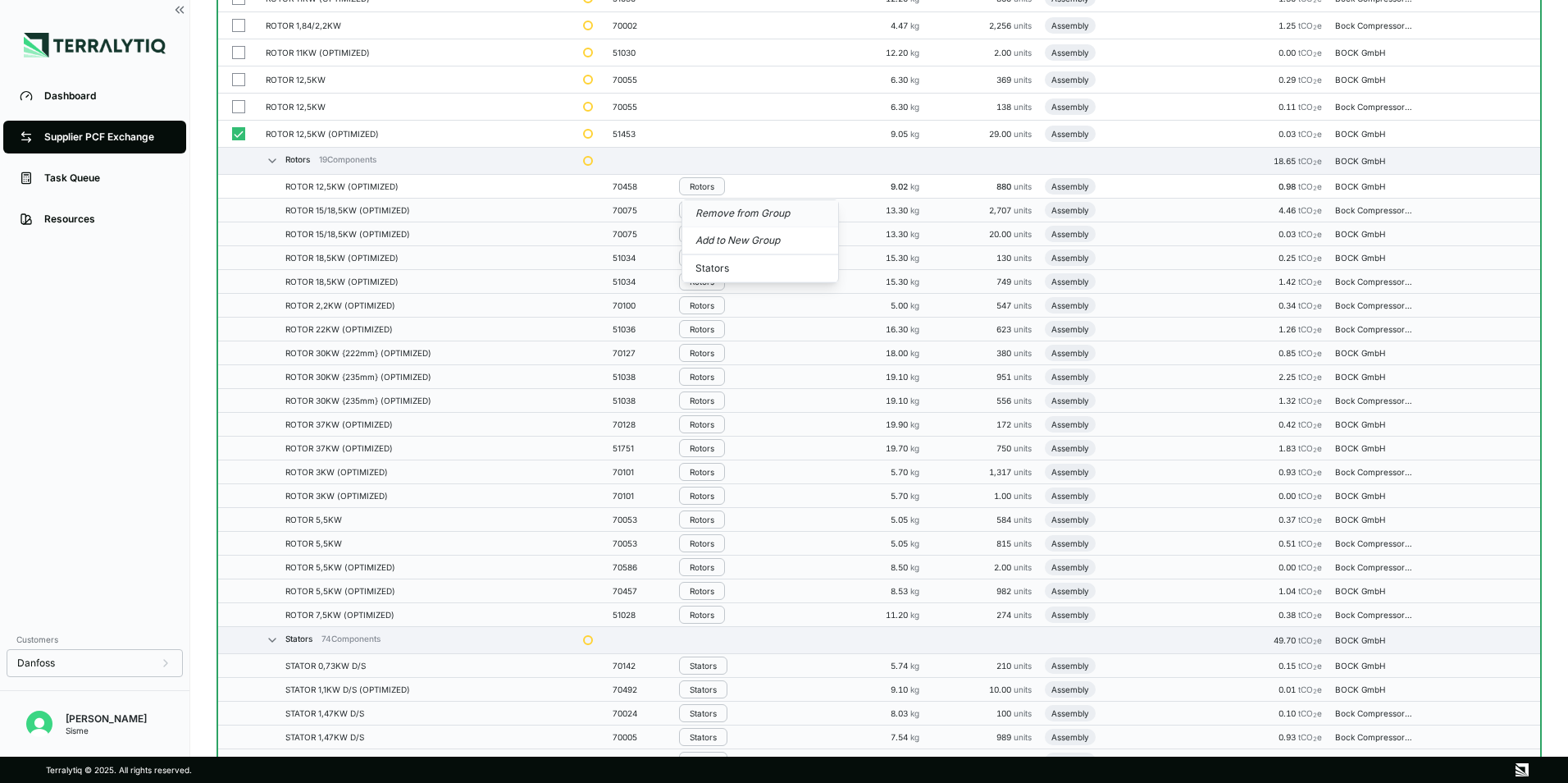
click at [718, 213] on button "Remove from Group" at bounding box center [760, 213] width 156 height 27
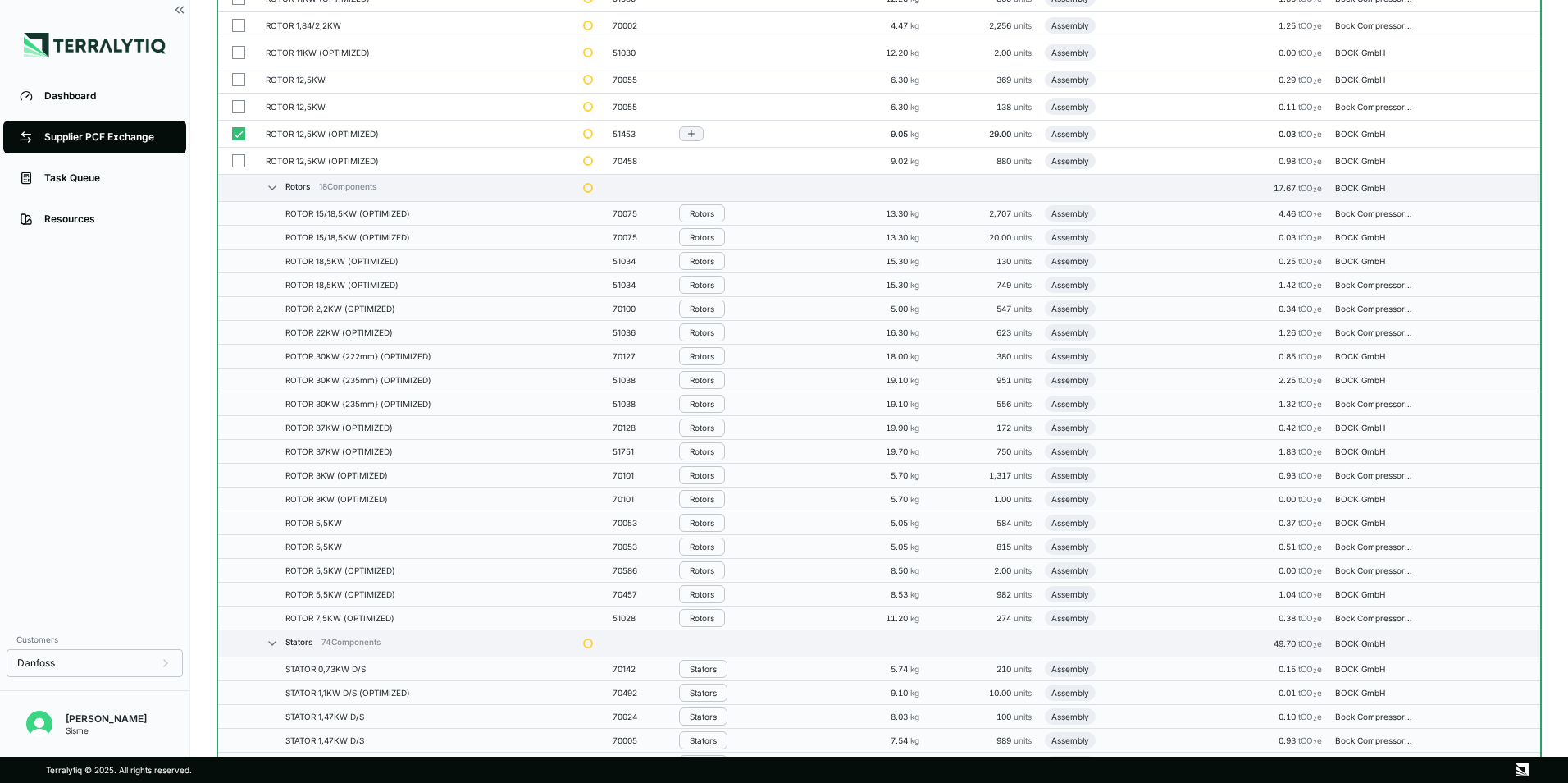
click at [237, 133] on button "button" at bounding box center [238, 133] width 13 height 13
click at [700, 212] on div "Rotors" at bounding box center [701, 213] width 24 height 10
click at [710, 238] on button "Remove from Group" at bounding box center [760, 241] width 156 height 27
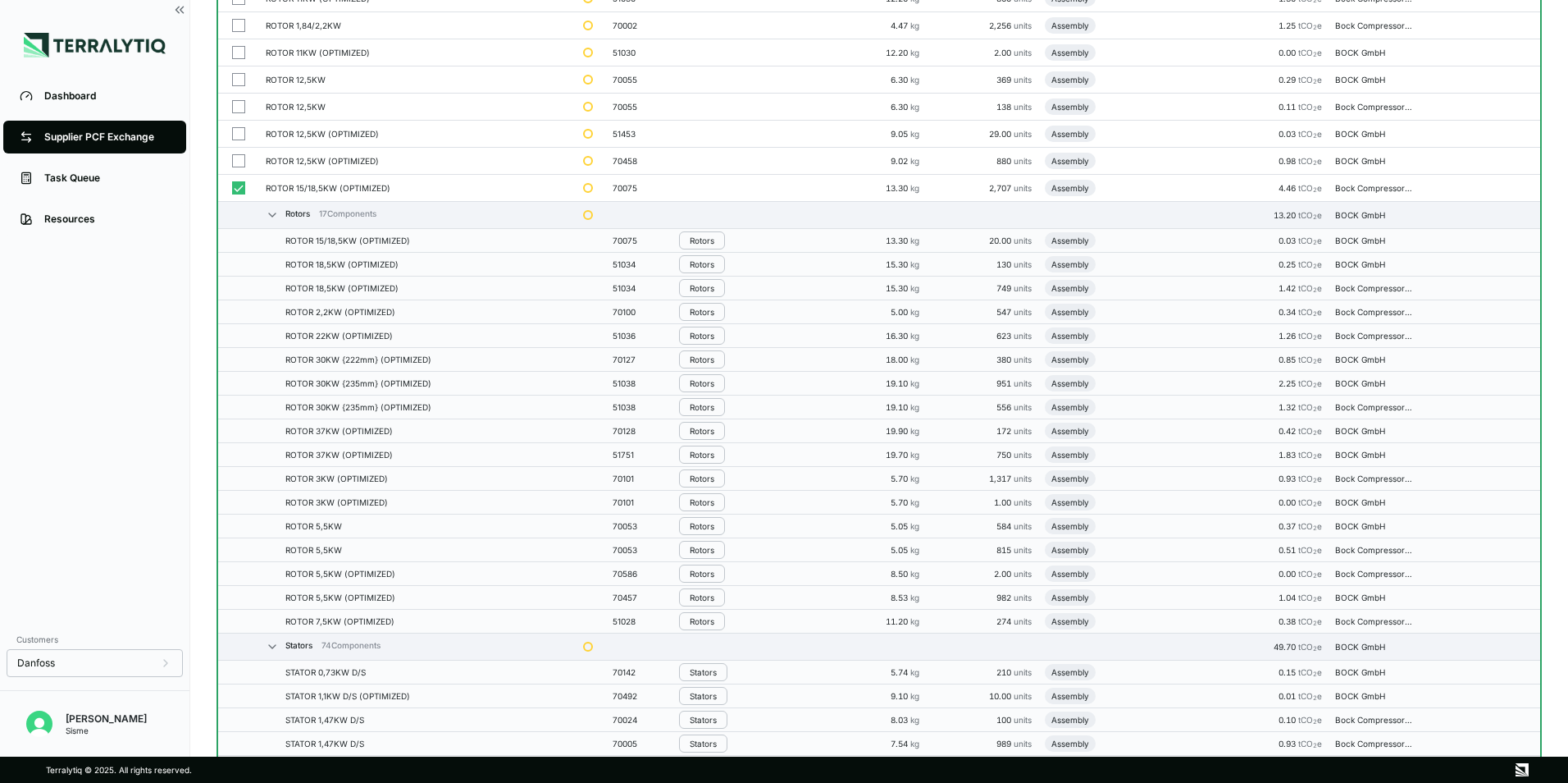
click at [710, 238] on div "Rotors" at bounding box center [701, 240] width 24 height 10
click at [709, 255] on button "Remove from Group" at bounding box center [760, 268] width 156 height 27
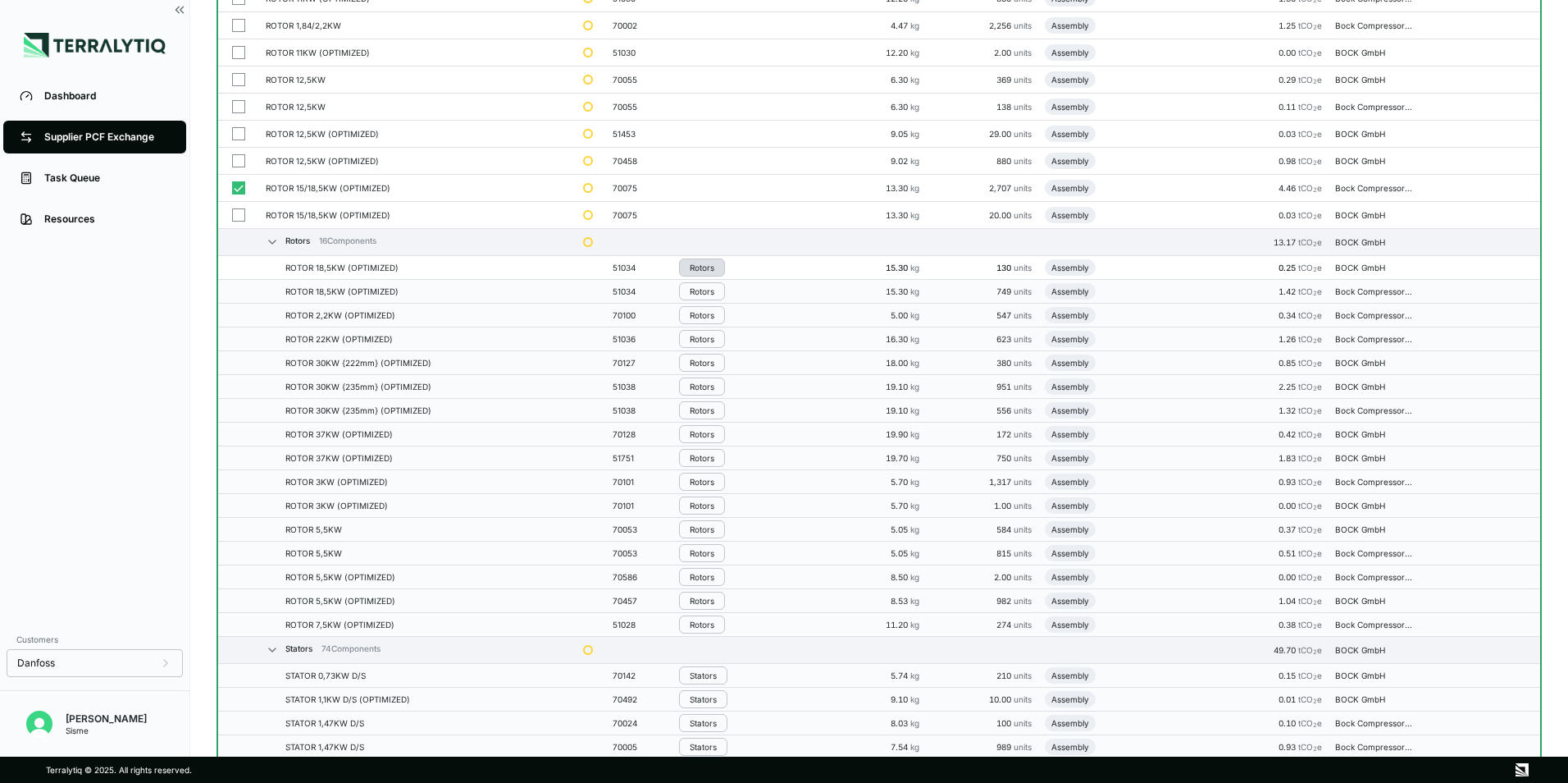
drag, startPoint x: 709, startPoint y: 255, endPoint x: 706, endPoint y: 271, distance: 16.3
click at [706, 271] on div "Rotors" at bounding box center [701, 267] width 24 height 10
click at [703, 293] on button "Remove from Group" at bounding box center [760, 295] width 156 height 27
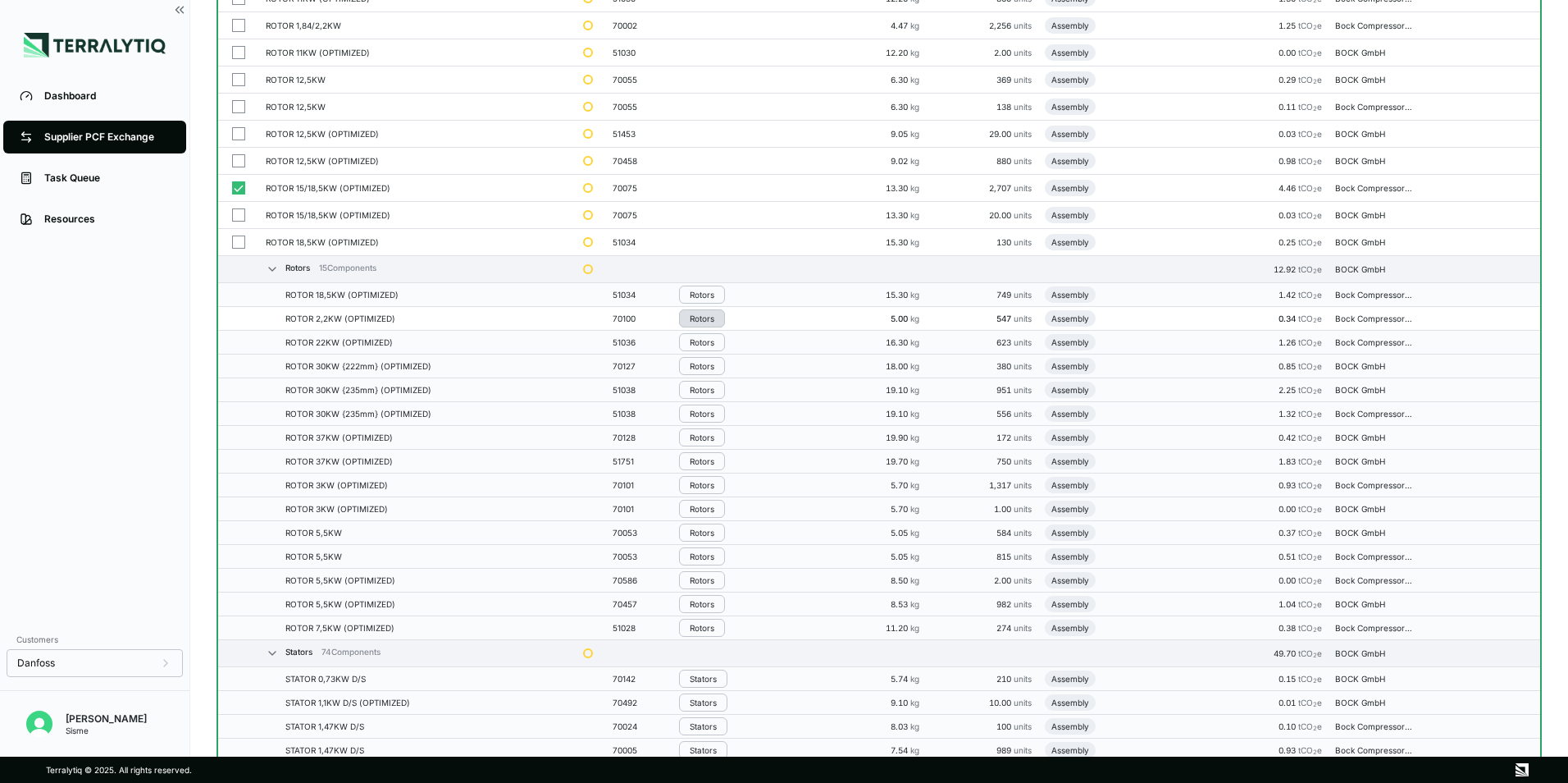
click at [704, 317] on div "Rotors" at bounding box center [701, 318] width 24 height 10
click at [714, 347] on button "Remove from Group" at bounding box center [760, 346] width 156 height 27
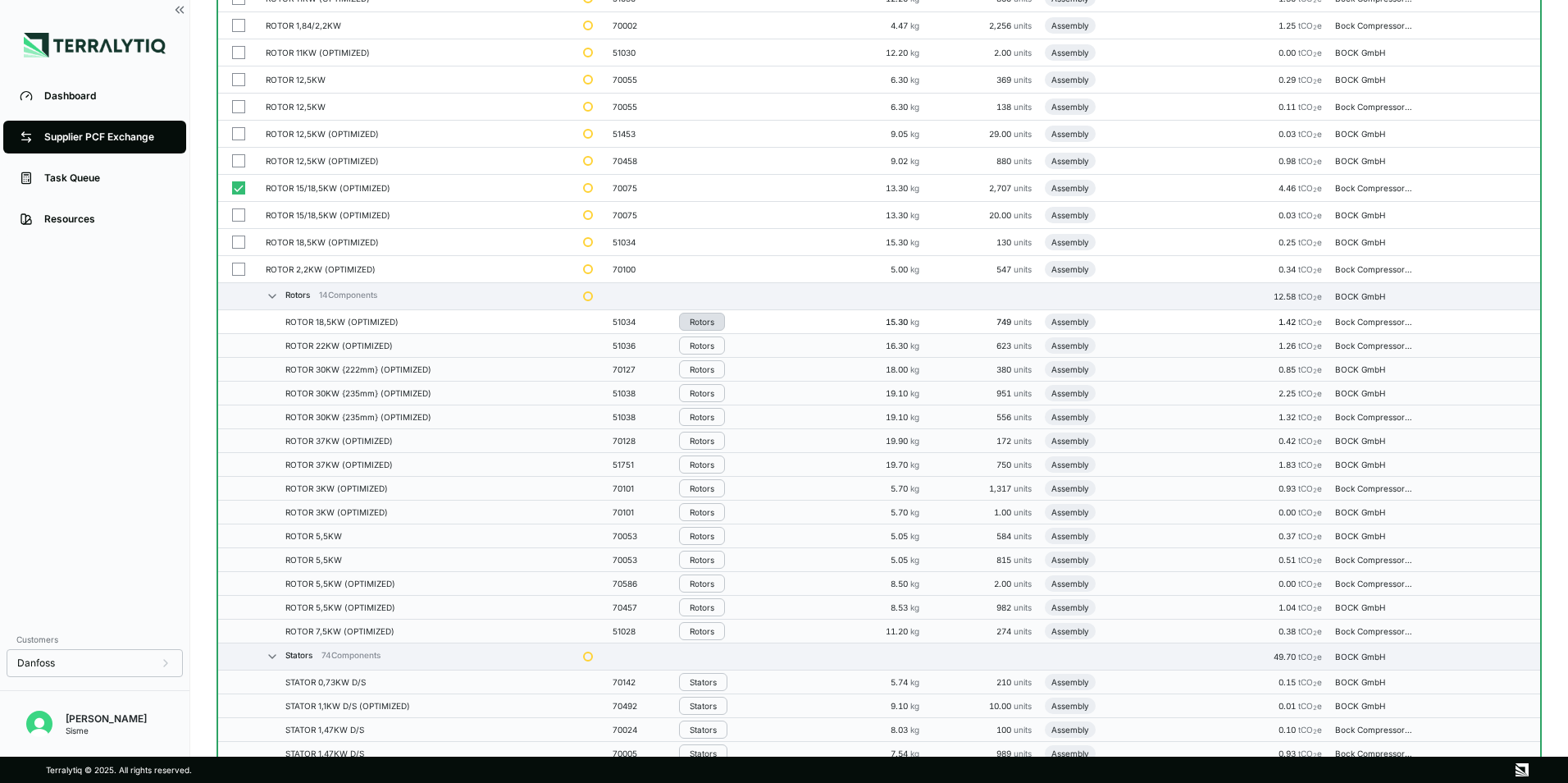
click at [714, 319] on div "Rotors" at bounding box center [701, 321] width 24 height 10
click at [714, 354] on button "Remove from Group" at bounding box center [760, 349] width 156 height 27
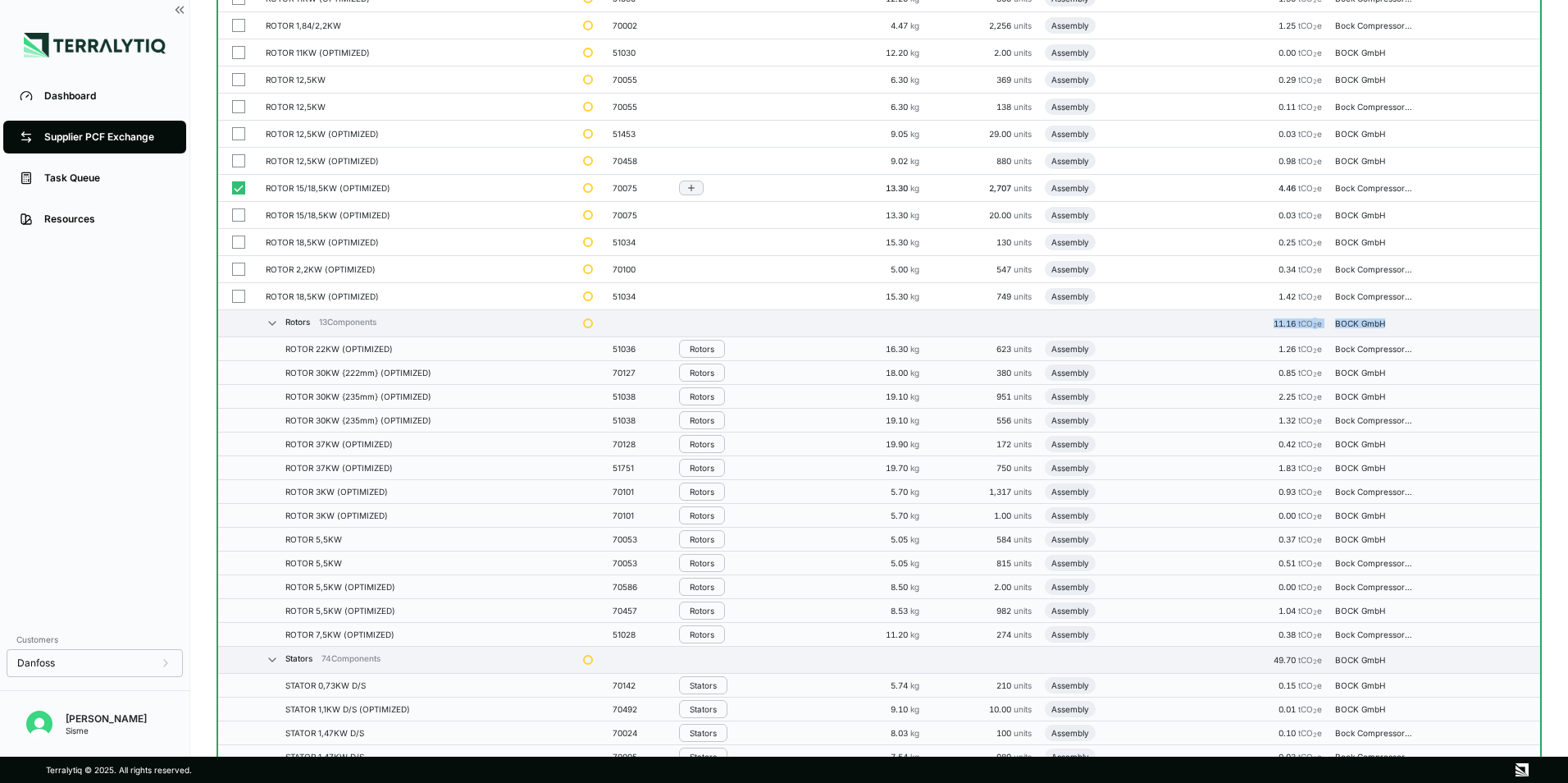
click at [238, 190] on button "button" at bounding box center [238, 187] width 13 height 13
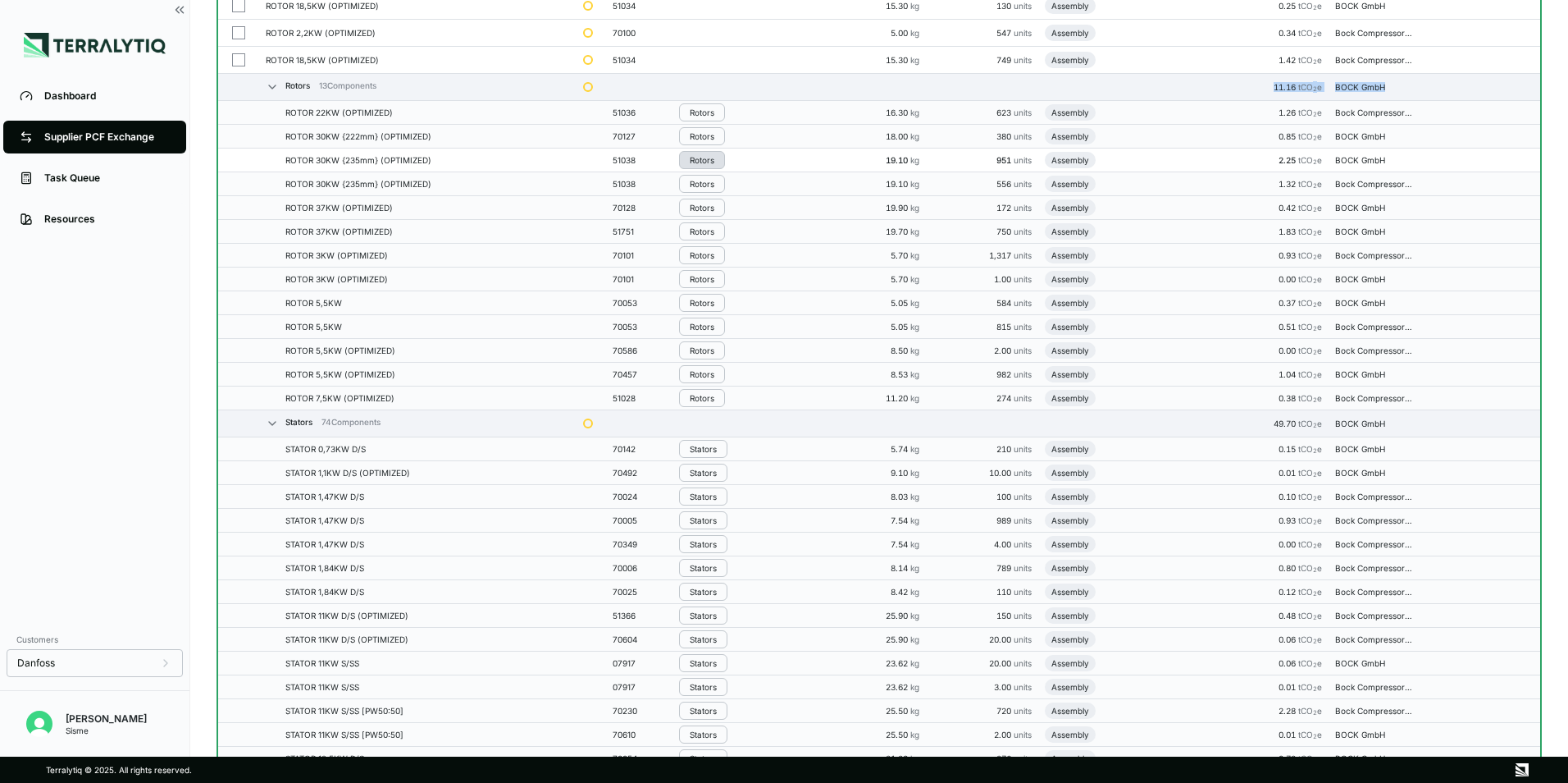
scroll to position [657, 0]
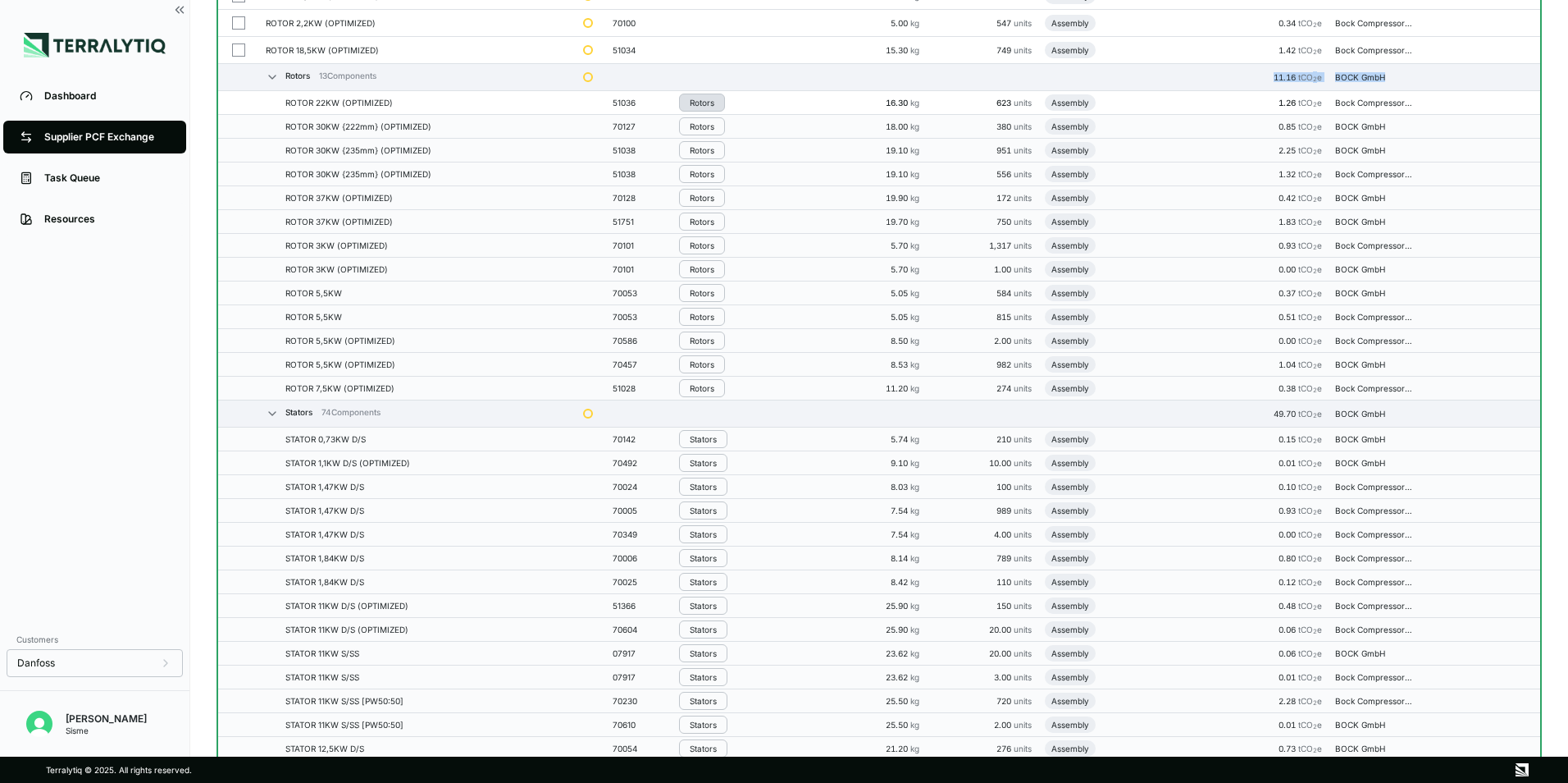
click at [709, 100] on div "Rotors" at bounding box center [701, 102] width 24 height 10
click at [730, 137] on button "Remove from Group" at bounding box center [760, 130] width 156 height 27
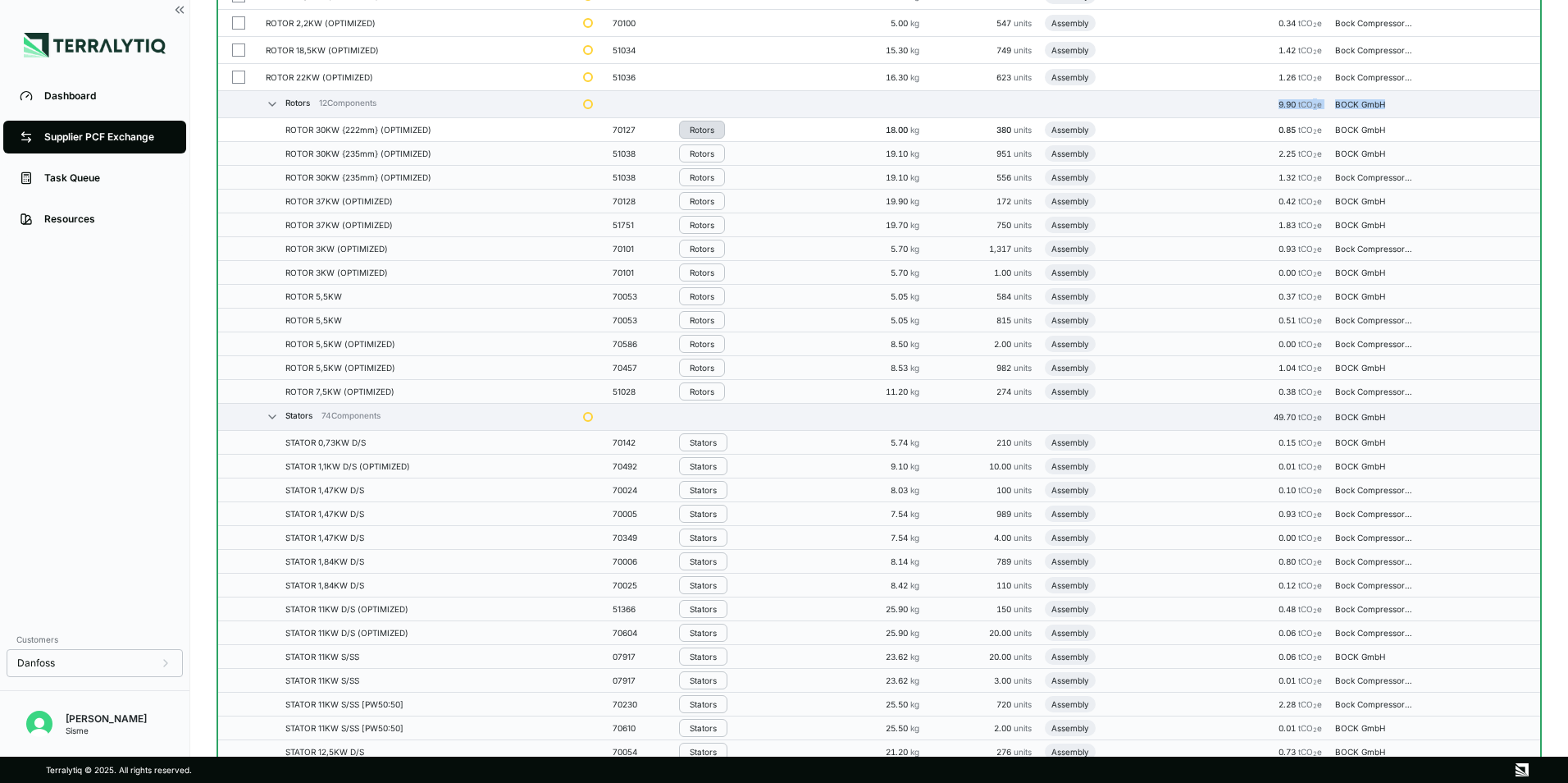
click at [716, 137] on button "Rotors" at bounding box center [701, 130] width 46 height 18
click at [721, 156] on button "Remove from Group" at bounding box center [760, 157] width 156 height 27
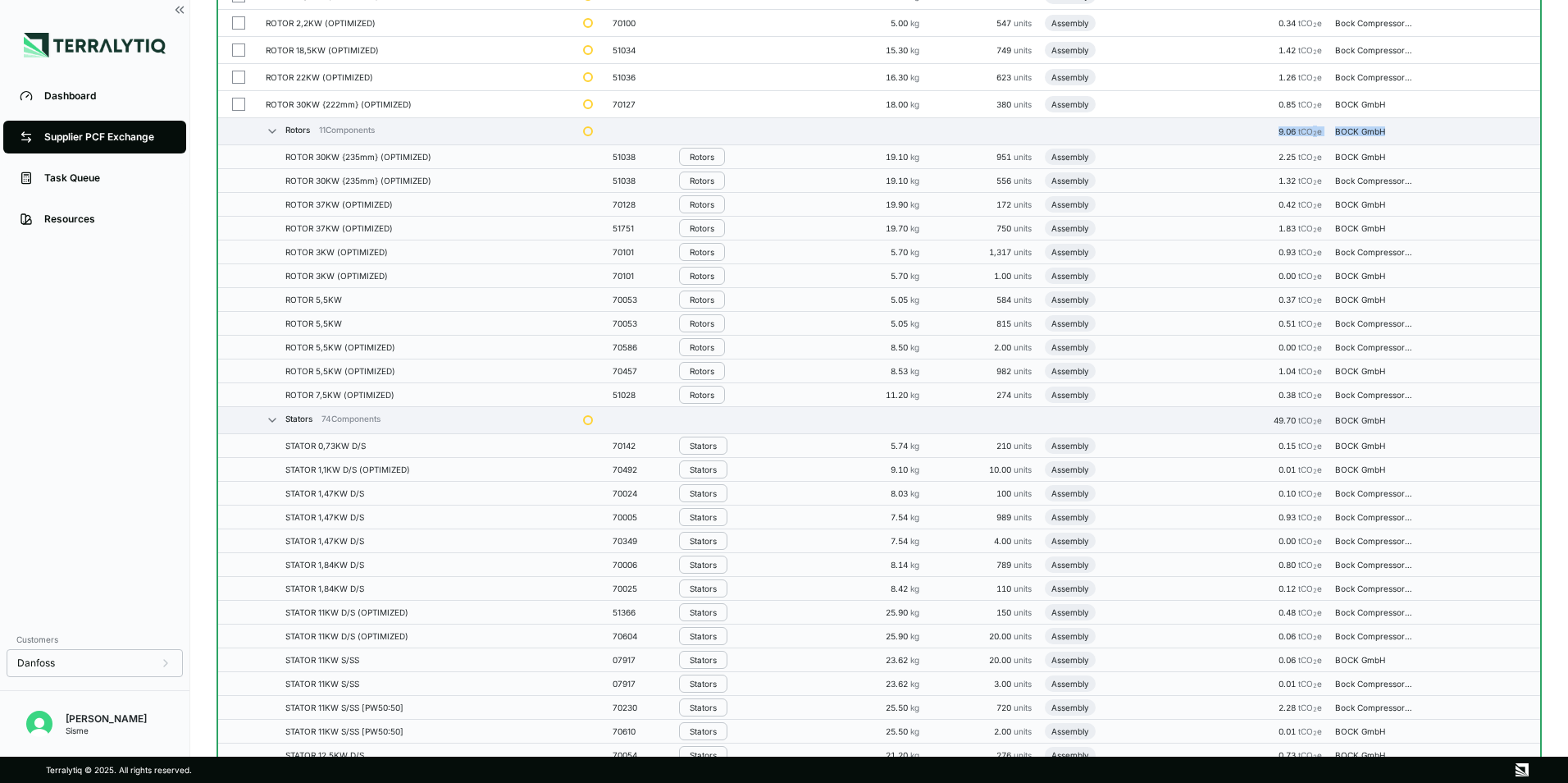
click at [721, 156] on button "Rotors" at bounding box center [701, 157] width 46 height 18
click at [728, 185] on button "Remove from Group" at bounding box center [760, 184] width 156 height 27
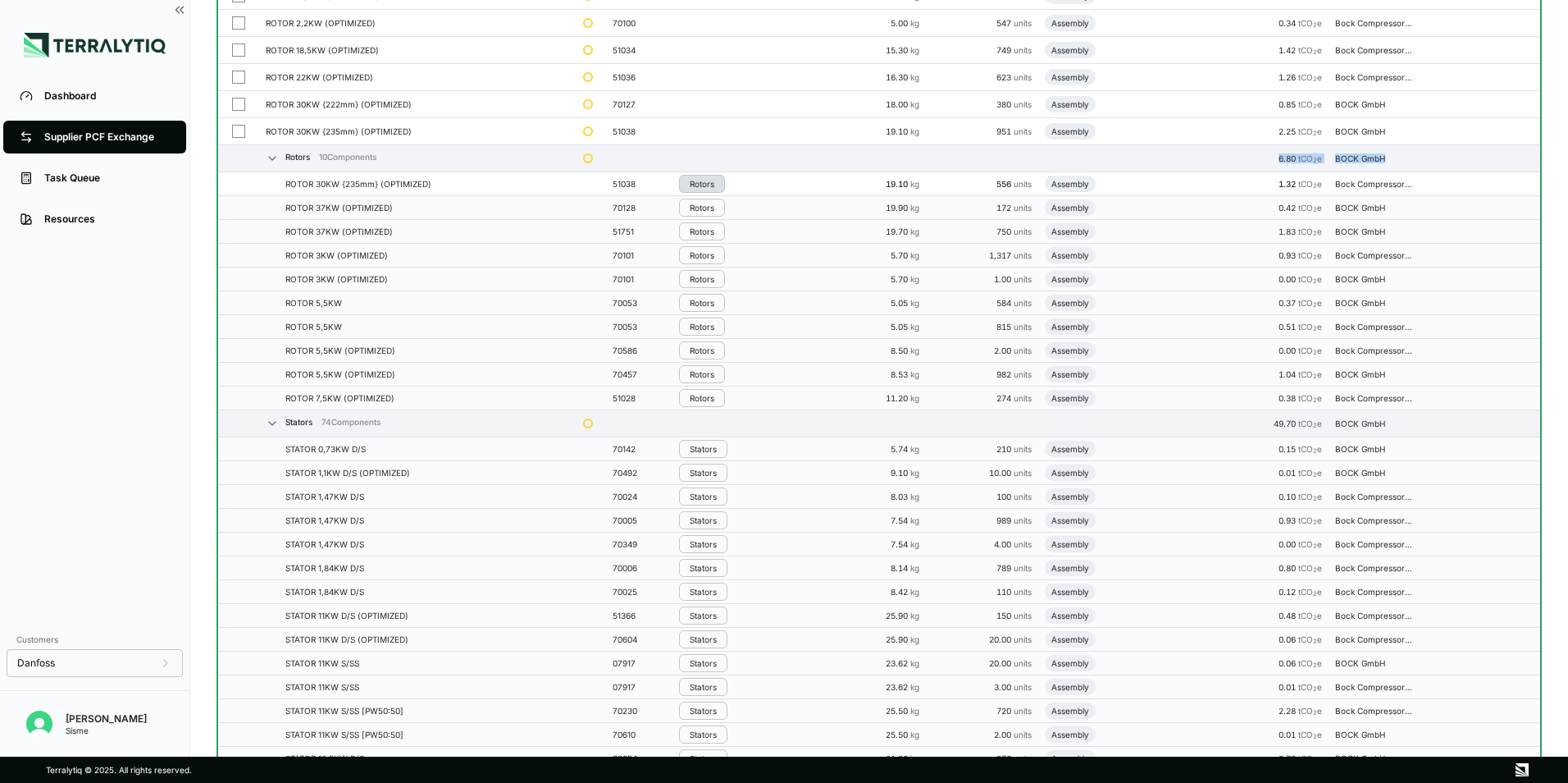
click at [721, 190] on button "Rotors" at bounding box center [701, 184] width 46 height 18
click at [724, 211] on button "Remove from Group" at bounding box center [760, 211] width 156 height 27
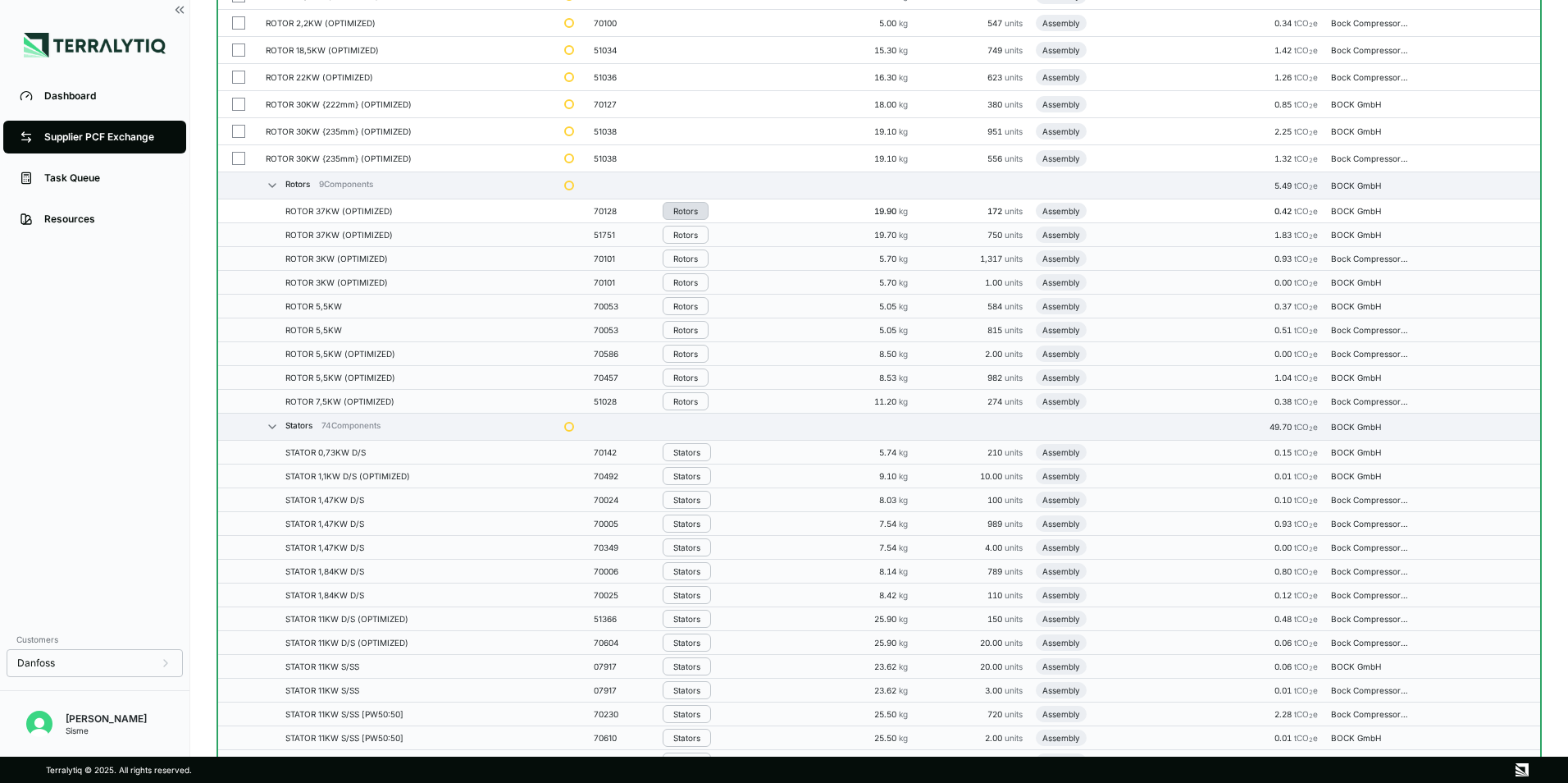
click at [681, 216] on button "Rotors" at bounding box center [685, 211] width 46 height 18
click at [706, 238] on button "Remove from Group" at bounding box center [743, 238] width 156 height 27
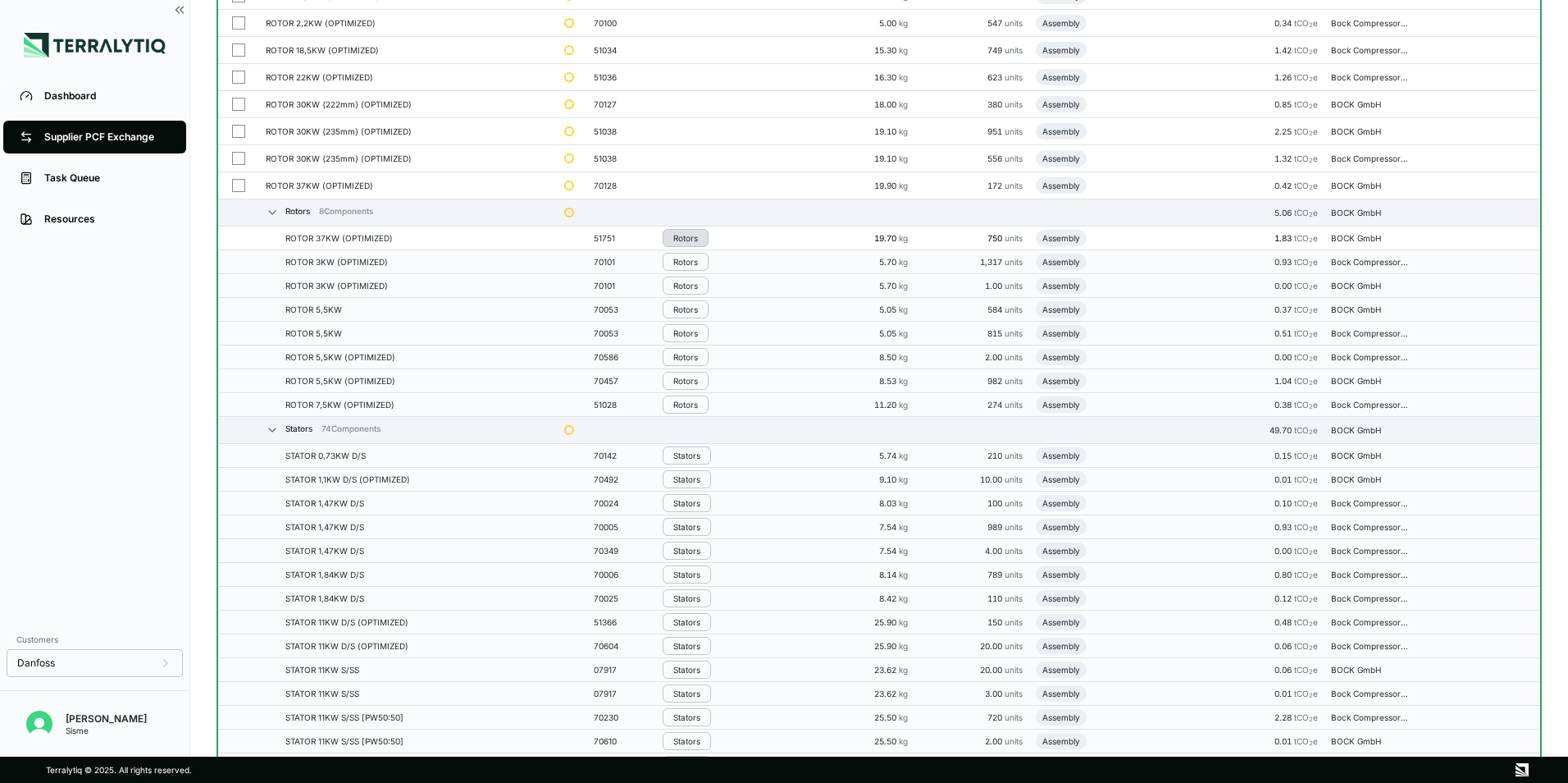
click at [695, 239] on div "Rotors" at bounding box center [685, 237] width 24 height 10
click at [700, 263] on button "Remove from Group" at bounding box center [743, 265] width 156 height 27
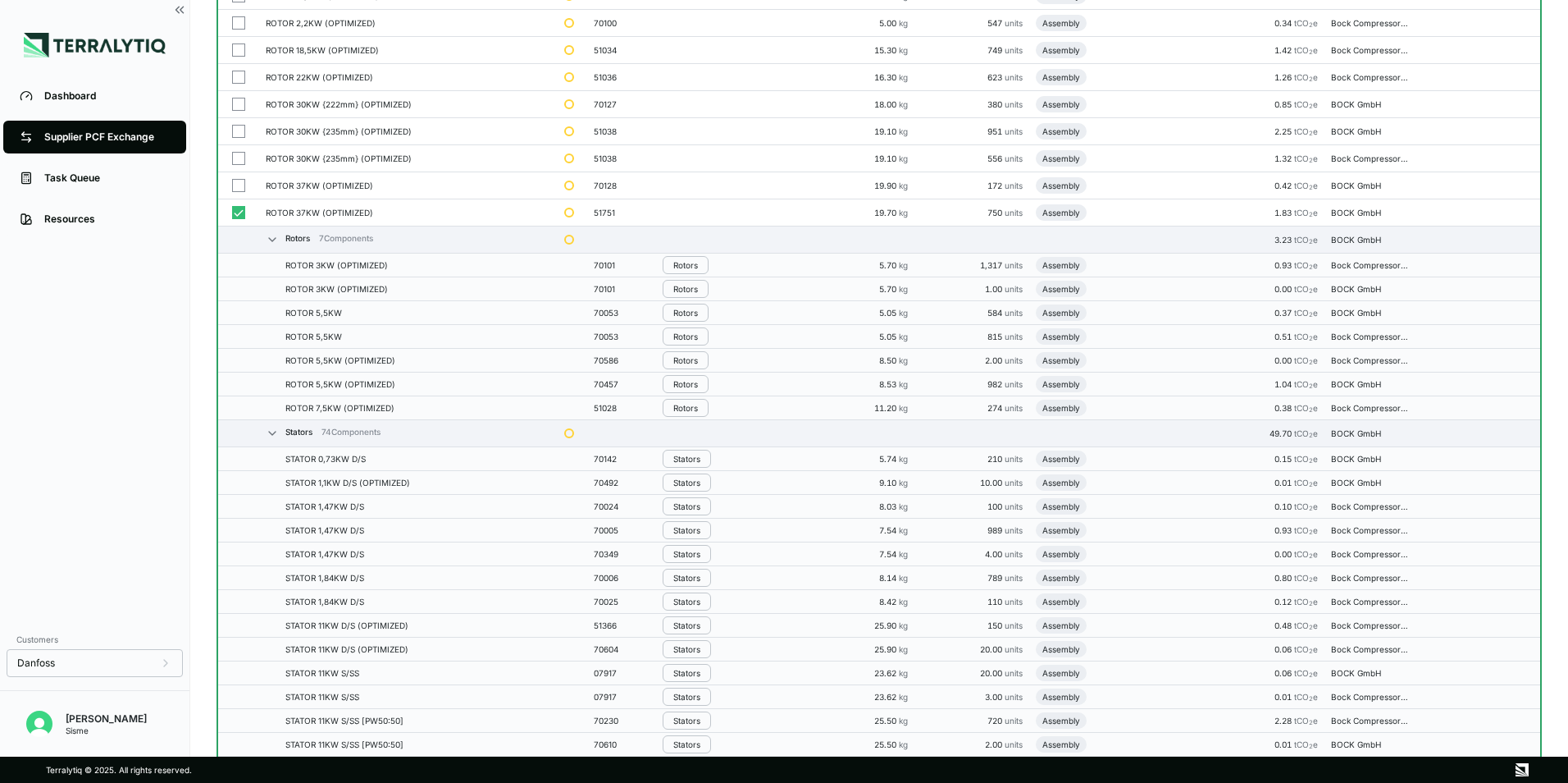
click at [700, 263] on button "Rotors" at bounding box center [685, 265] width 46 height 18
click at [709, 294] on button "Remove from Group" at bounding box center [743, 292] width 156 height 27
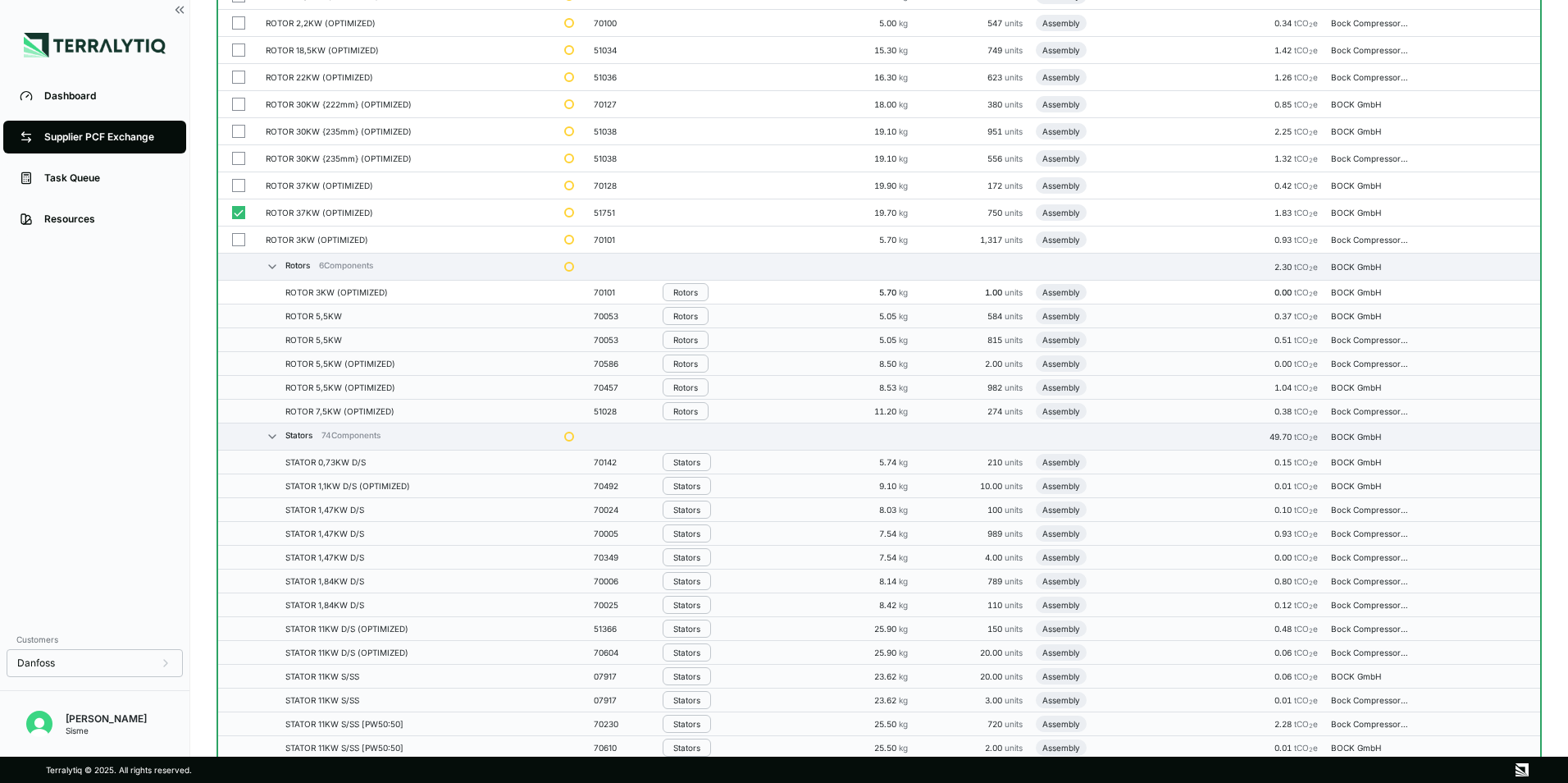
click at [714, 285] on div "Rotors" at bounding box center [733, 292] width 142 height 18
click at [686, 301] on td "Rotors" at bounding box center [734, 292] width 156 height 24
click at [696, 298] on button "Rotors" at bounding box center [685, 292] width 46 height 18
click at [702, 330] on button "Remove from Group" at bounding box center [743, 320] width 156 height 27
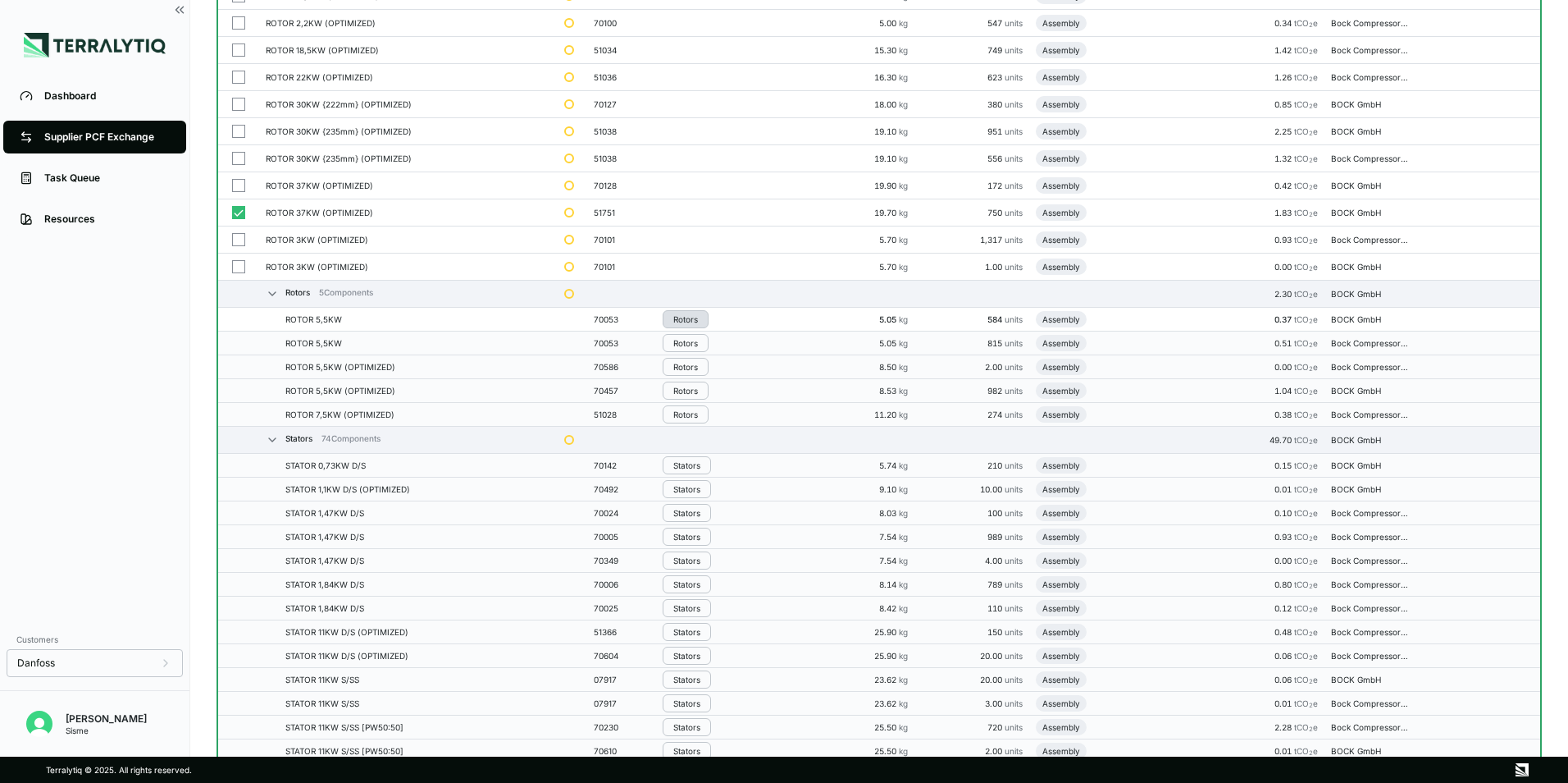
click at [697, 326] on button "Rotors" at bounding box center [685, 319] width 46 height 18
click at [706, 340] on button "Remove from Group" at bounding box center [743, 347] width 156 height 27
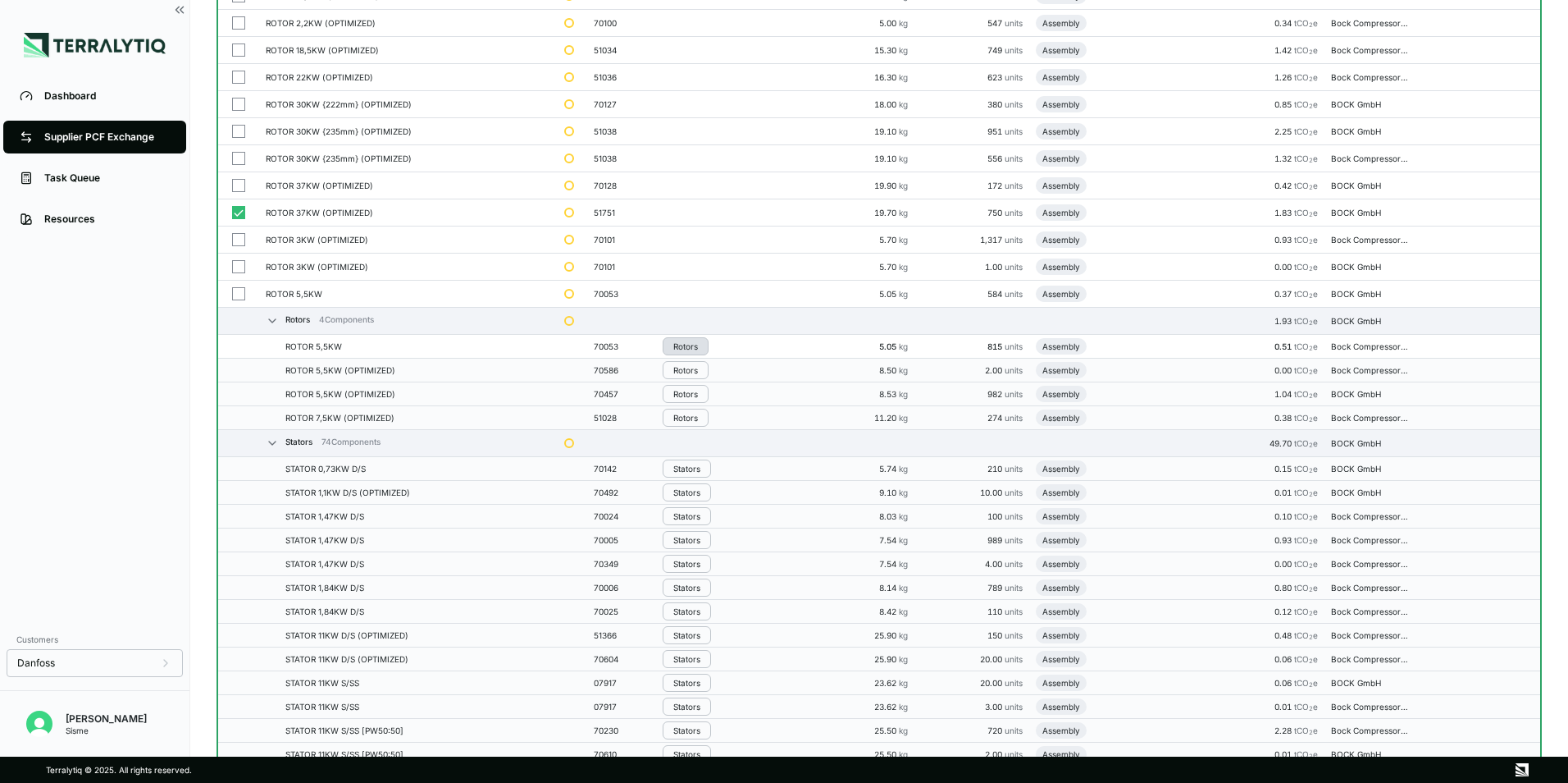
click at [698, 337] on button "Rotors" at bounding box center [685, 346] width 46 height 18
click at [706, 374] on button "Remove from Group" at bounding box center [743, 374] width 156 height 27
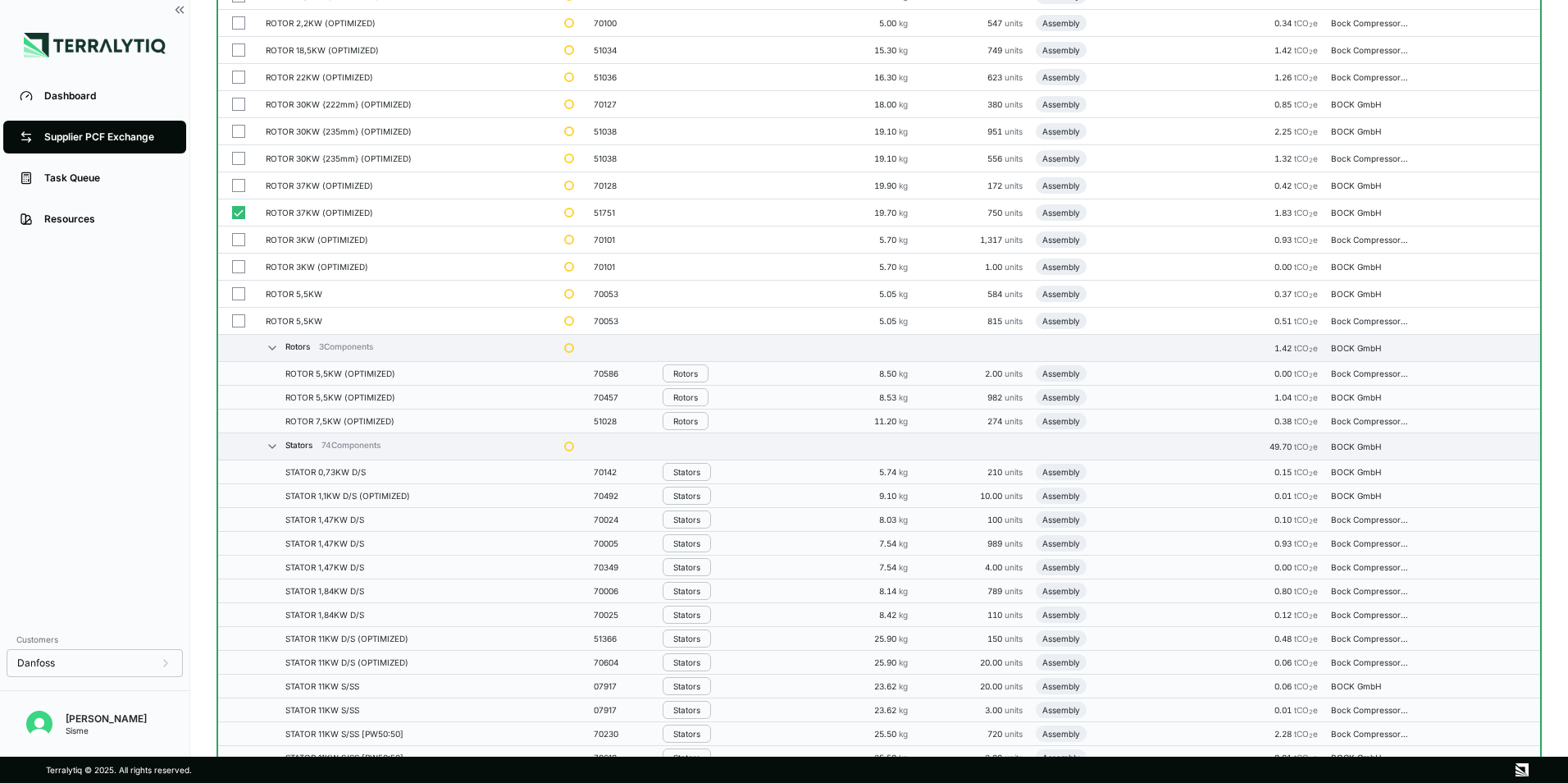
click at [698, 379] on button "Rotors" at bounding box center [685, 374] width 46 height 18
click at [696, 406] on button "Remove from Group" at bounding box center [743, 400] width 156 height 27
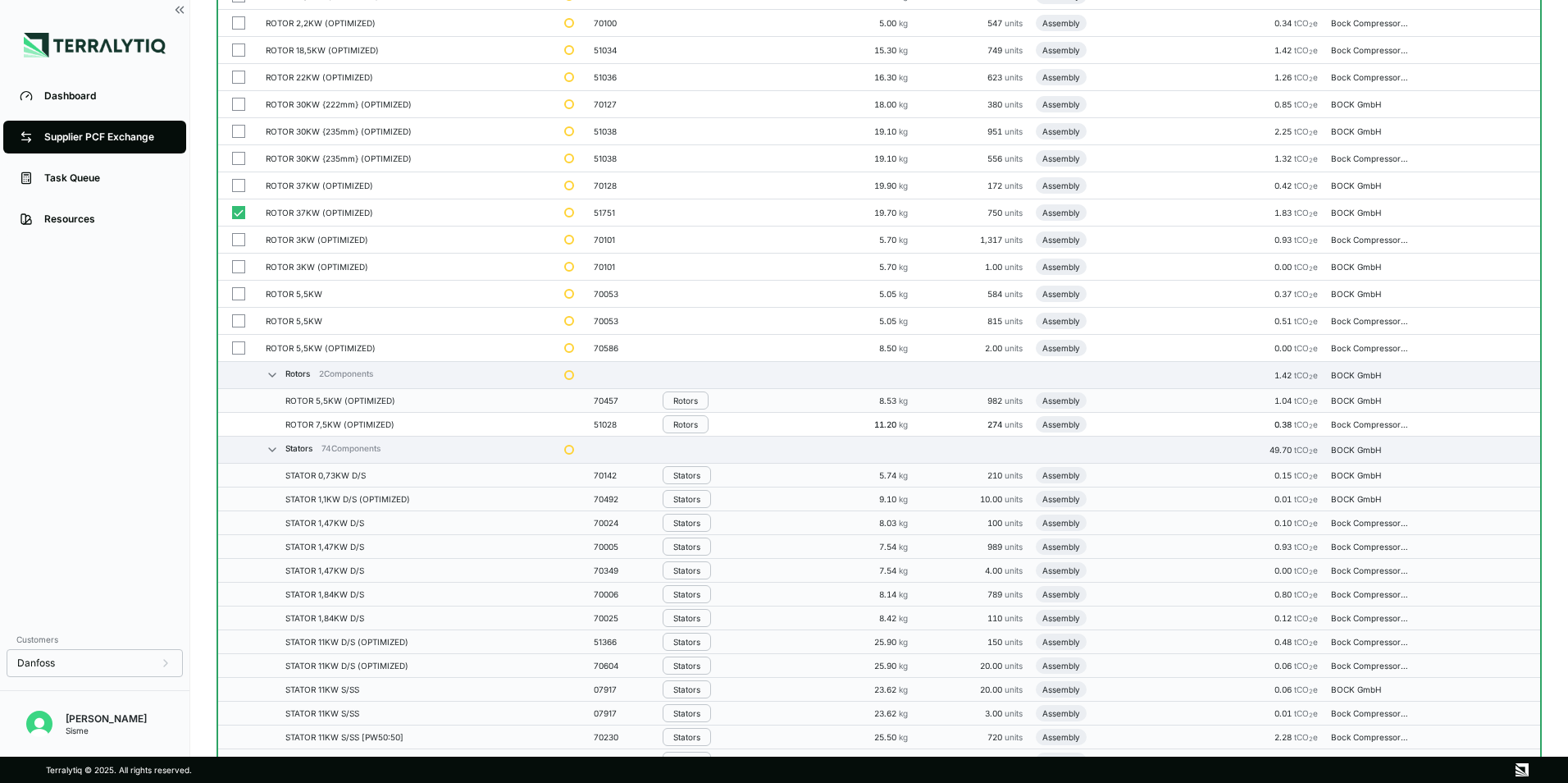
click at [696, 413] on td "Rotors" at bounding box center [734, 425] width 156 height 24
click at [697, 408] on button "Rotors" at bounding box center [685, 400] width 46 height 18
click at [705, 431] on button "Remove from Group" at bounding box center [743, 427] width 156 height 27
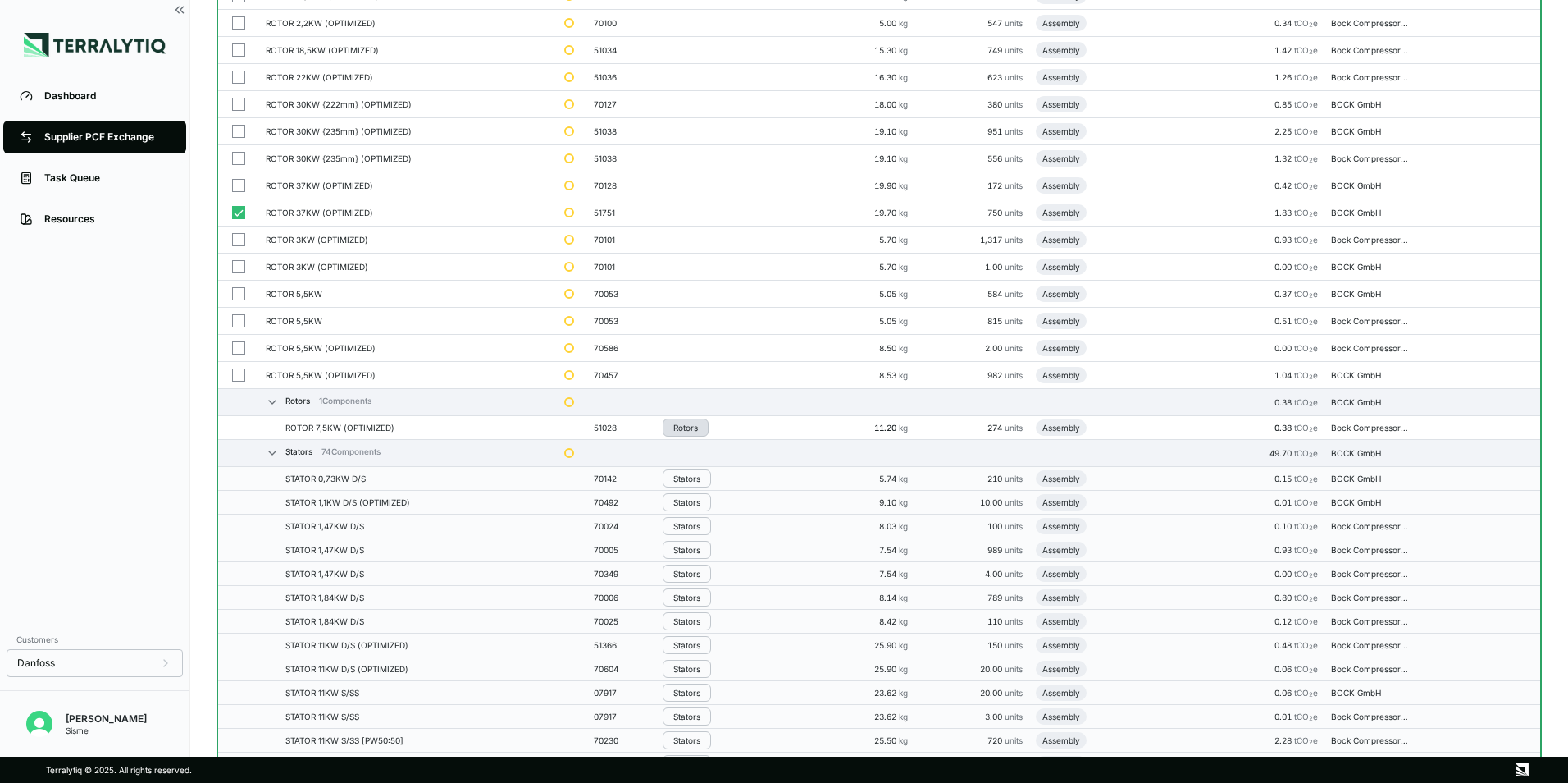
click at [695, 426] on div "Rotors" at bounding box center [685, 427] width 24 height 10
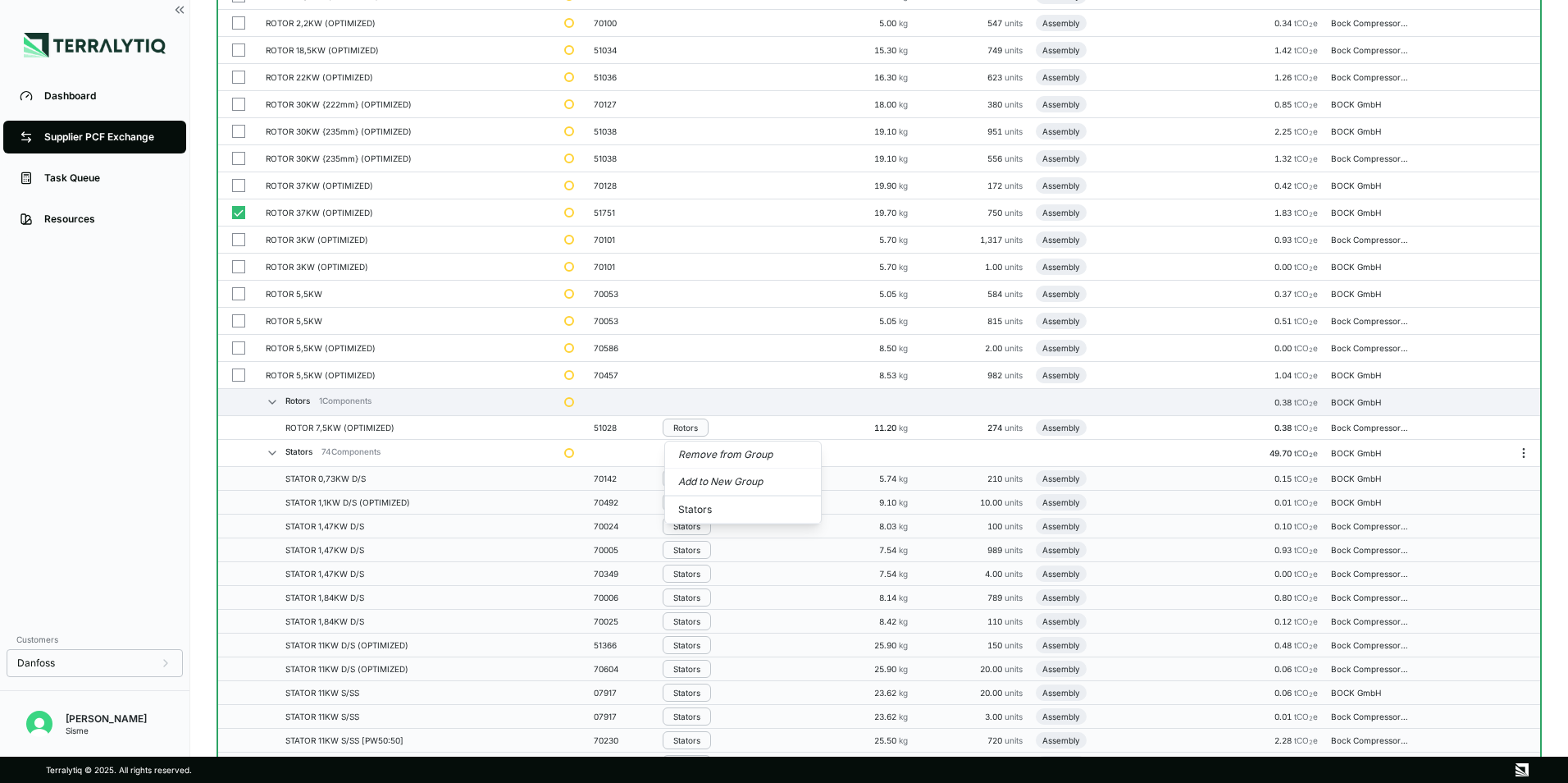
click at [706, 447] on button "Remove from Group" at bounding box center [743, 455] width 156 height 27
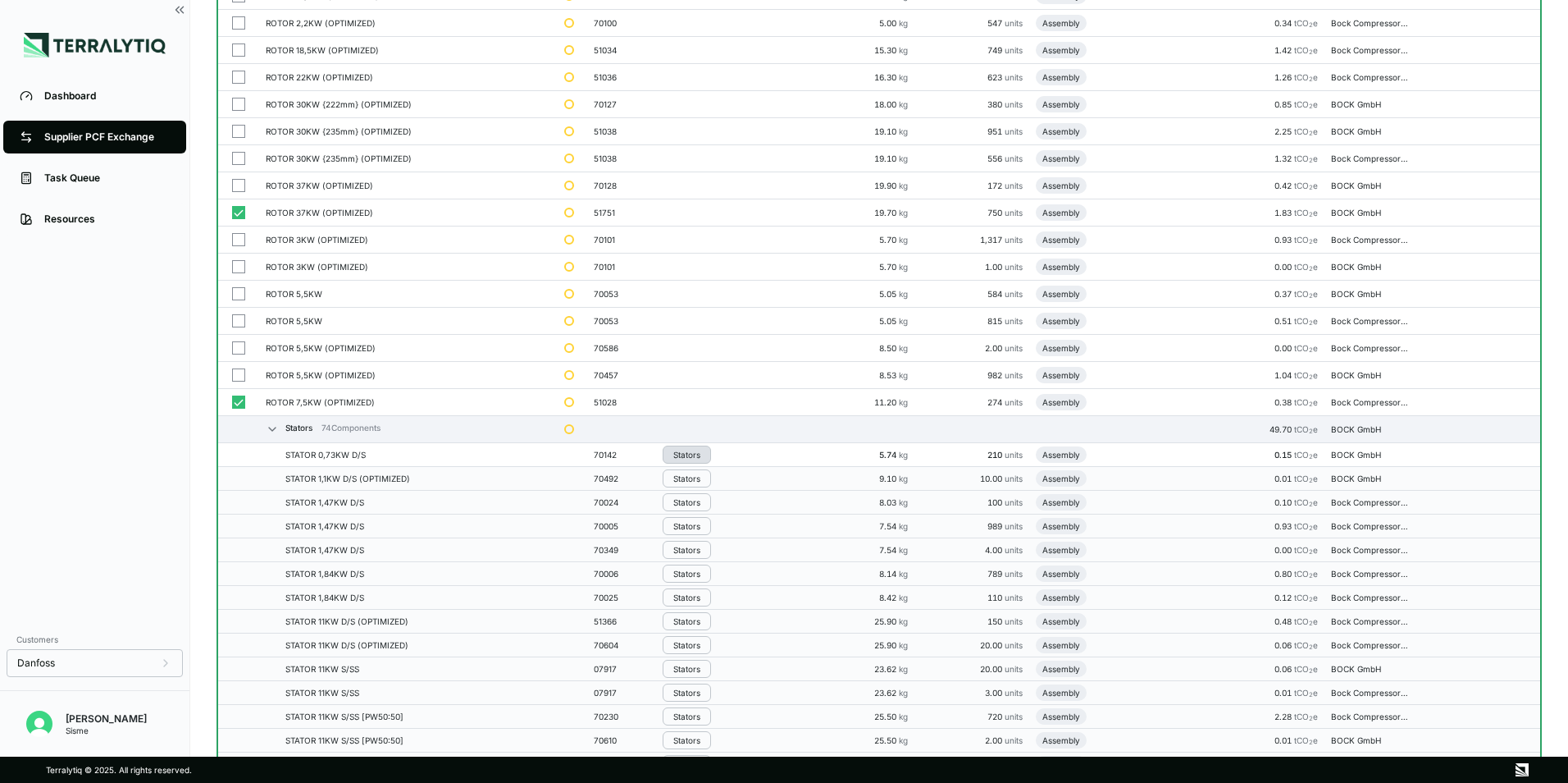
click at [692, 460] on button "Stators" at bounding box center [687, 454] width 48 height 18
click at [706, 482] on button "Remove from Group" at bounding box center [743, 482] width 156 height 27
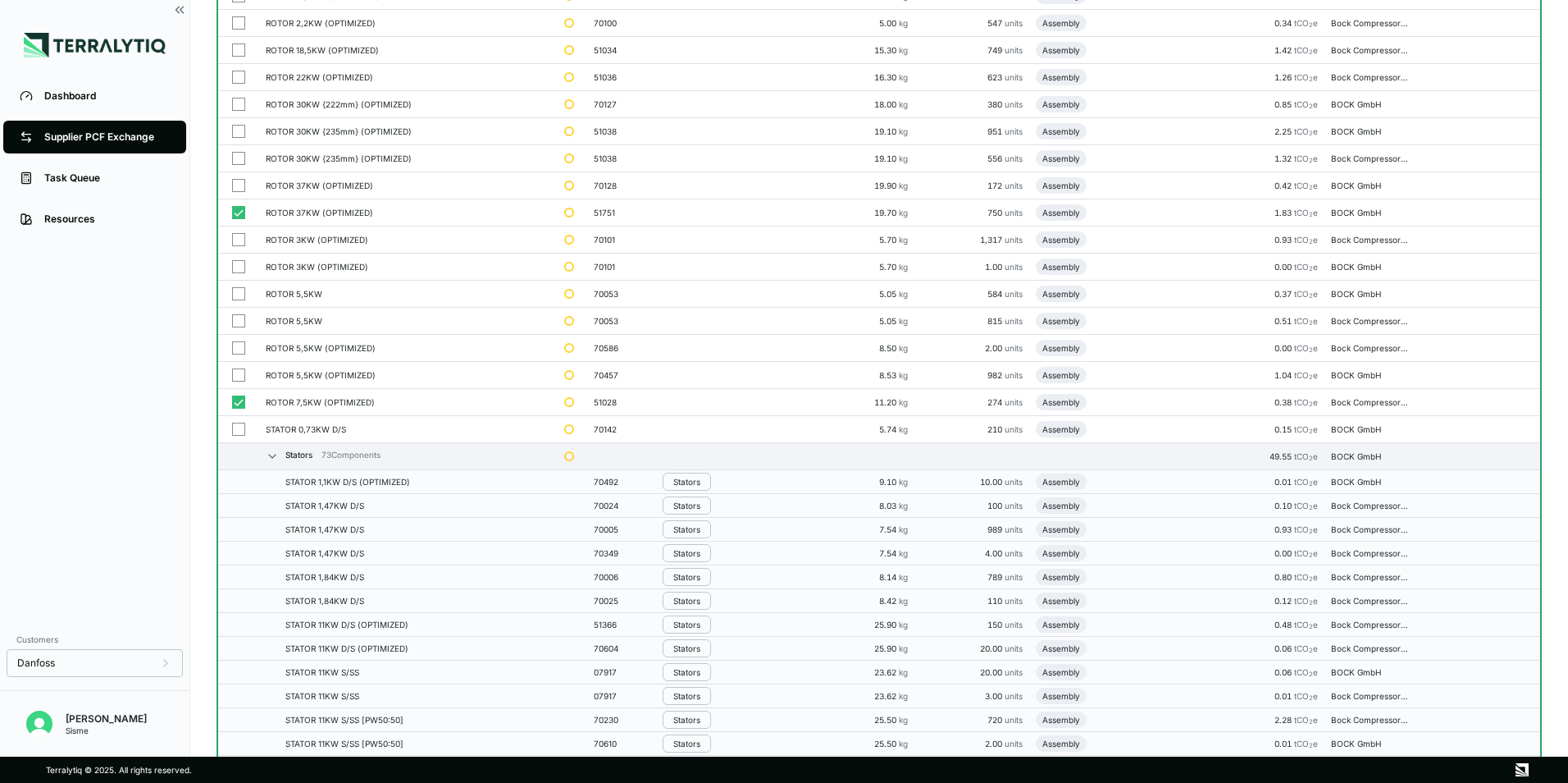
click at [688, 486] on div "Stators" at bounding box center [687, 481] width 27 height 10
click at [694, 502] on button "Remove from Group" at bounding box center [743, 509] width 156 height 27
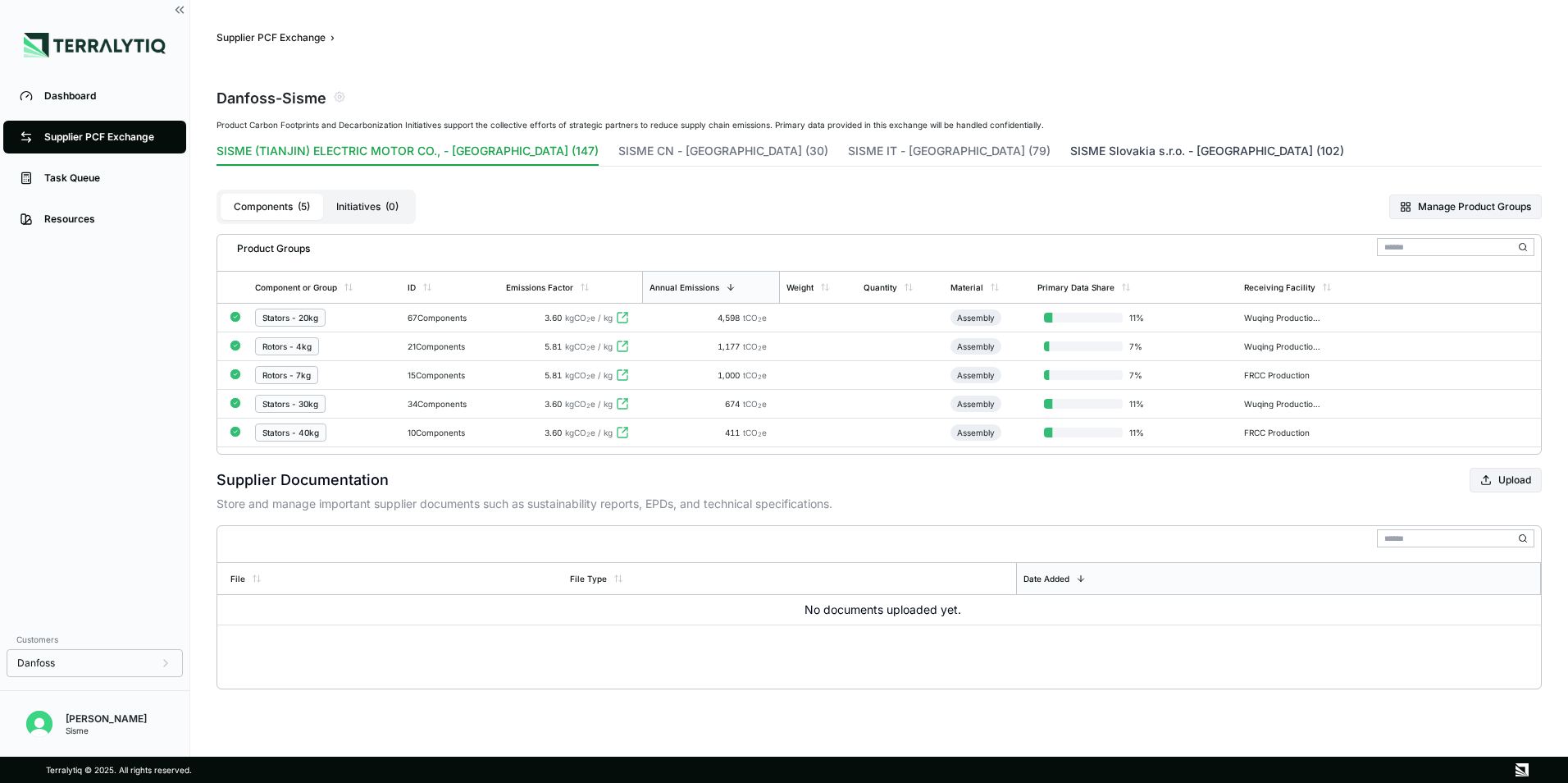
click at [1070, 155] on button "SISME Slovakia s.r.o. - [GEOGRAPHIC_DATA] (102)" at bounding box center [1207, 154] width 274 height 23
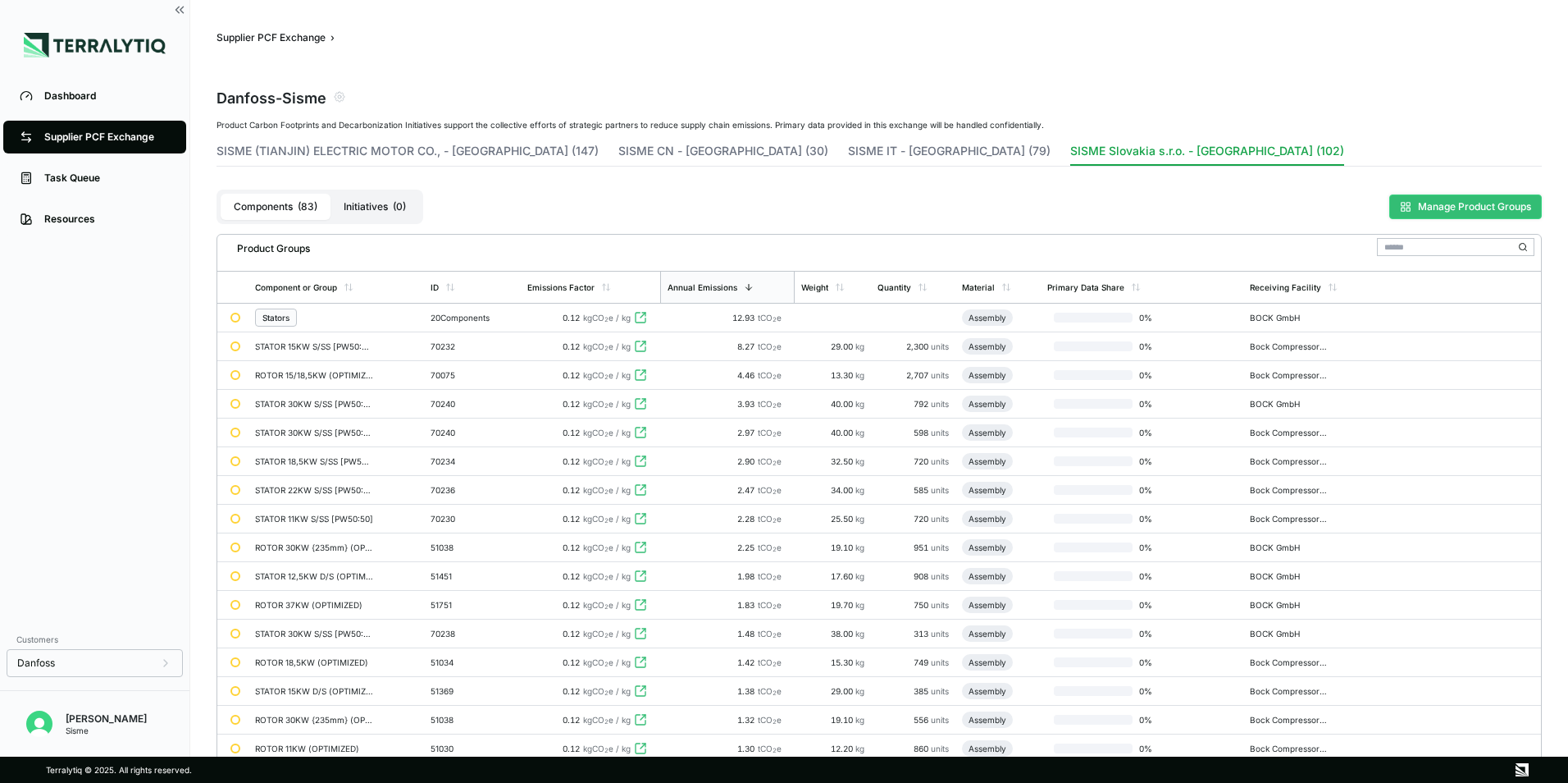
click at [1514, 215] on button "Manage Product Groups" at bounding box center [1465, 206] width 152 height 24
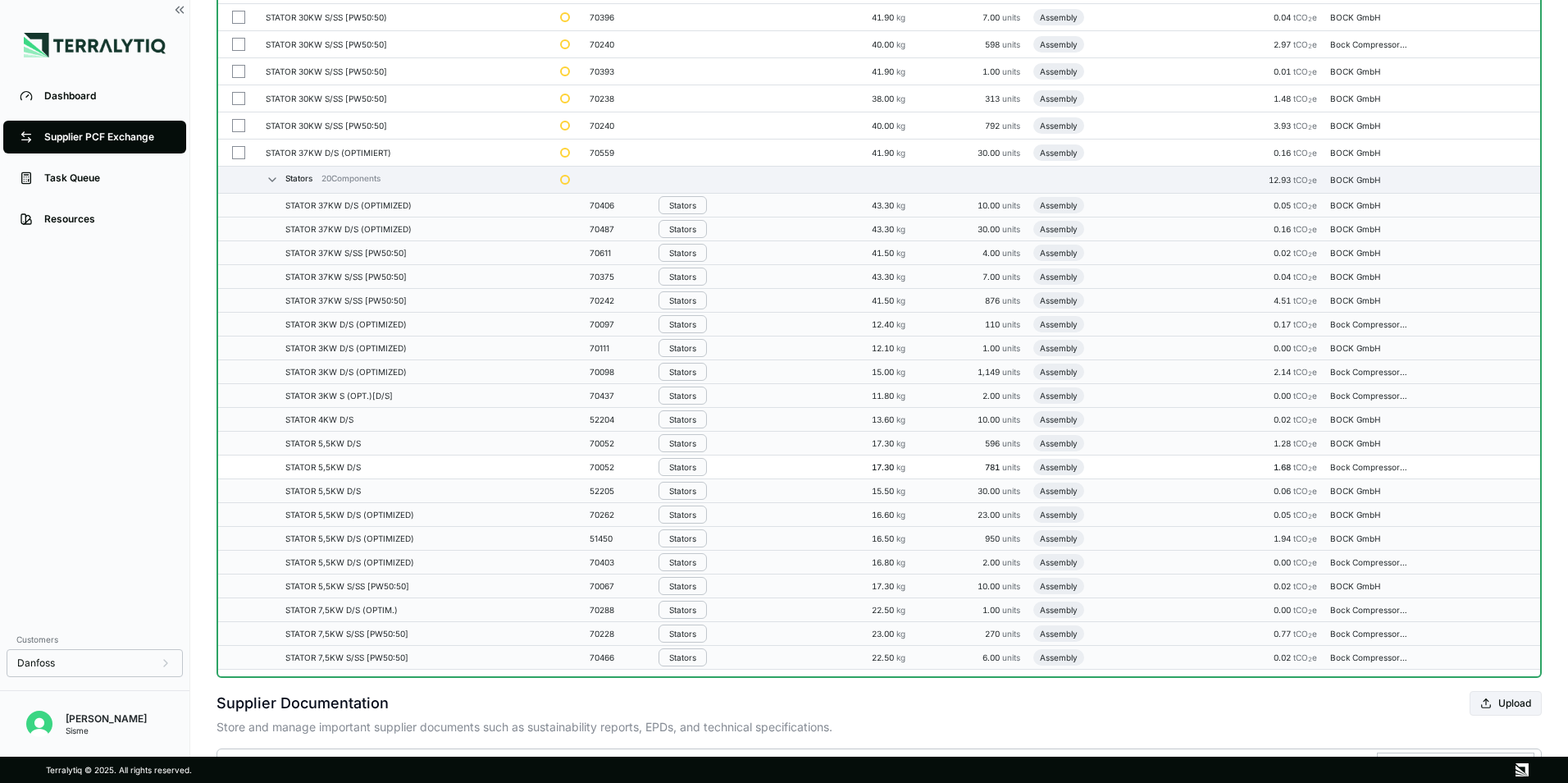
scroll to position [2379, 0]
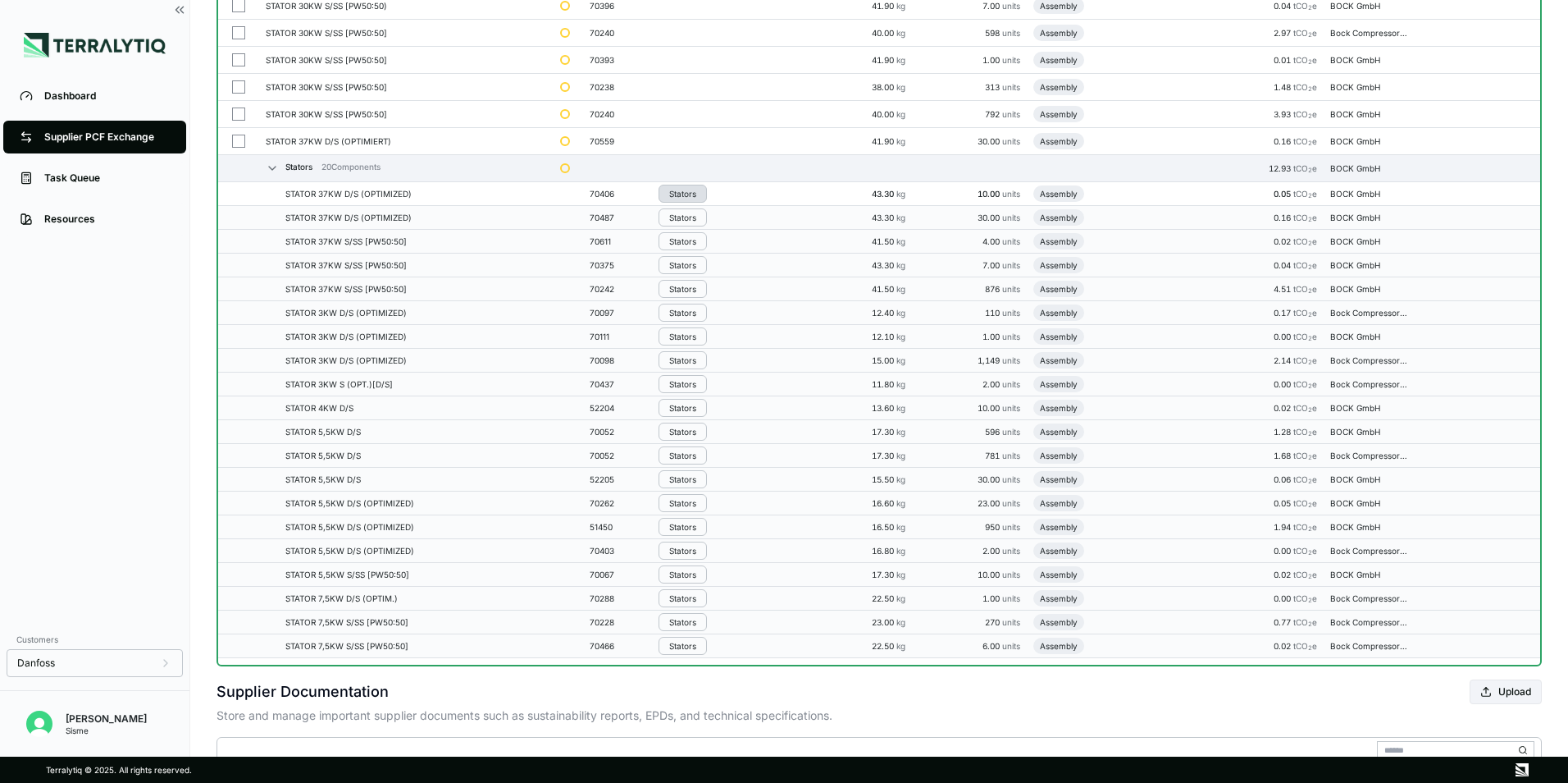
click at [702, 195] on button "Stators" at bounding box center [682, 194] width 48 height 18
click at [715, 228] on button "Remove from Group" at bounding box center [739, 221] width 156 height 27
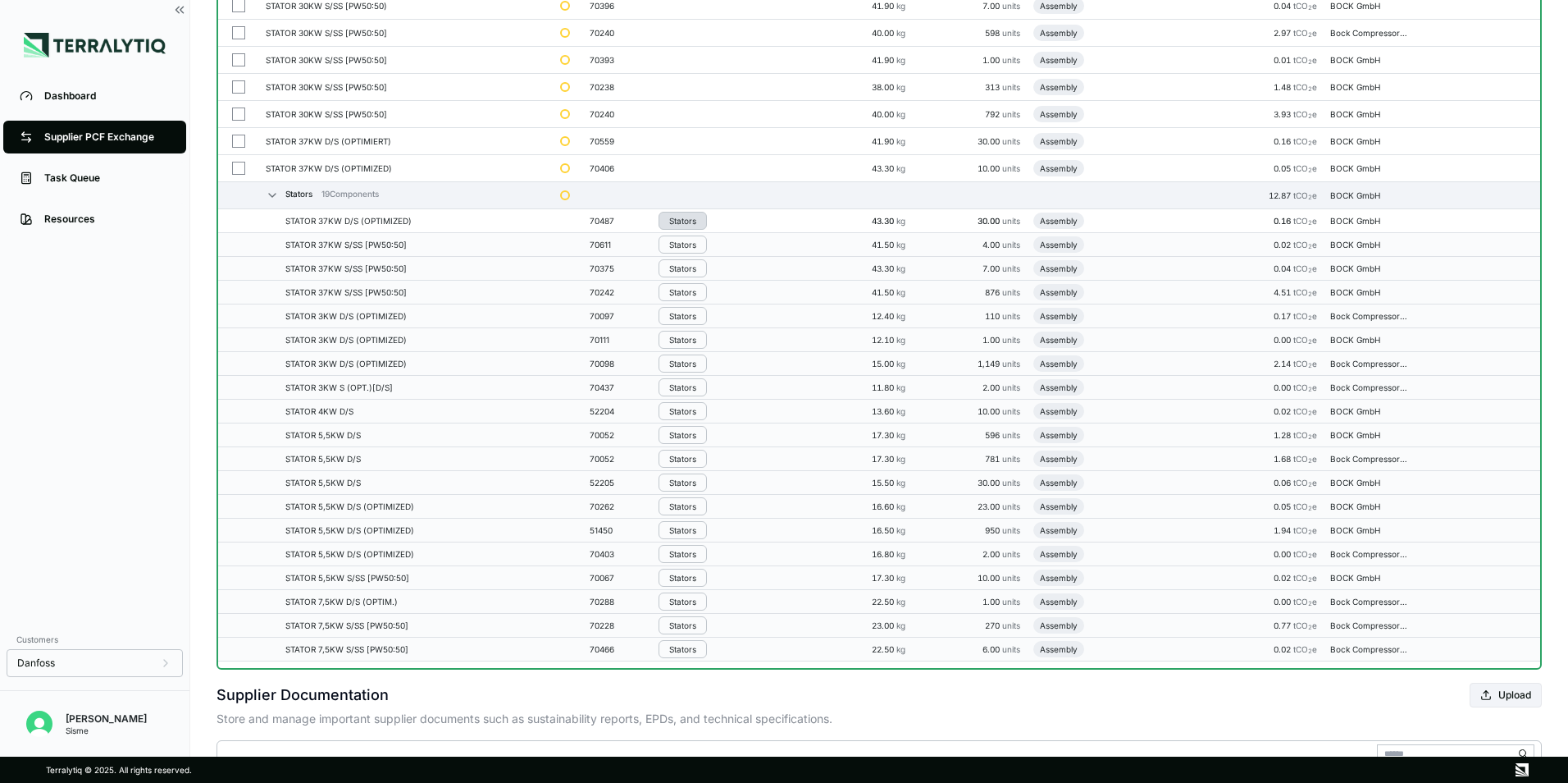
click at [699, 228] on button "Stators" at bounding box center [682, 220] width 48 height 18
click at [705, 251] on button "Remove from Group" at bounding box center [739, 248] width 156 height 27
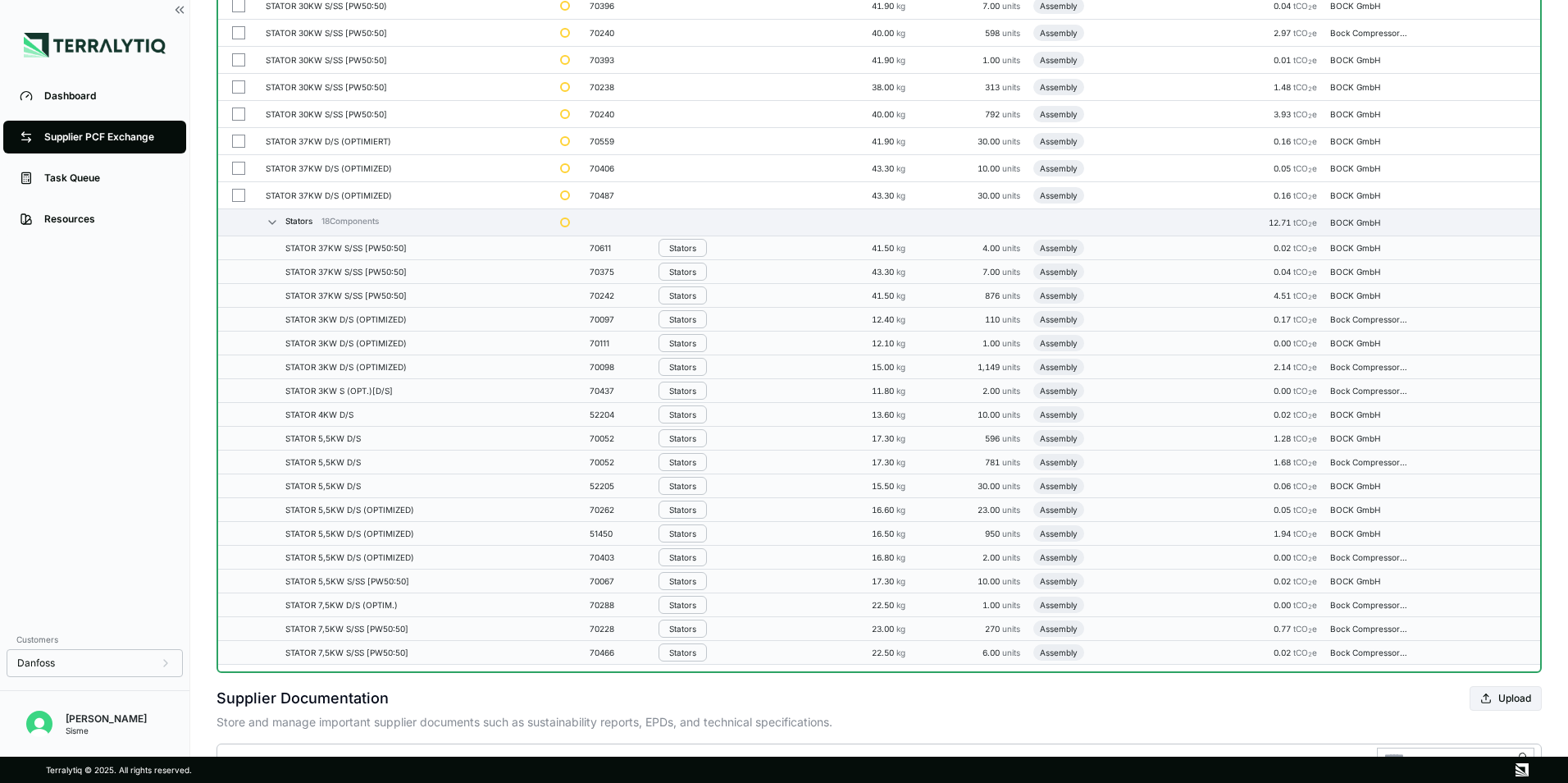
click at [693, 246] on div "Stators" at bounding box center [682, 247] width 27 height 10
click at [690, 277] on button "Remove from Group" at bounding box center [739, 275] width 156 height 27
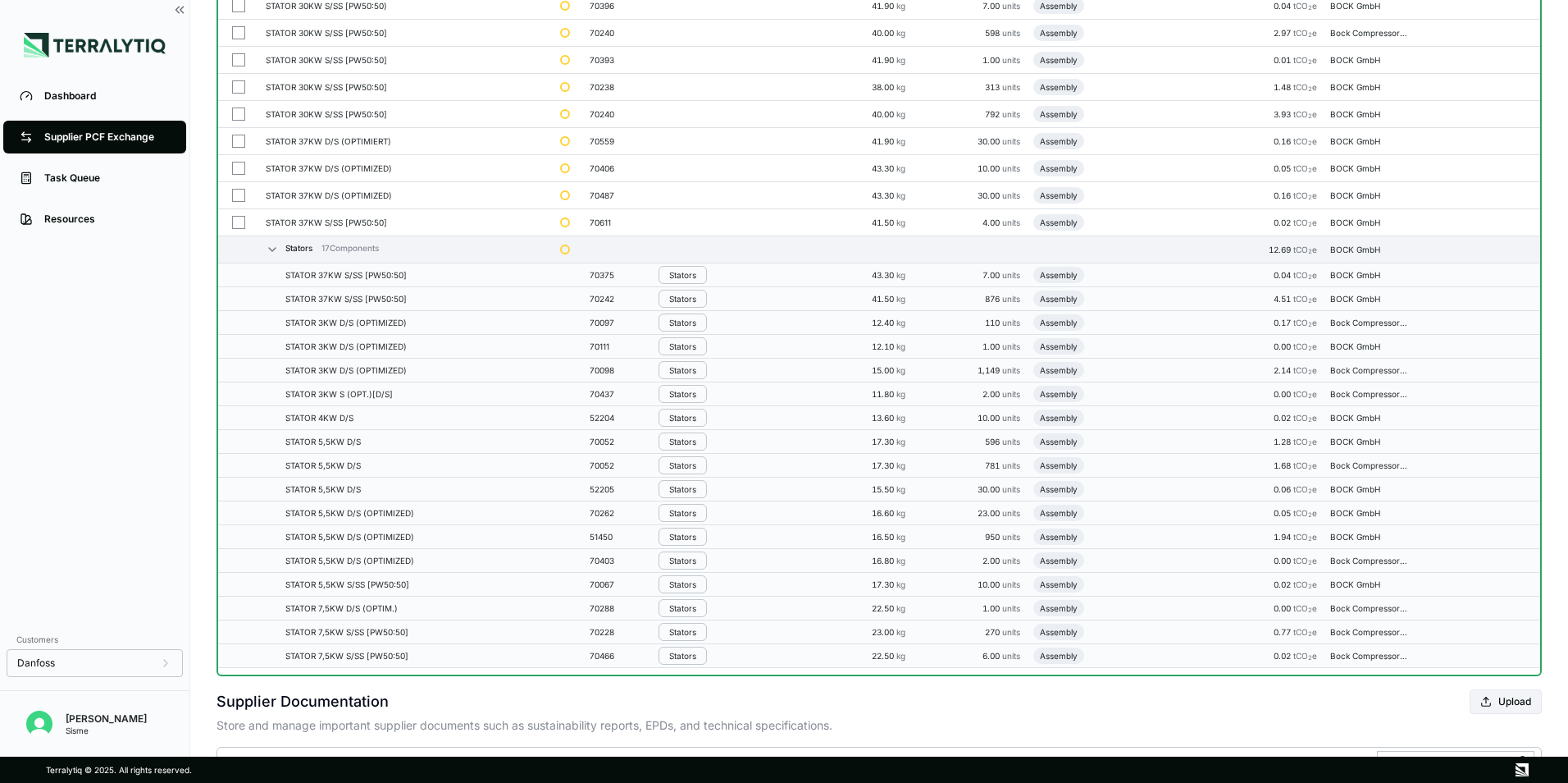
click at [690, 277] on div "Stators" at bounding box center [682, 274] width 27 height 10
click at [691, 300] on button "Remove from Group" at bounding box center [739, 302] width 156 height 27
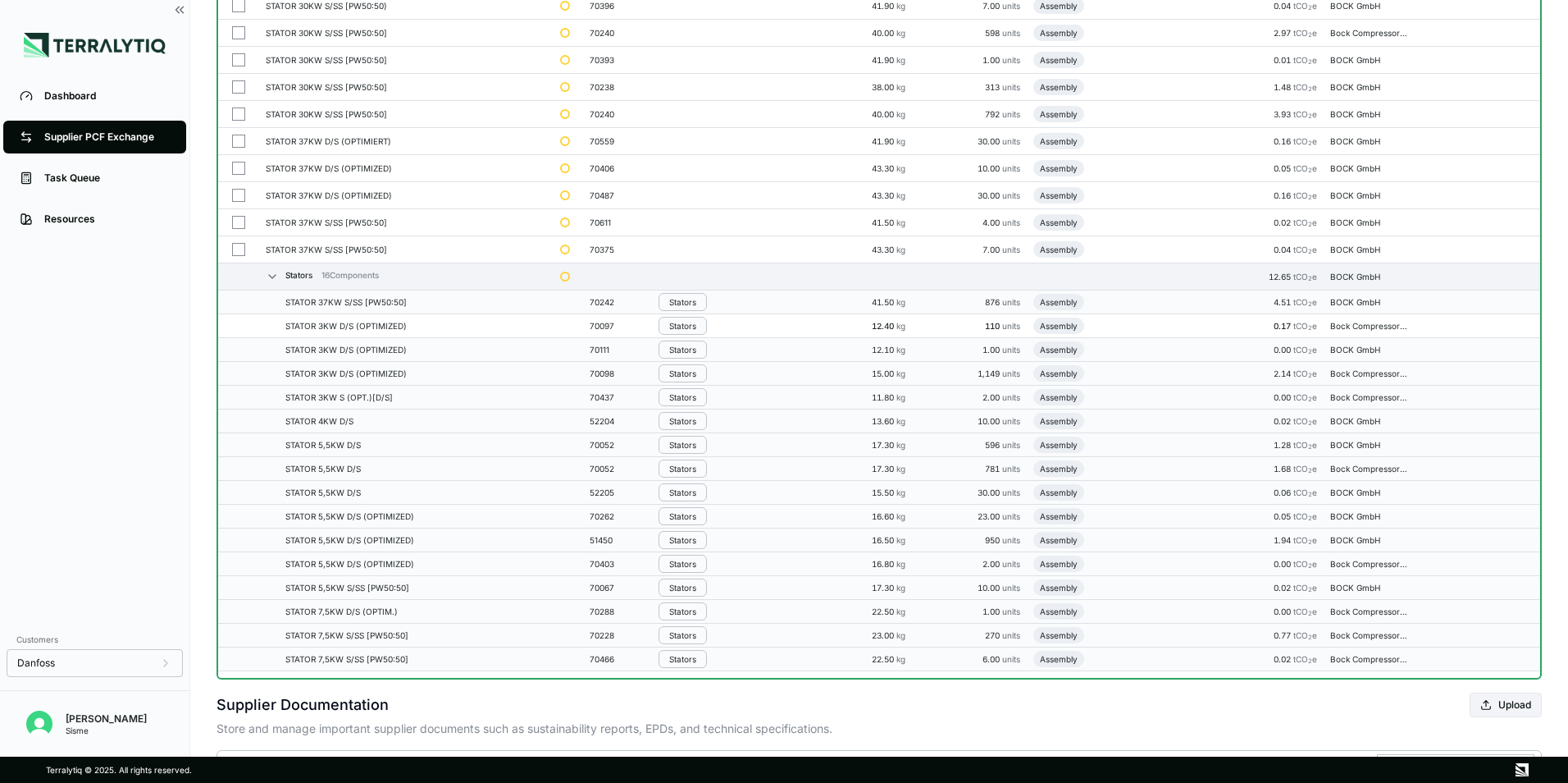
click at [684, 315] on td "Stators" at bounding box center [730, 326] width 157 height 24
click at [684, 308] on button "Stators" at bounding box center [682, 302] width 48 height 18
click at [693, 329] on button "Remove from Group" at bounding box center [739, 330] width 156 height 27
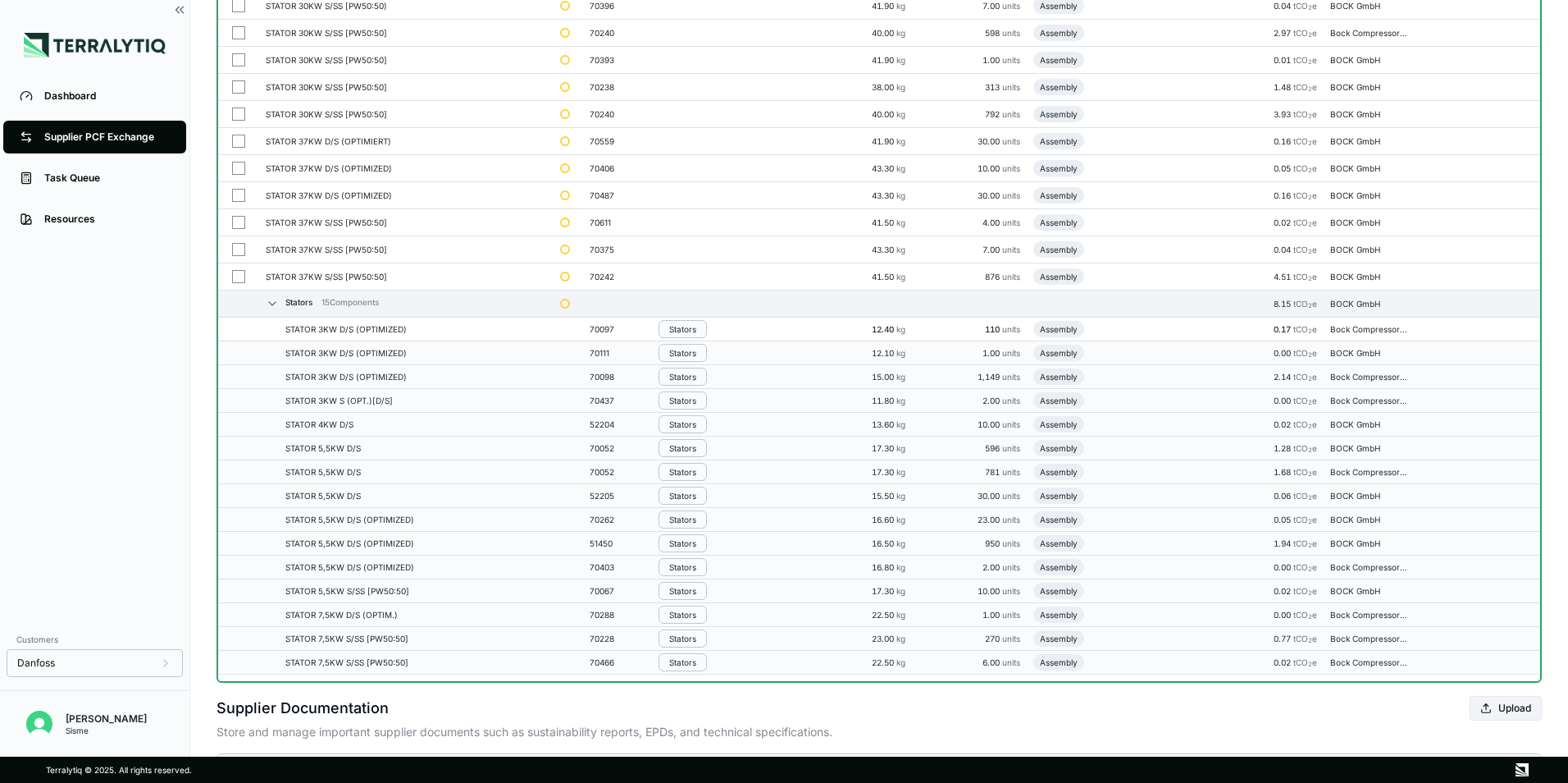
click at [685, 340] on td "Stators" at bounding box center [730, 329] width 157 height 24
click at [685, 336] on td "Stators" at bounding box center [730, 329] width 157 height 24
click at [694, 329] on div "Stators" at bounding box center [682, 329] width 27 height 10
click at [687, 349] on button "Remove from Group" at bounding box center [739, 357] width 156 height 27
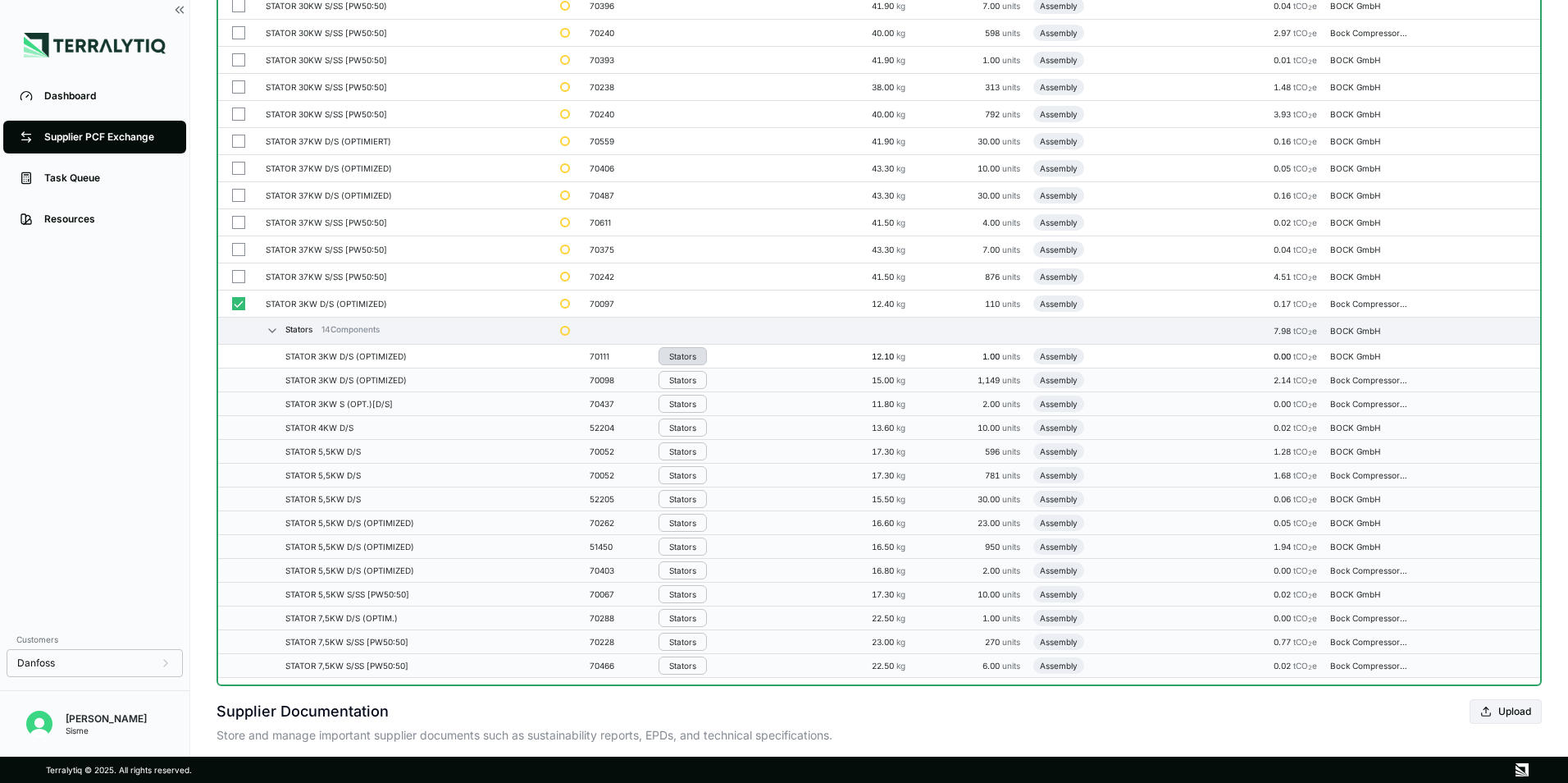
click at [683, 363] on button "Stators" at bounding box center [682, 356] width 48 height 18
click at [687, 380] on button "Remove from Group" at bounding box center [739, 383] width 156 height 27
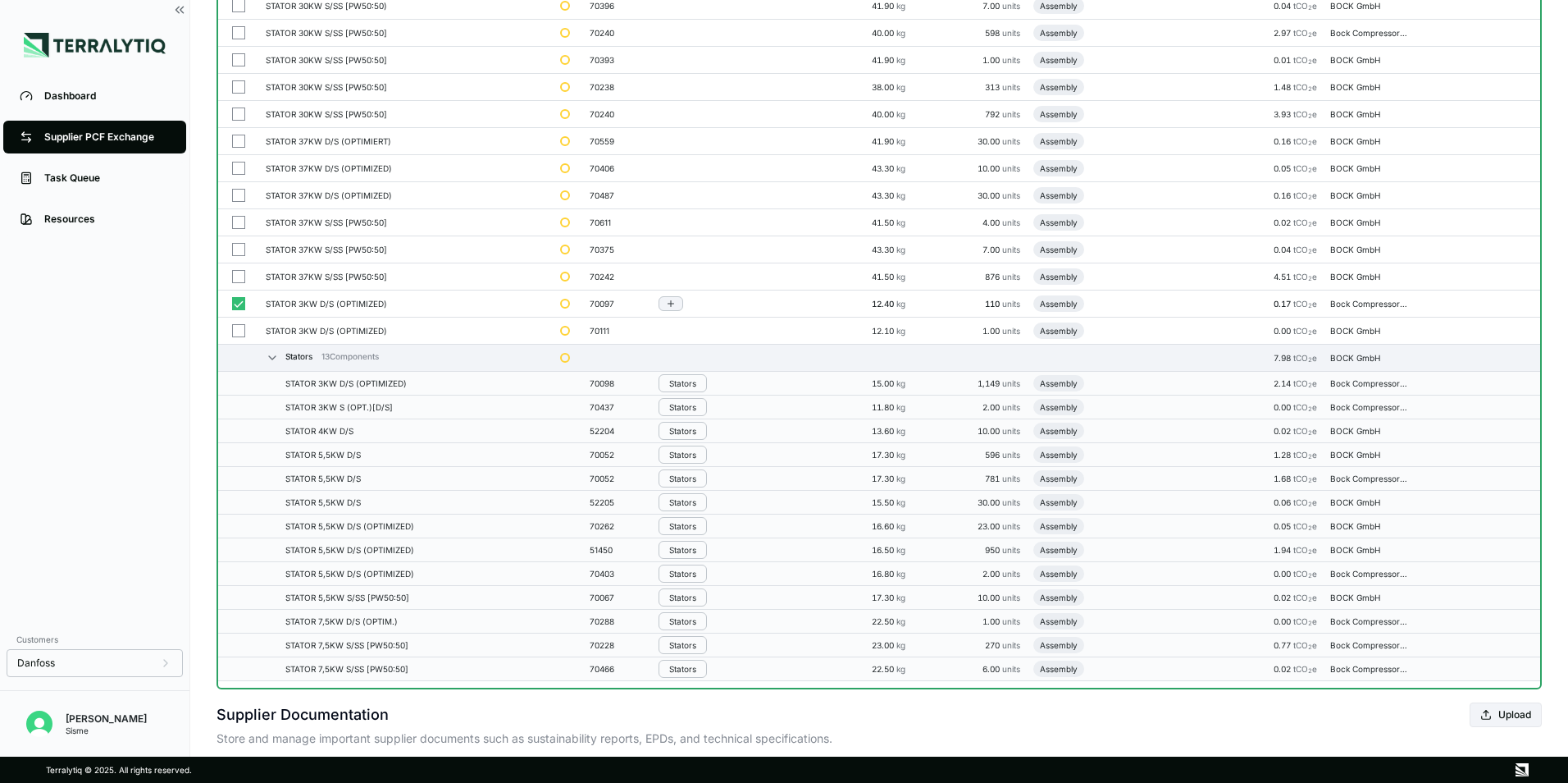
click at [245, 304] on div at bounding box center [238, 304] width 14 height 13
click at [699, 388] on button "Stators" at bounding box center [682, 383] width 48 height 18
click at [704, 412] on button "Remove from Group" at bounding box center [739, 410] width 156 height 27
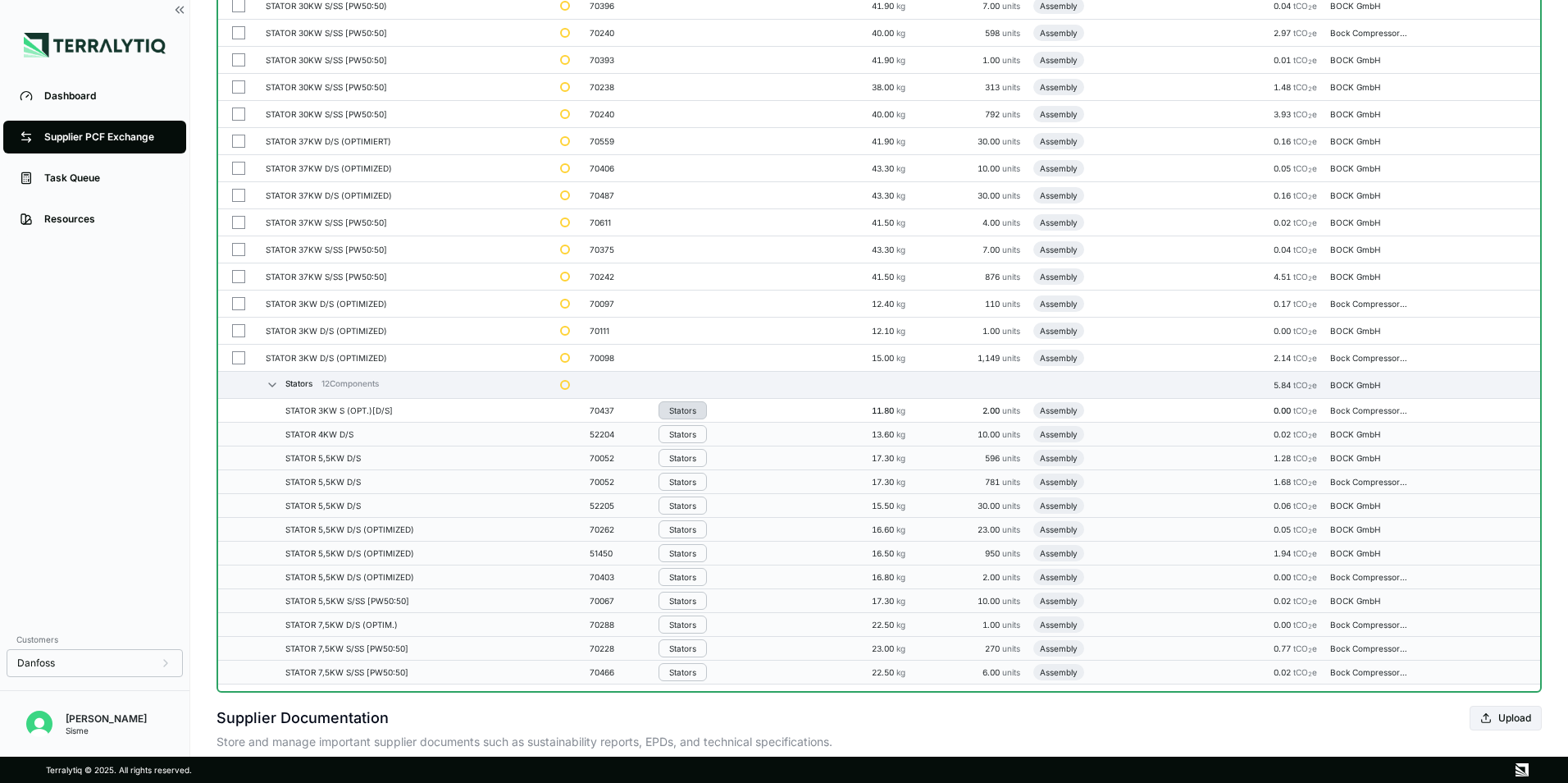
click at [696, 417] on button "Stators" at bounding box center [682, 410] width 48 height 18
click at [698, 443] on button "Remove from Group" at bounding box center [739, 437] width 156 height 27
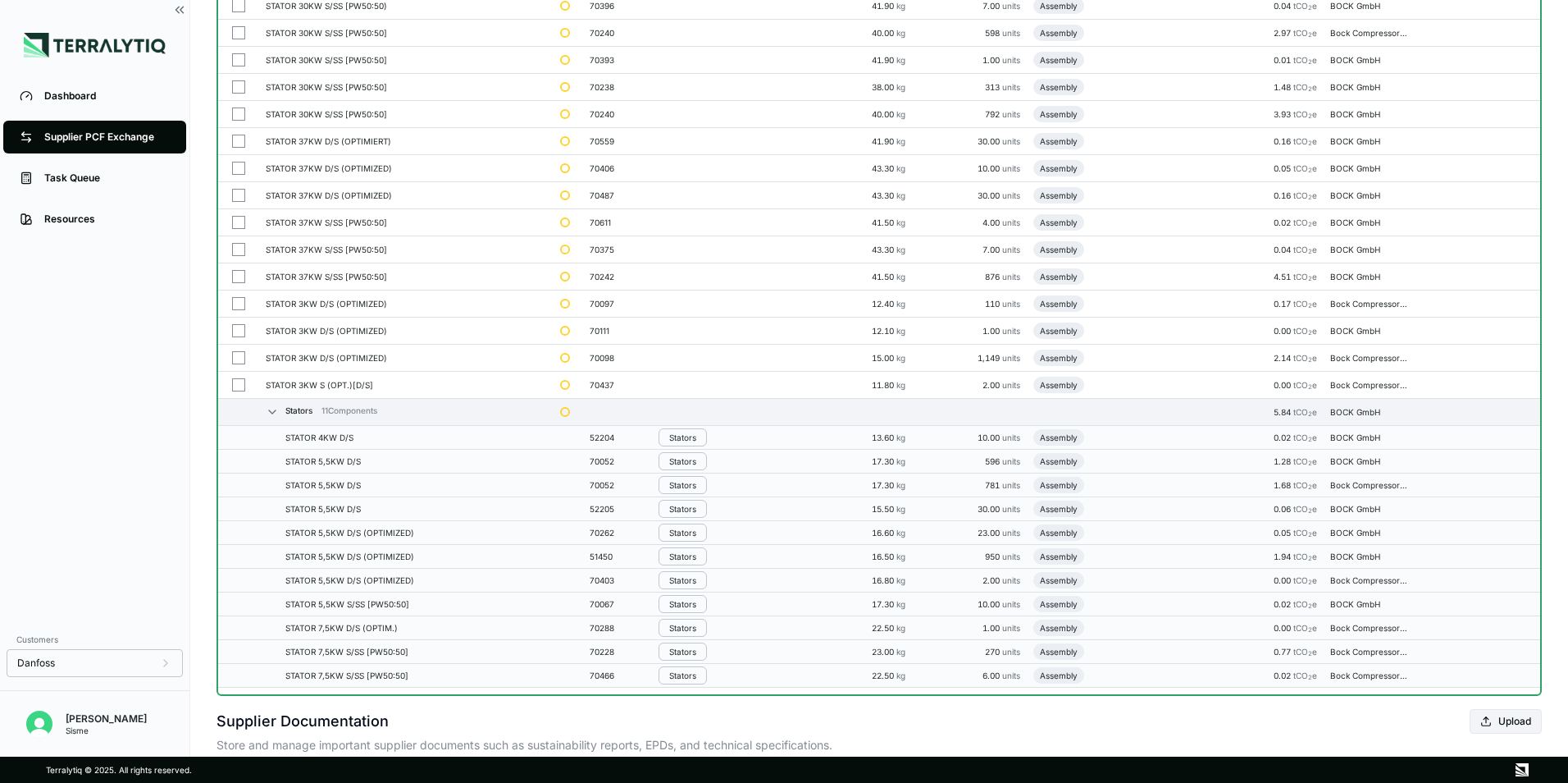
click at [696, 442] on div "Stators" at bounding box center [682, 437] width 27 height 10
click at [686, 465] on button "Remove from Group" at bounding box center [739, 465] width 156 height 27
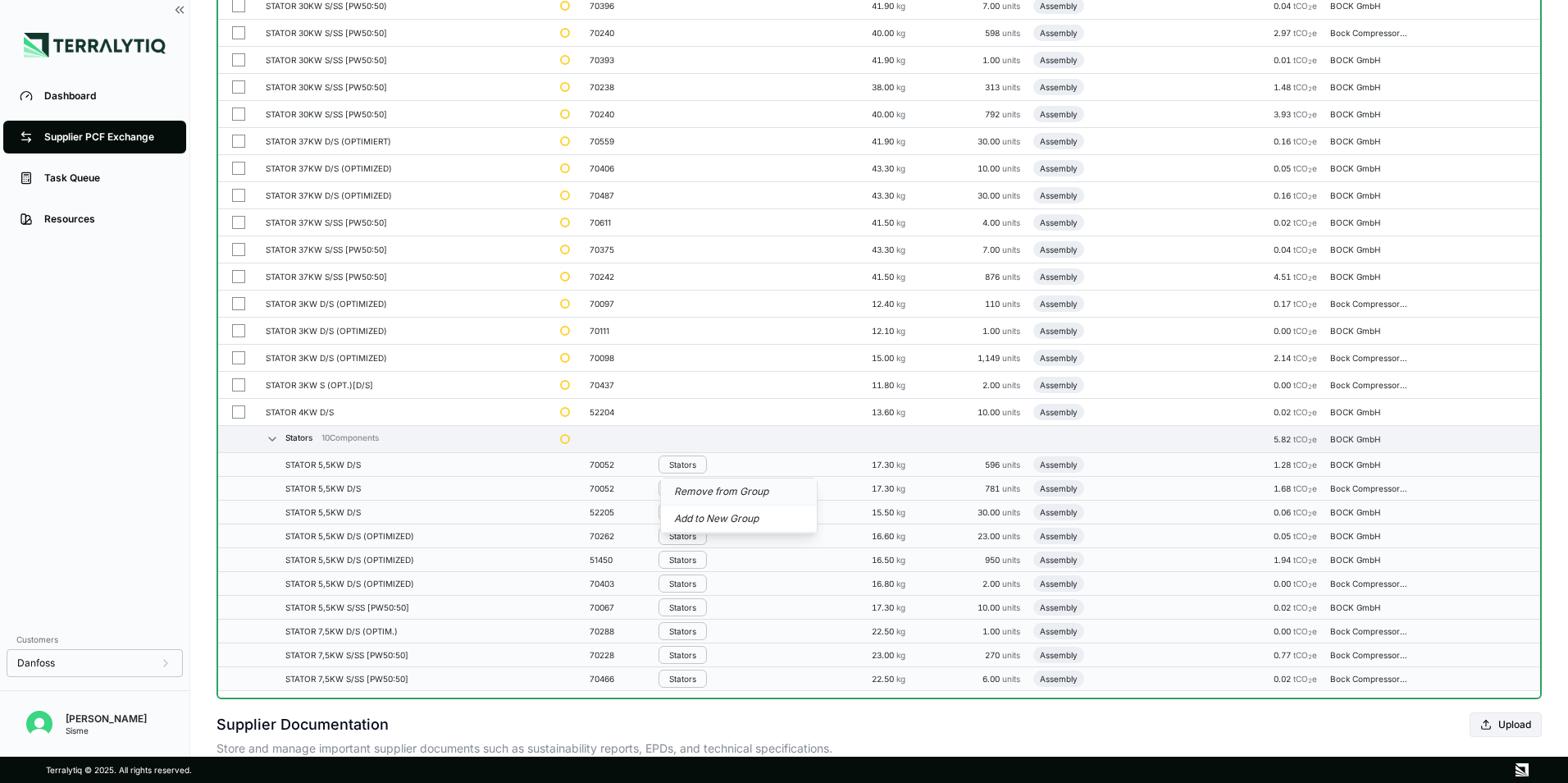
click at [689, 486] on button "Remove from Group" at bounding box center [739, 492] width 156 height 27
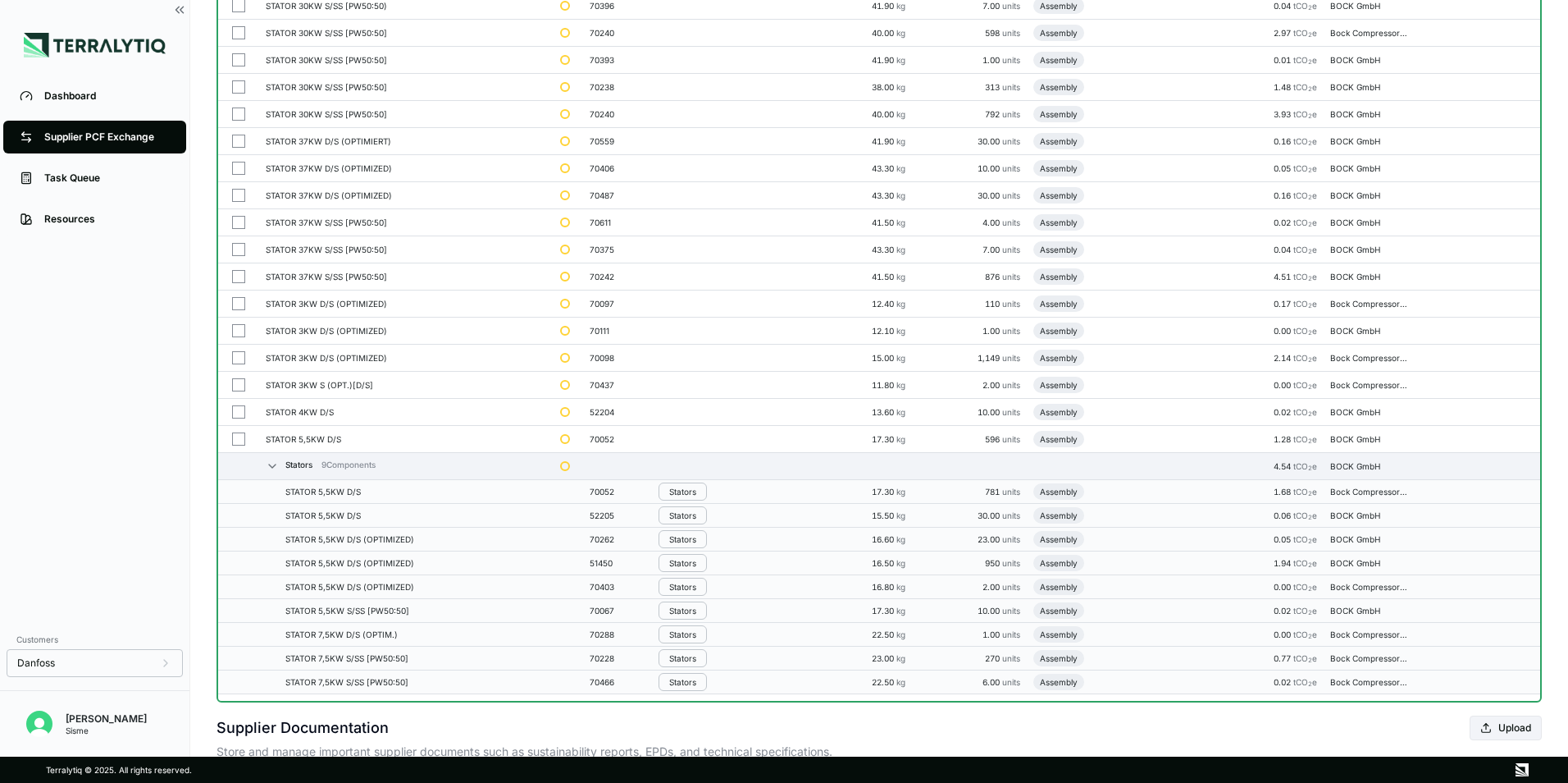
click at [690, 486] on div "Stators" at bounding box center [682, 491] width 27 height 10
click at [694, 516] on button "Remove from Group" at bounding box center [739, 519] width 156 height 27
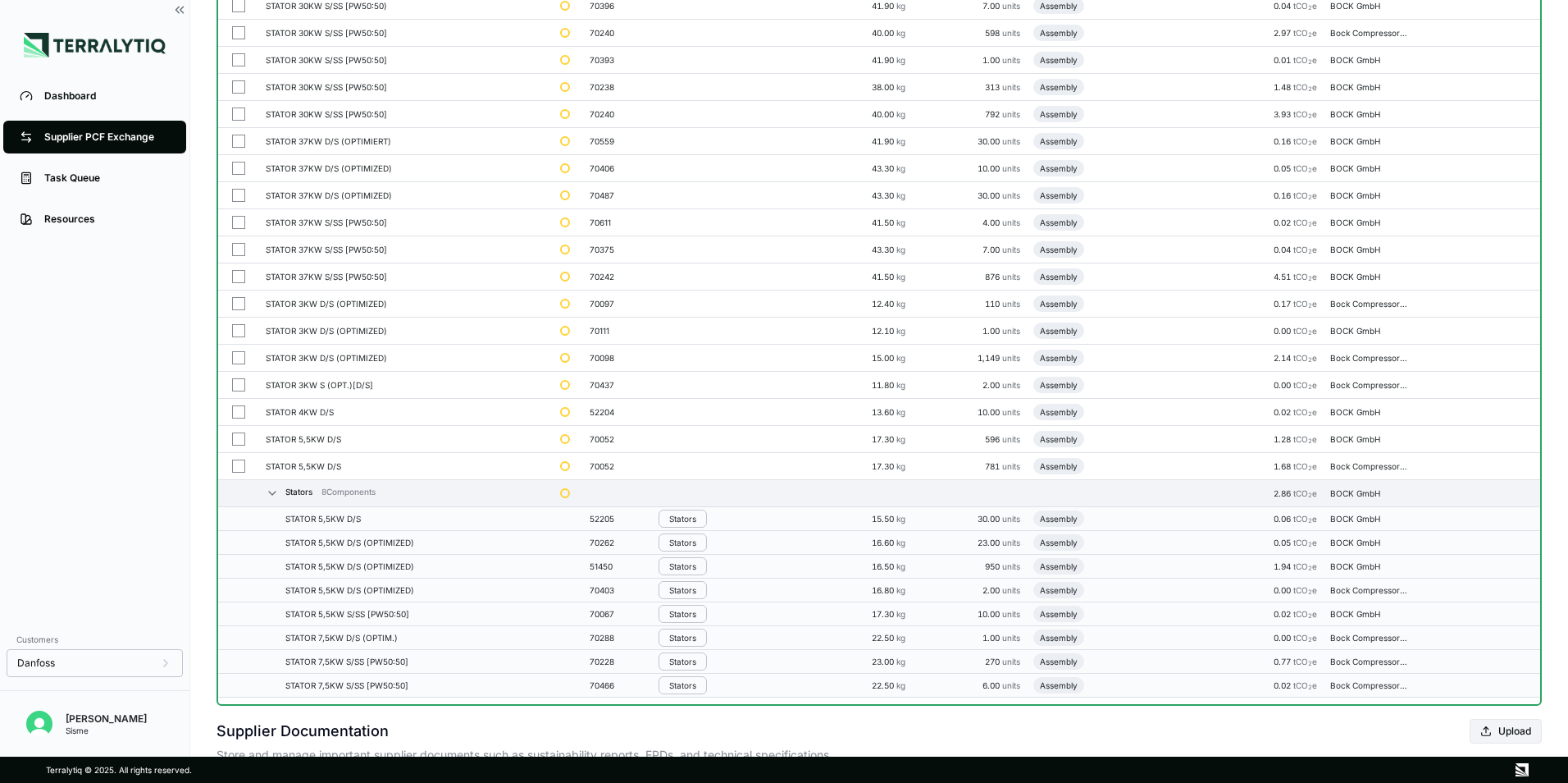
click at [692, 521] on div "Stators" at bounding box center [682, 518] width 27 height 10
click at [698, 545] on button "Remove from Group" at bounding box center [739, 546] width 156 height 27
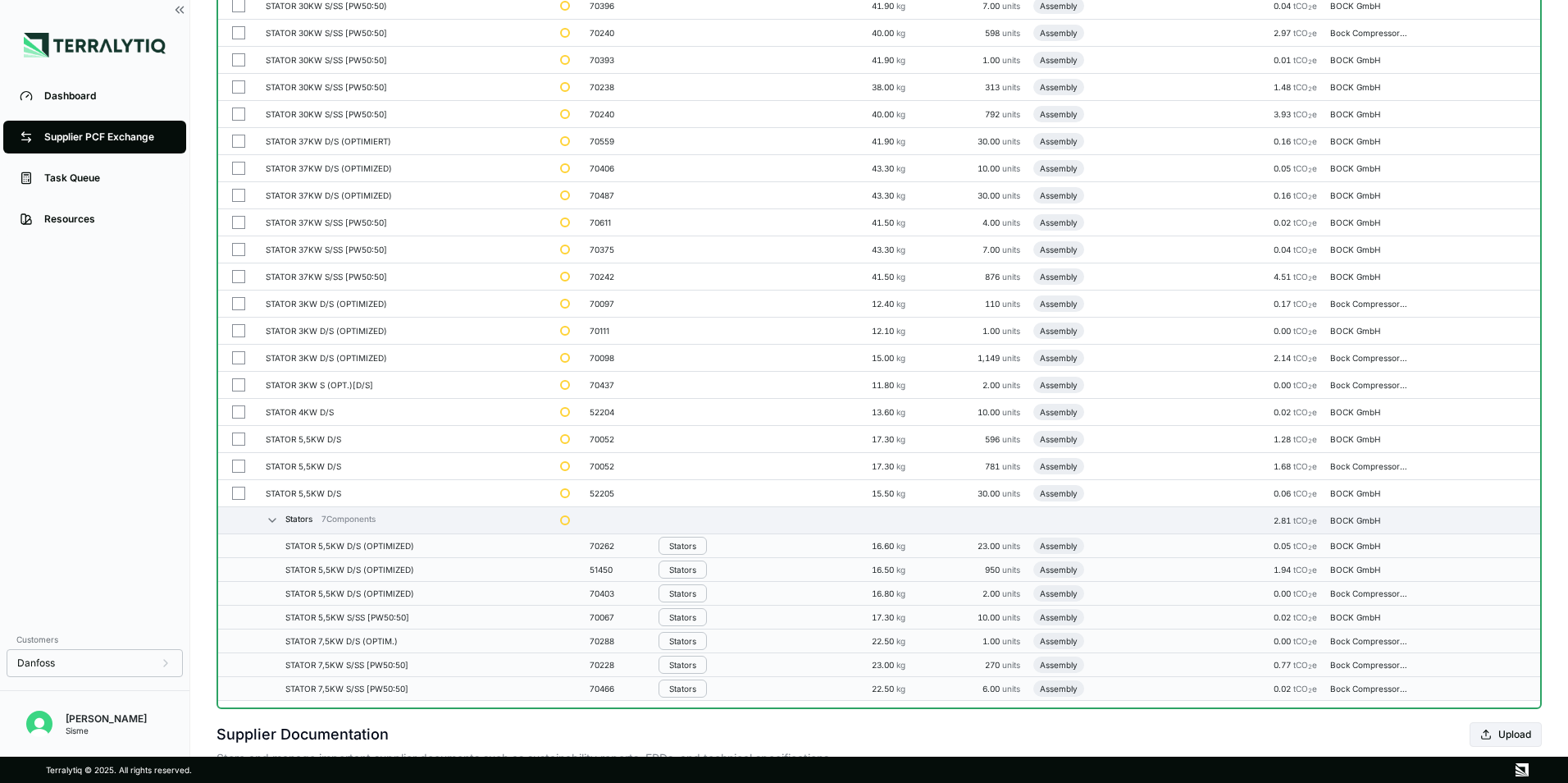
click at [696, 544] on div "Stators" at bounding box center [682, 545] width 27 height 10
click at [696, 567] on button "Remove from Group" at bounding box center [739, 573] width 156 height 27
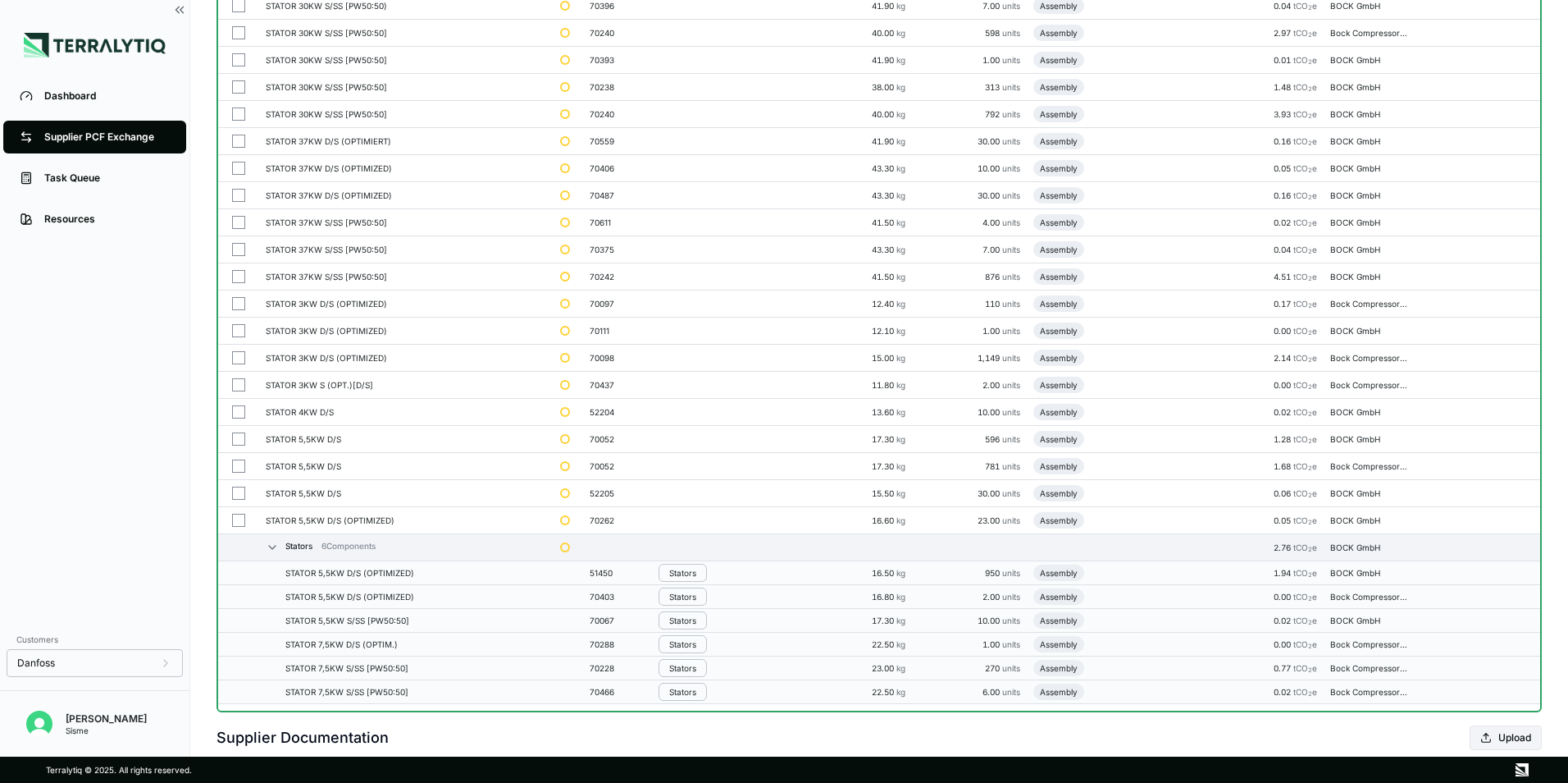
click at [691, 577] on div "Stators" at bounding box center [682, 572] width 27 height 10
click at [695, 598] on button "Remove from Group" at bounding box center [739, 600] width 156 height 27
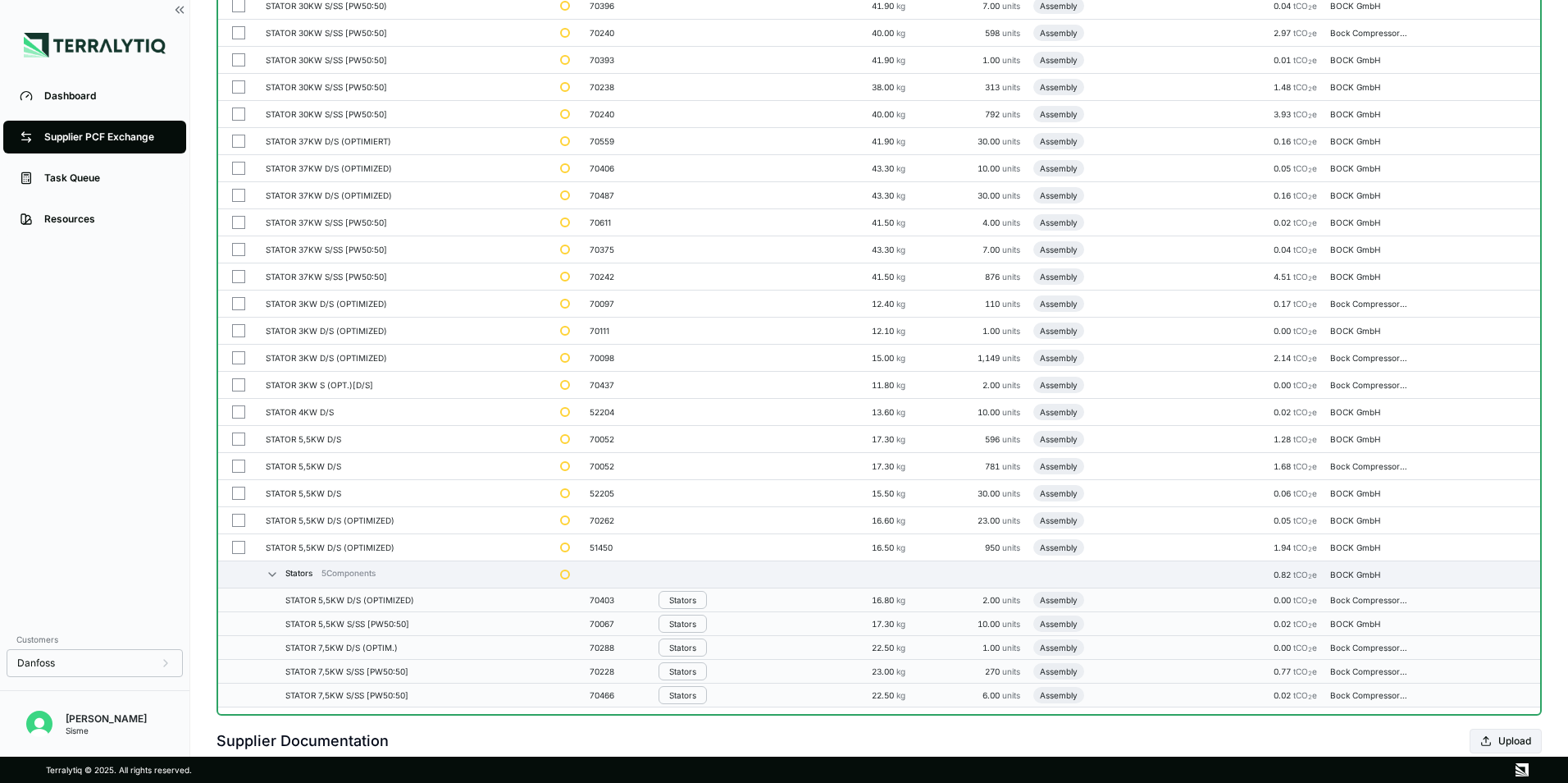
click at [695, 598] on div "Stators" at bounding box center [682, 599] width 27 height 10
click at [696, 624] on button "Remove from Group" at bounding box center [739, 627] width 156 height 27
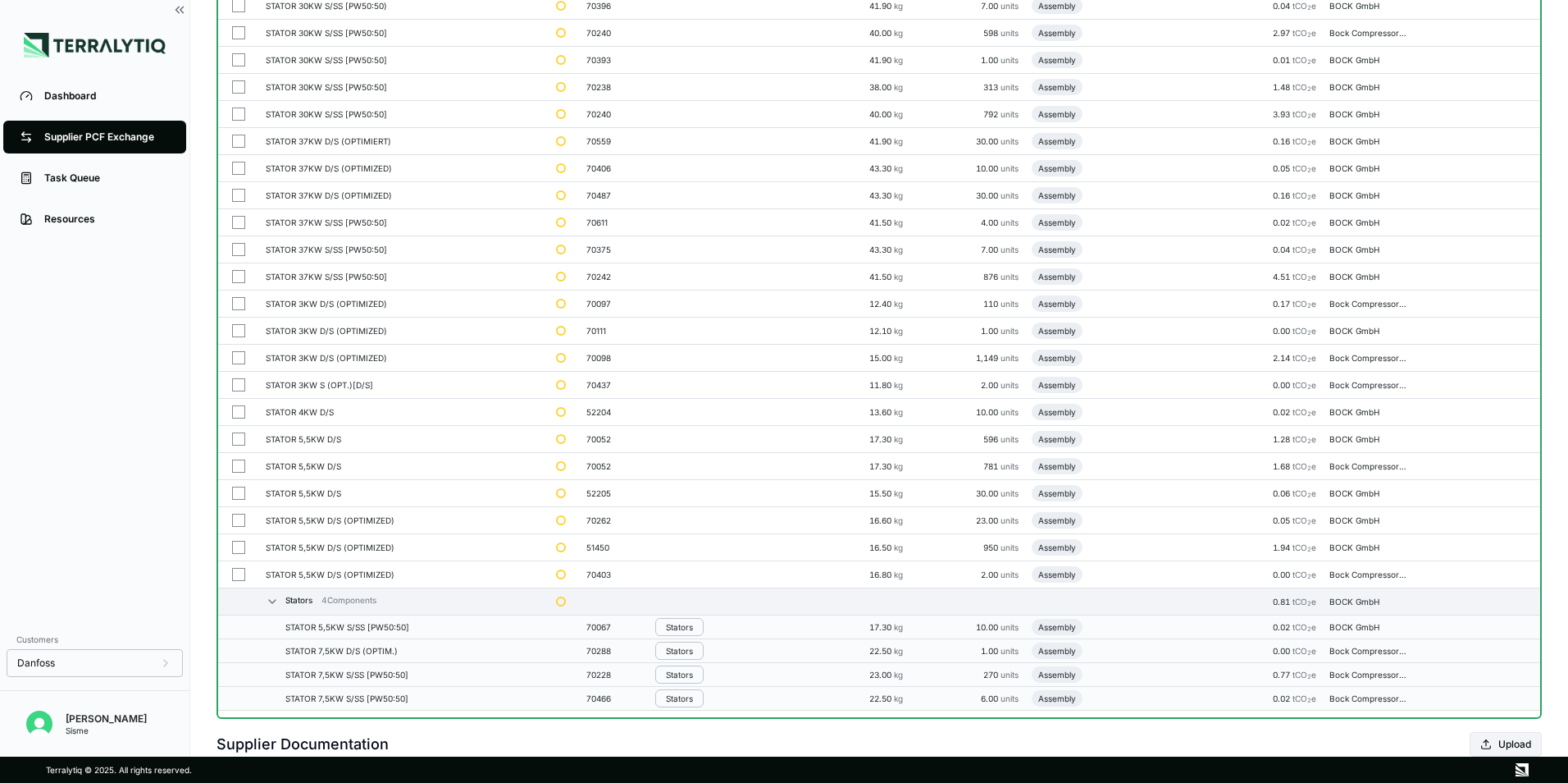
click at [693, 623] on div "Stators" at bounding box center [680, 626] width 27 height 10
click at [701, 651] on button "Remove from Group" at bounding box center [735, 654] width 156 height 27
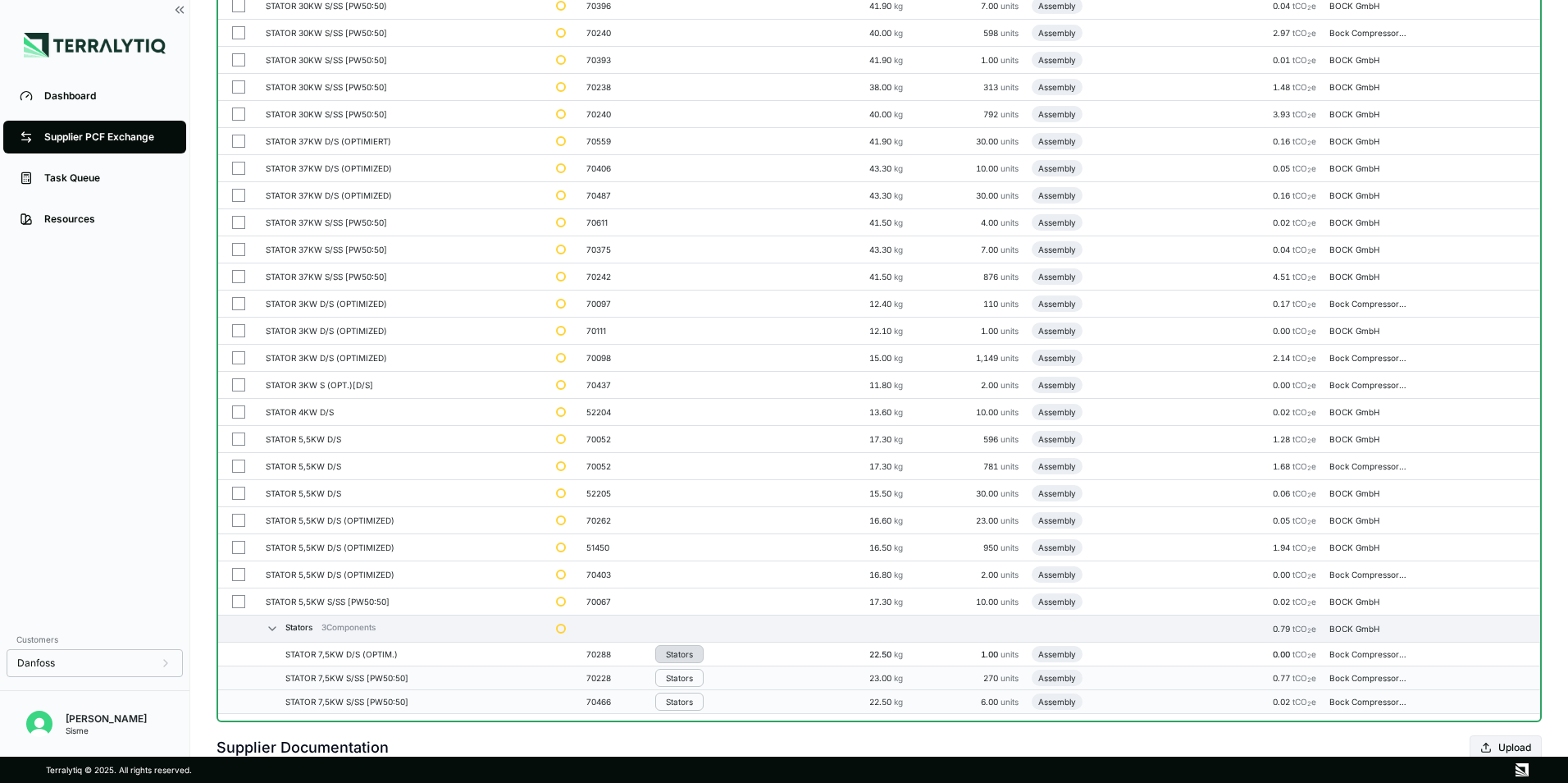
click at [693, 658] on div "Stators" at bounding box center [680, 653] width 27 height 10
click at [695, 676] on button "Remove from Group" at bounding box center [735, 681] width 156 height 27
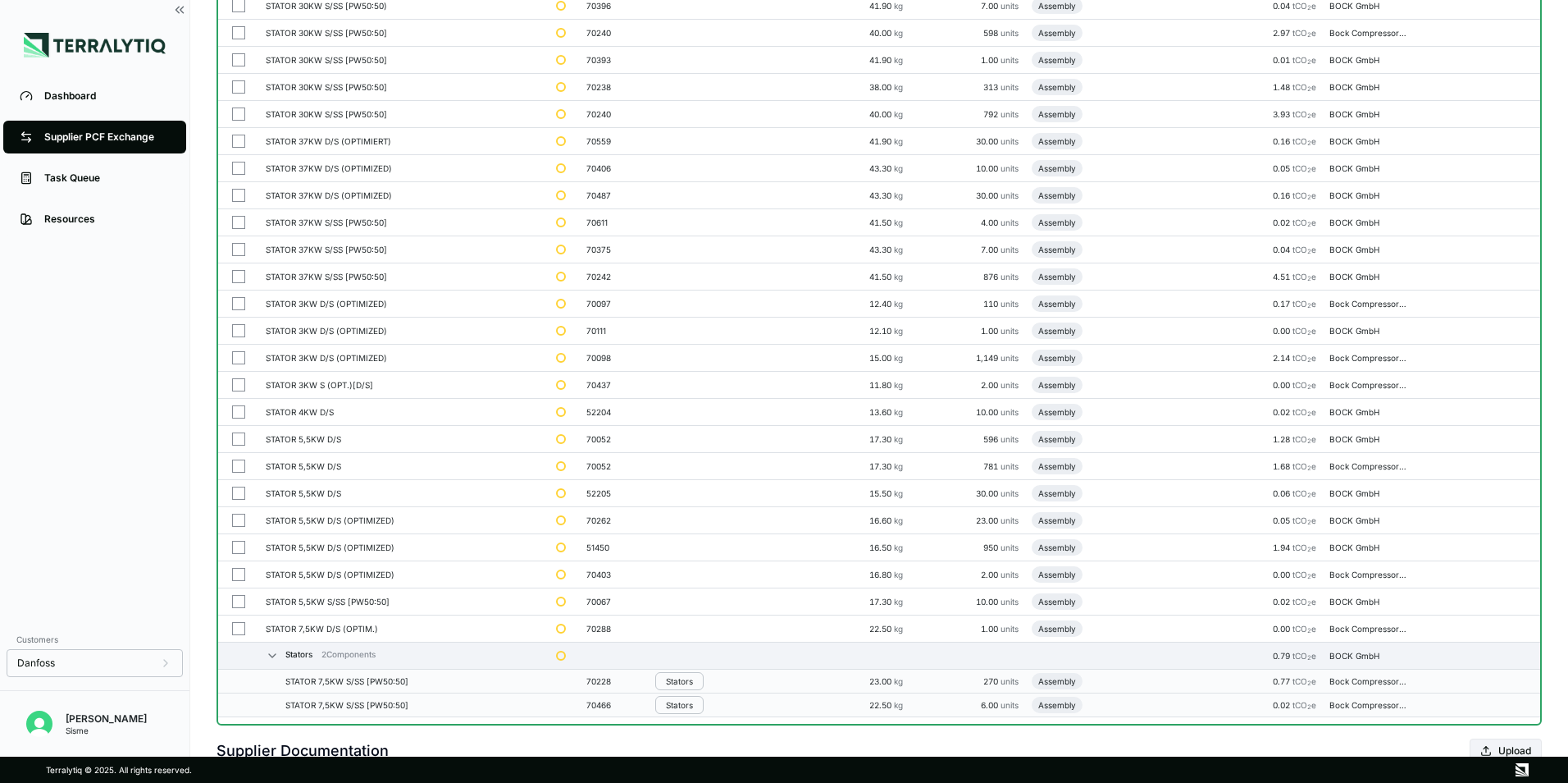
click at [692, 683] on div "Stators" at bounding box center [680, 681] width 27 height 10
